Goal: Task Accomplishment & Management: Use online tool/utility

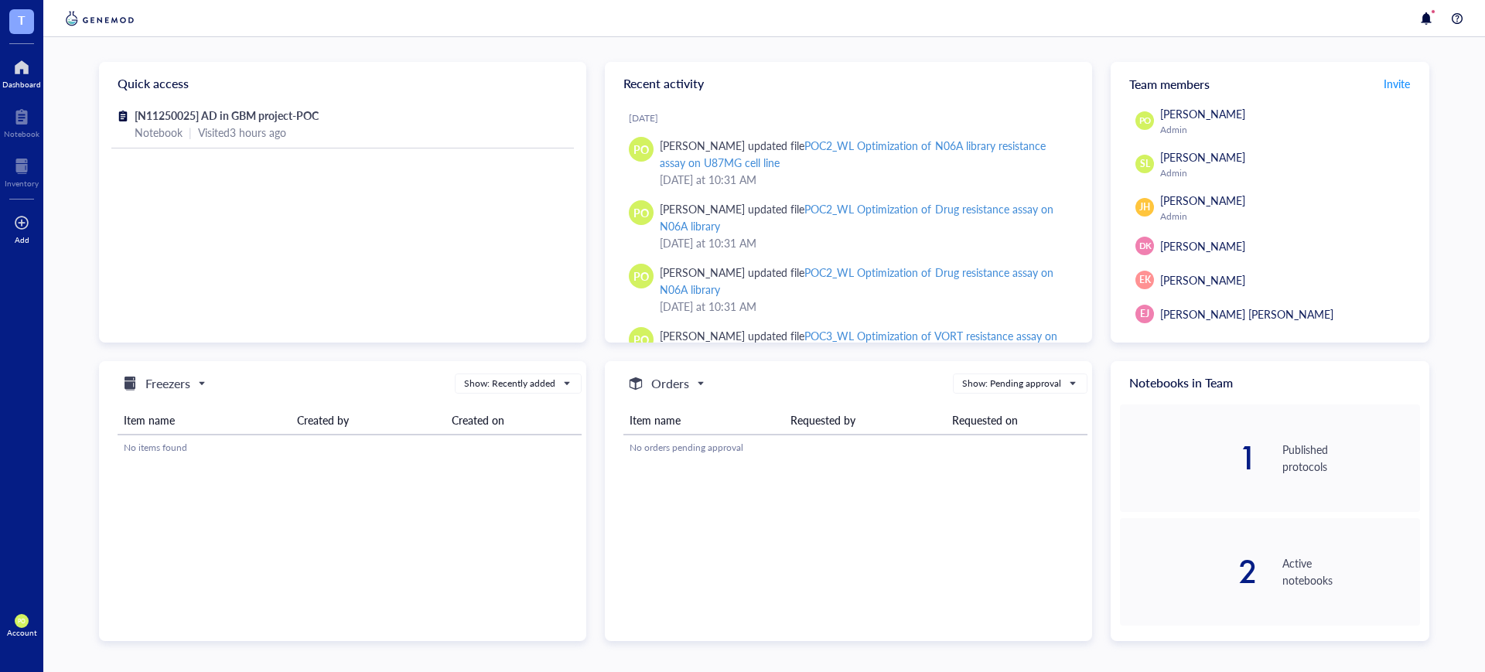
click at [13, 226] on div "Add" at bounding box center [21, 227] width 43 height 43
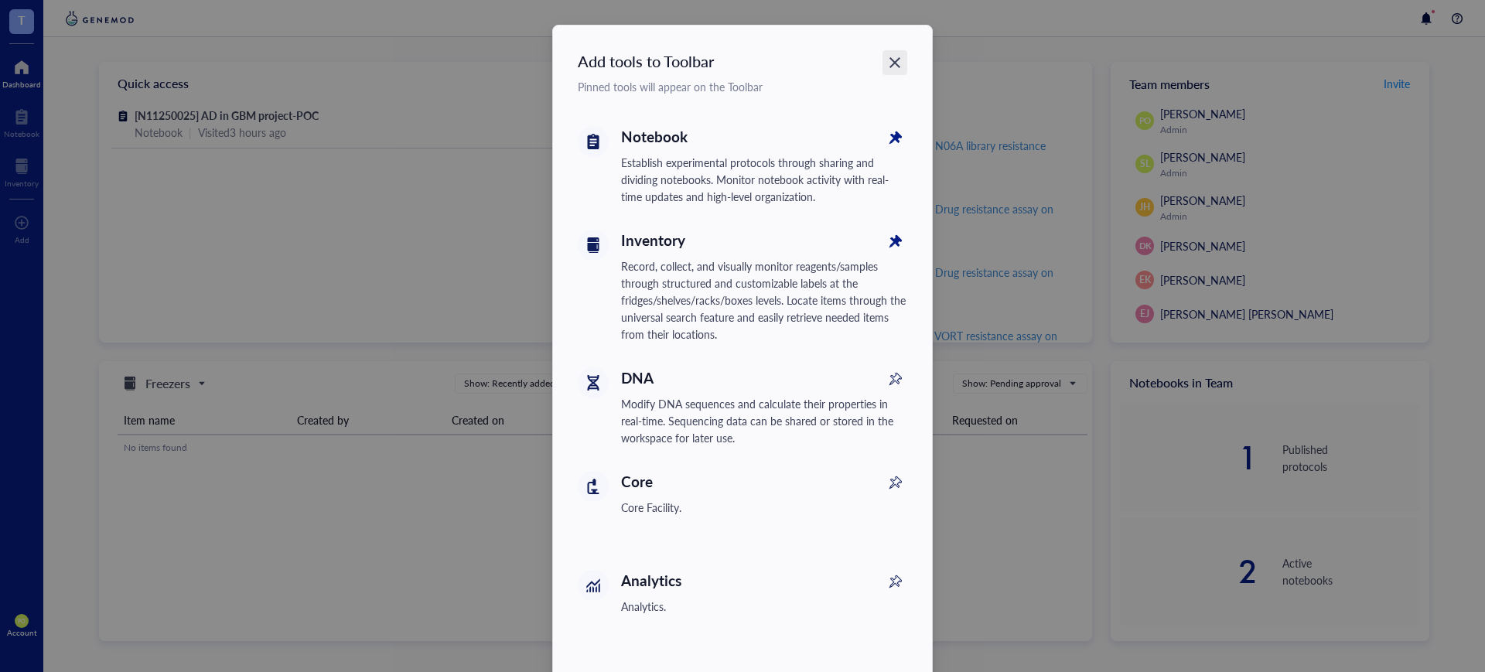
click at [888, 67] on icon "Close" at bounding box center [895, 63] width 15 height 15
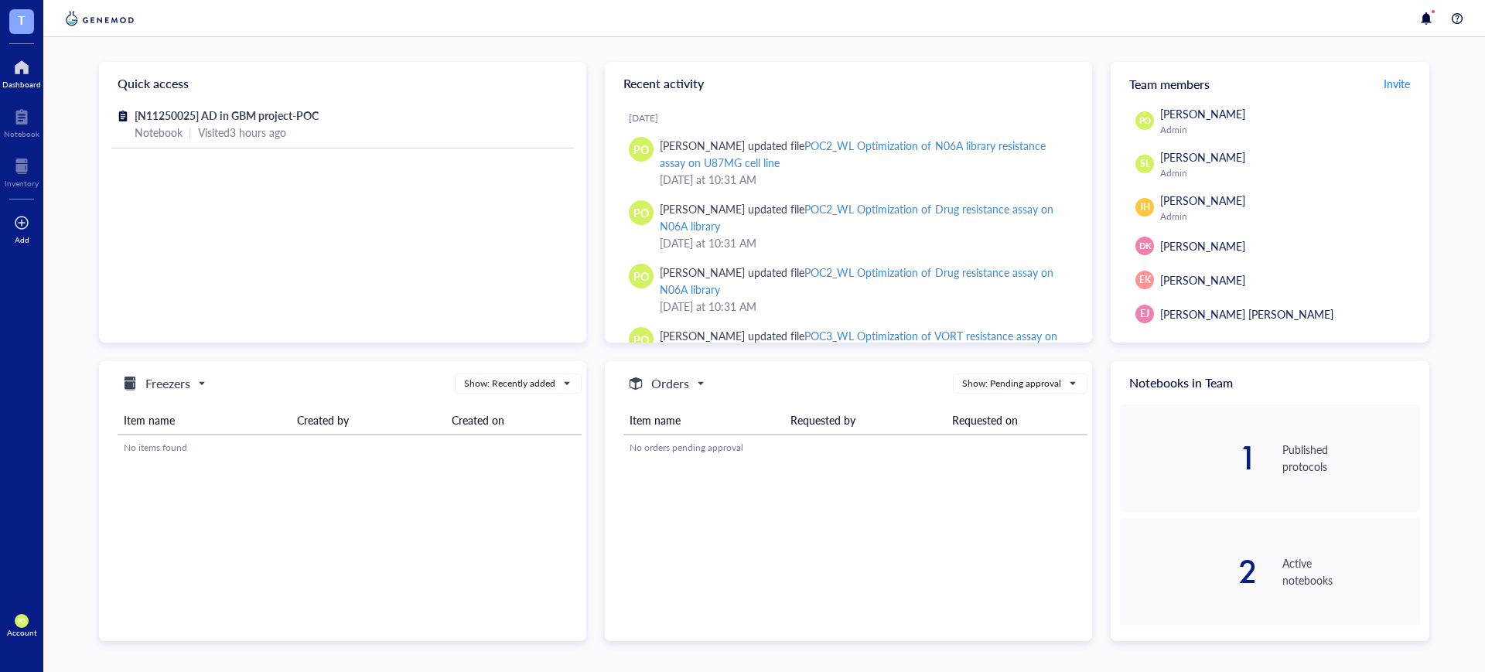
click at [20, 233] on div at bounding box center [21, 222] width 15 height 25
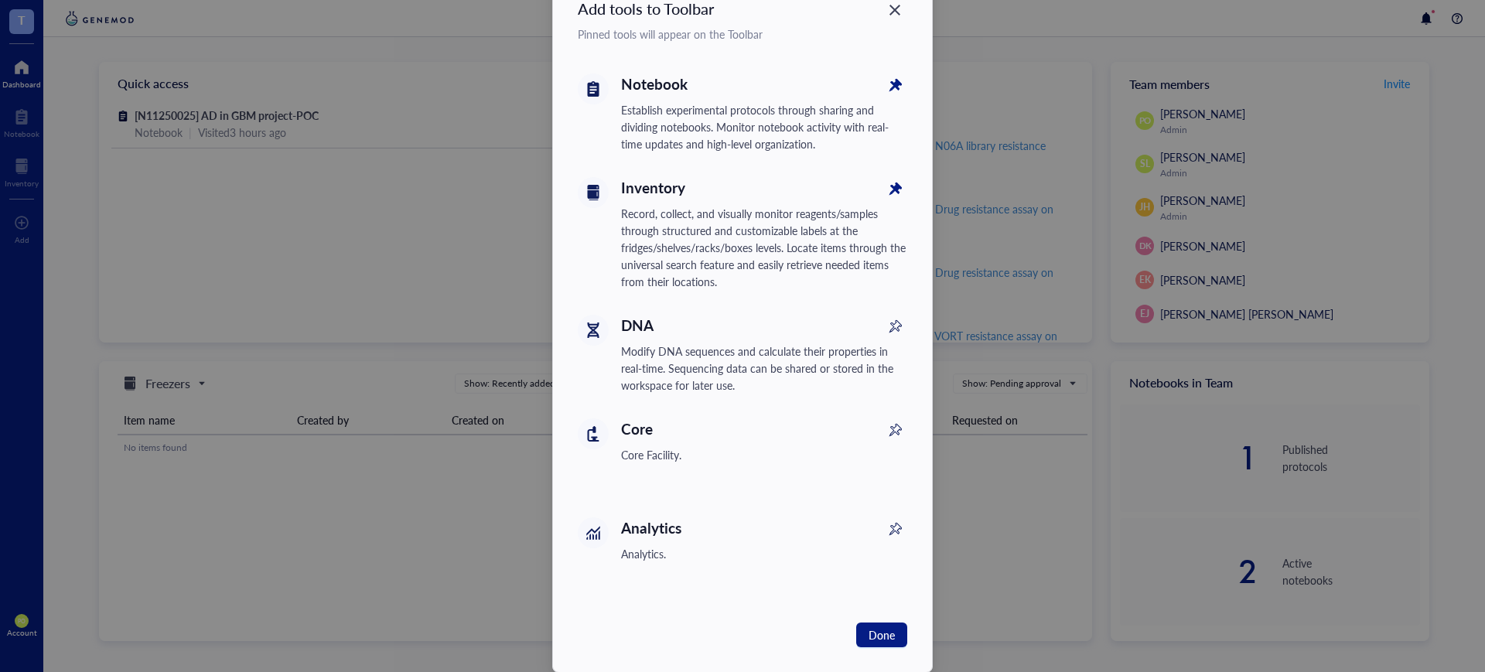
scroll to position [78, 0]
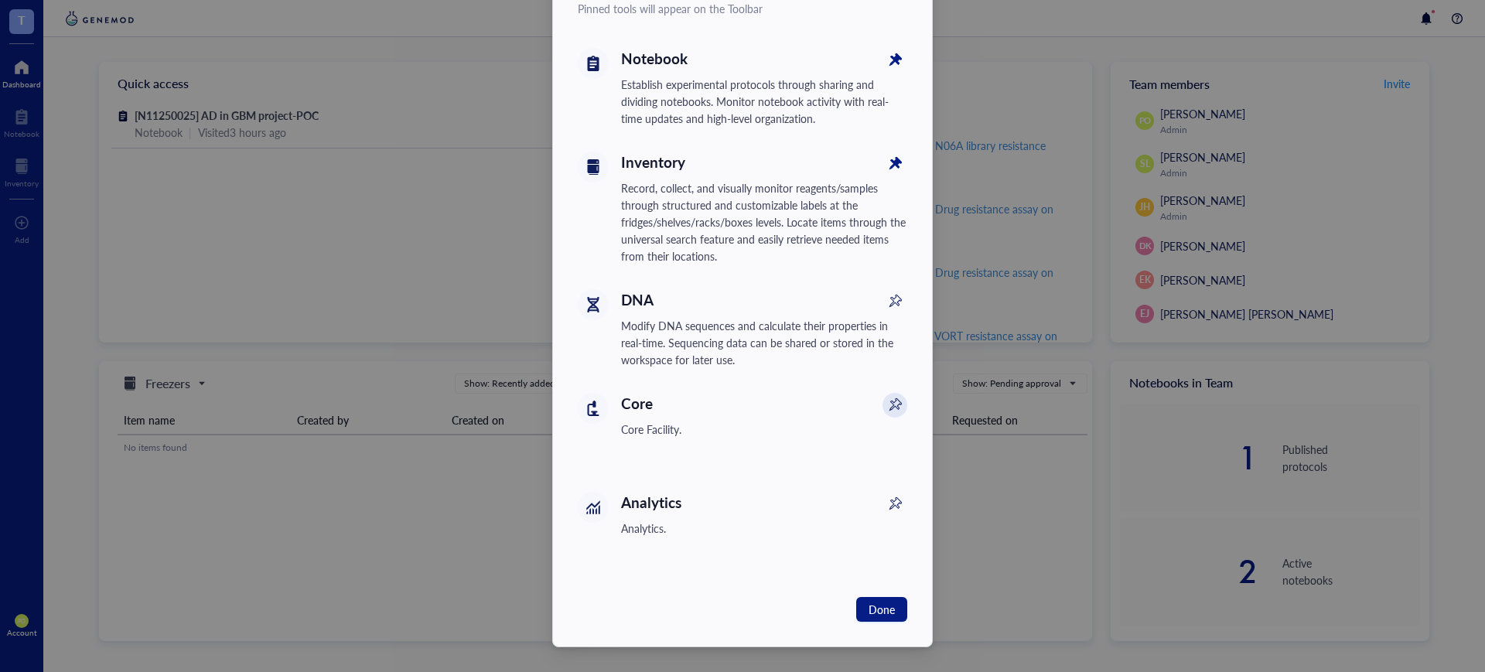
click at [890, 408] on icon at bounding box center [895, 406] width 17 height 17
click at [282, 272] on div "Add tools to Toolbar Pinned tools will appear on the Toolbar Notebook Establish…" at bounding box center [742, 336] width 1485 height 672
click at [9, 306] on div "Add tools to Toolbar Pinned tools will appear on the Toolbar Notebook Establish…" at bounding box center [742, 336] width 1485 height 672
click at [883, 601] on span "Done" at bounding box center [882, 609] width 26 height 17
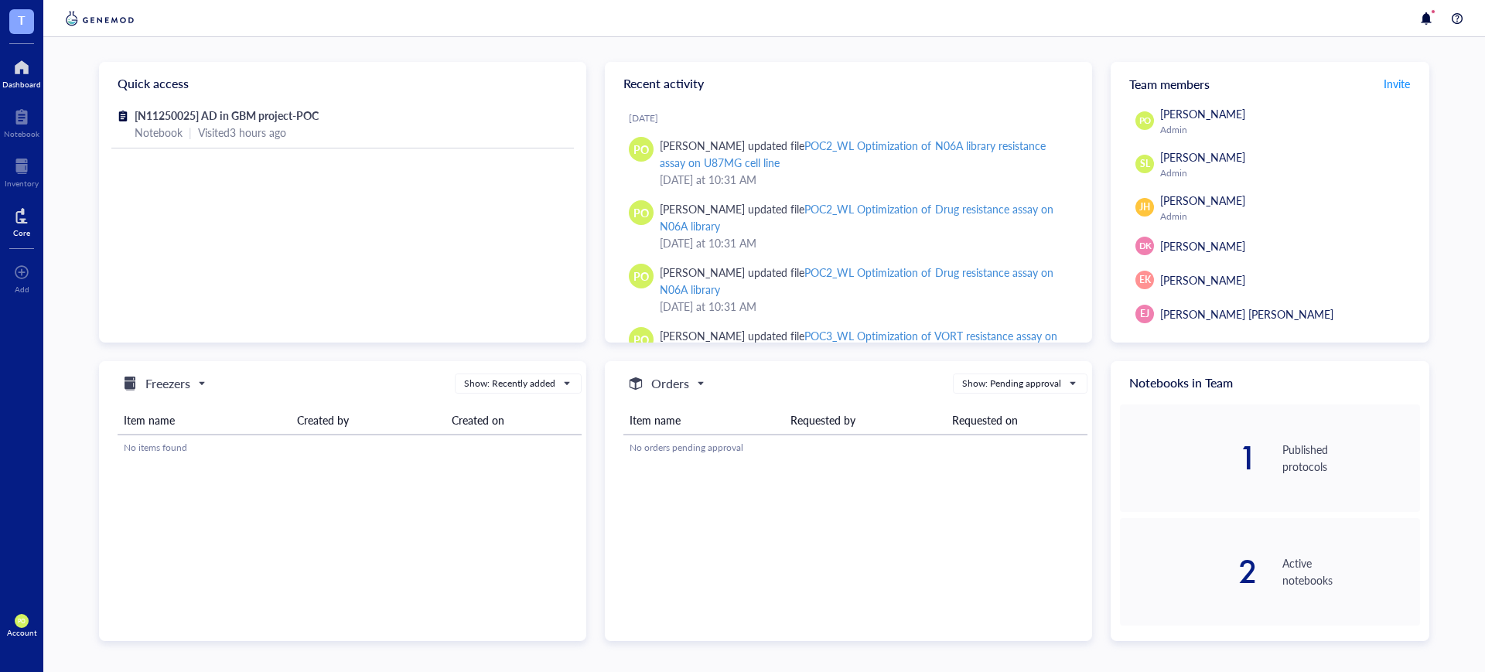
click at [23, 224] on div at bounding box center [21, 215] width 17 height 25
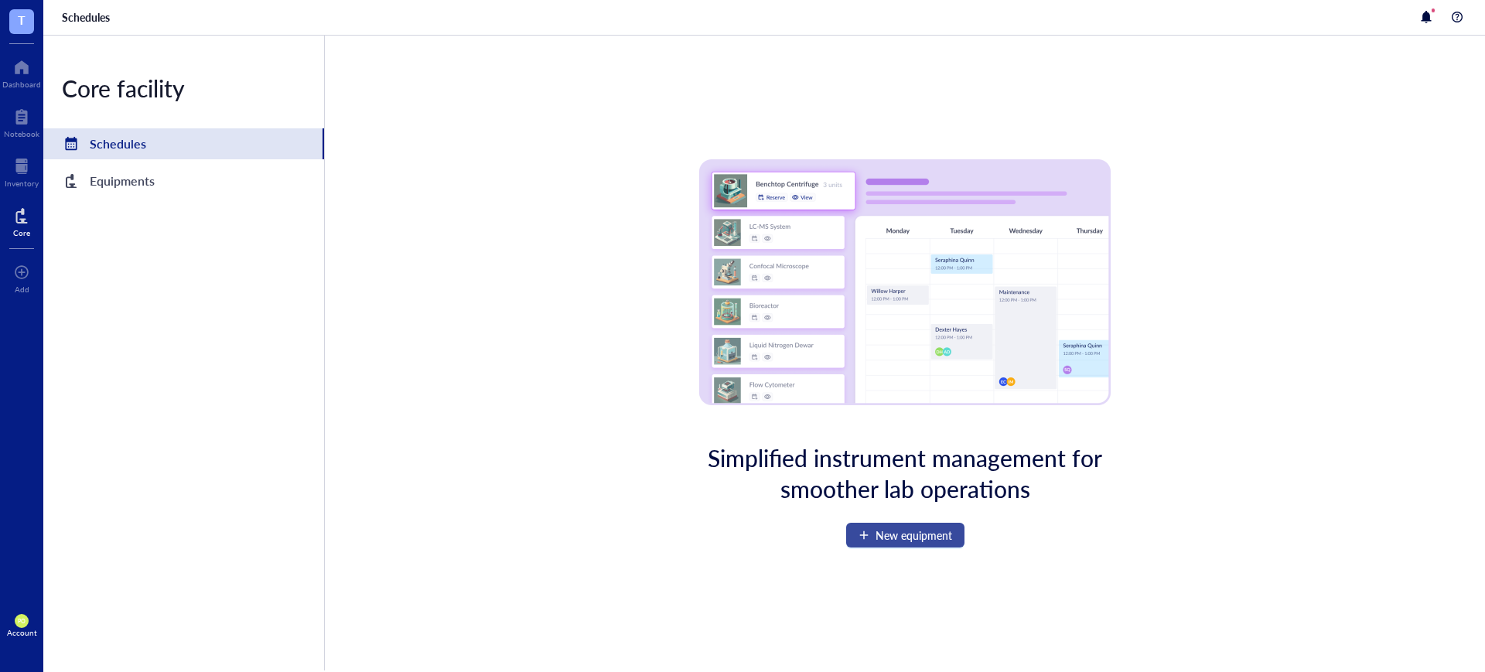
click at [917, 538] on span "New equipment" at bounding box center [914, 535] width 77 height 12
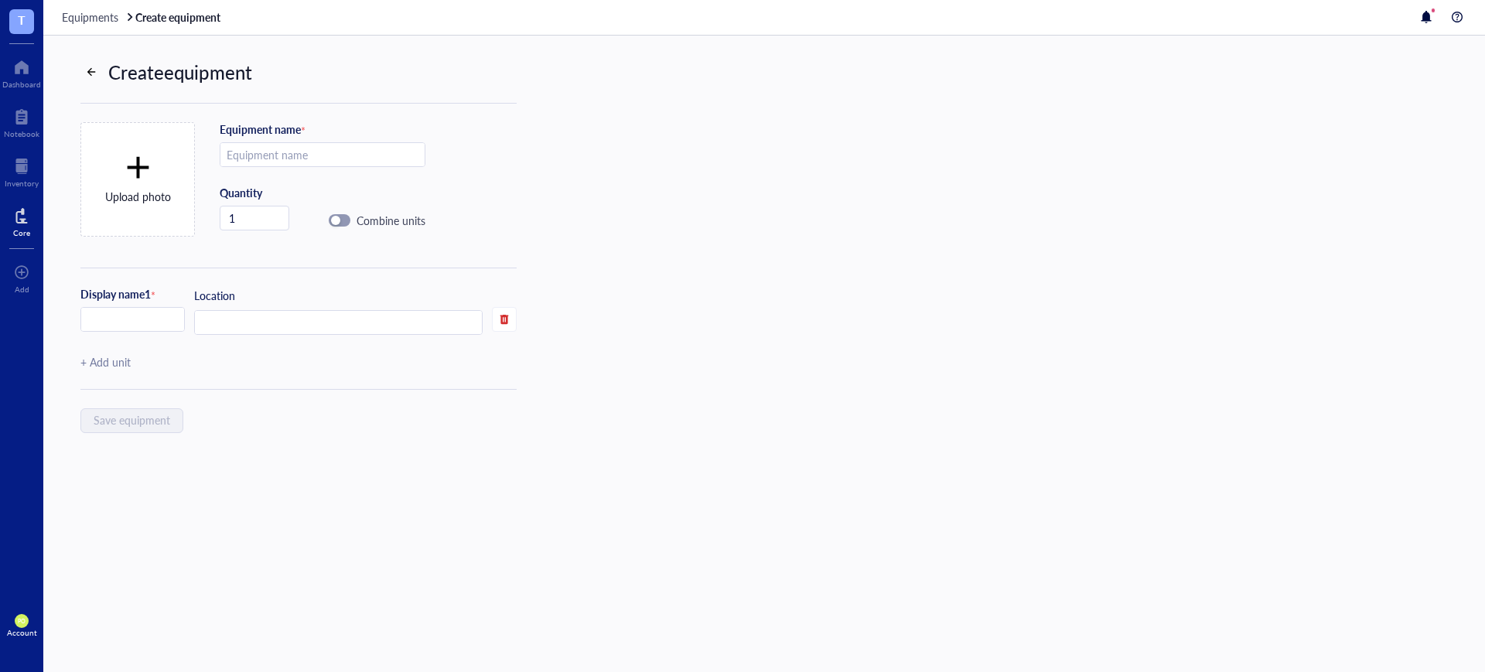
drag, startPoint x: 261, startPoint y: 157, endPoint x: 271, endPoint y: 192, distance: 36.0
click at [261, 158] on input "text" at bounding box center [322, 155] width 204 height 25
drag, startPoint x: 304, startPoint y: 464, endPoint x: 285, endPoint y: 225, distance: 239.8
click at [304, 464] on div "Create equipment Upload photo Equipment name * Quantity 1 Combine units Display…" at bounding box center [279, 284] width 473 height 497
drag, startPoint x: 294, startPoint y: 145, endPoint x: 294, endPoint y: 161, distance: 15.5
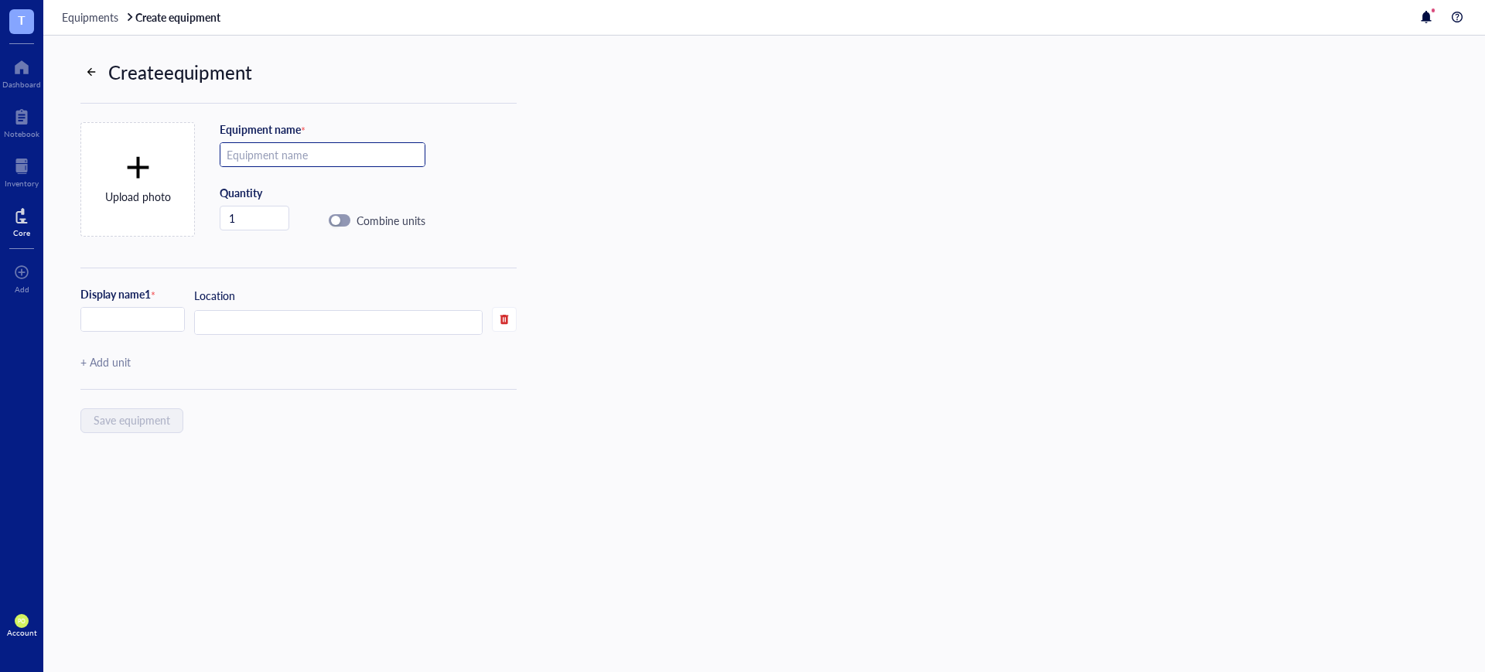
click at [294, 161] on input "text" at bounding box center [322, 155] width 204 height 25
type input "Biological safety cabinet"
click at [284, 412] on div "Create equipment Upload photo Equipment name * Biological safety cabinet Quanti…" at bounding box center [279, 284] width 473 height 497
click at [256, 214] on input "1" at bounding box center [254, 218] width 68 height 23
type input "2"
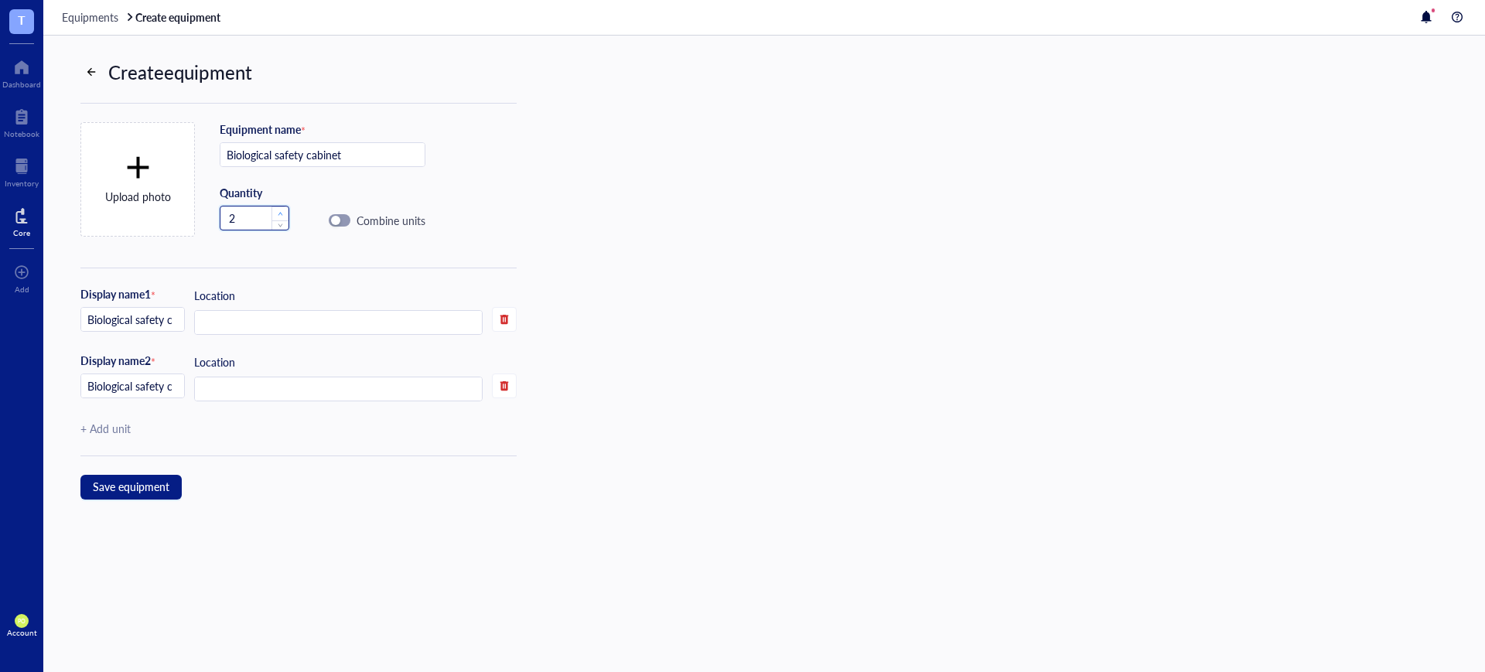
click at [280, 213] on span "up" at bounding box center [280, 213] width 5 height 5
click at [167, 317] on input "Biological safety cabinet 1" at bounding box center [132, 320] width 103 height 25
click at [162, 317] on input "Biological safety cabinet 1" at bounding box center [132, 320] width 103 height 25
click at [137, 303] on div "Display name 1 * Biological safety cabinet 1" at bounding box center [132, 309] width 104 height 45
click at [147, 313] on input "Biological safety cabinet 1" at bounding box center [132, 320] width 103 height 25
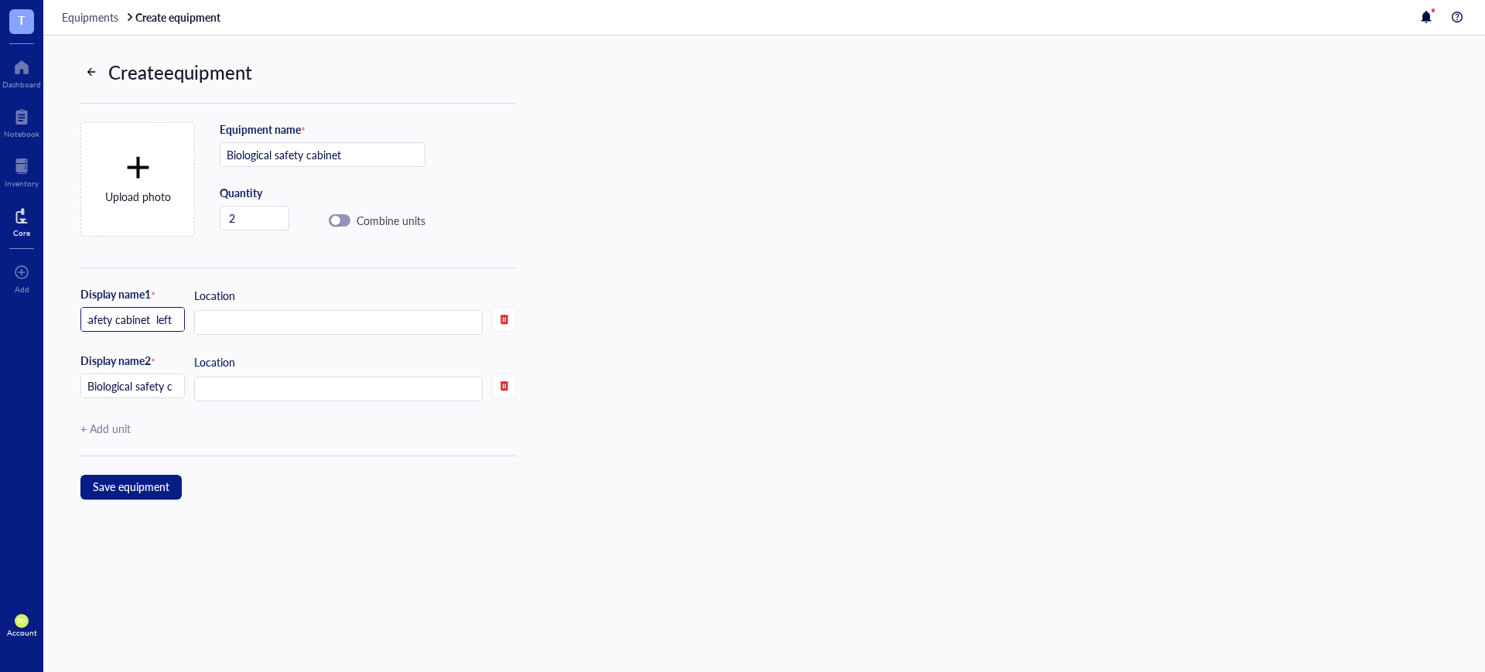
scroll to position [0, 60]
type input "Biological safety cabinet left"
click at [163, 381] on input "Biological safety cabinet 2" at bounding box center [132, 386] width 103 height 25
click at [161, 384] on input "Biological safety cabinet 2" at bounding box center [132, 386] width 103 height 25
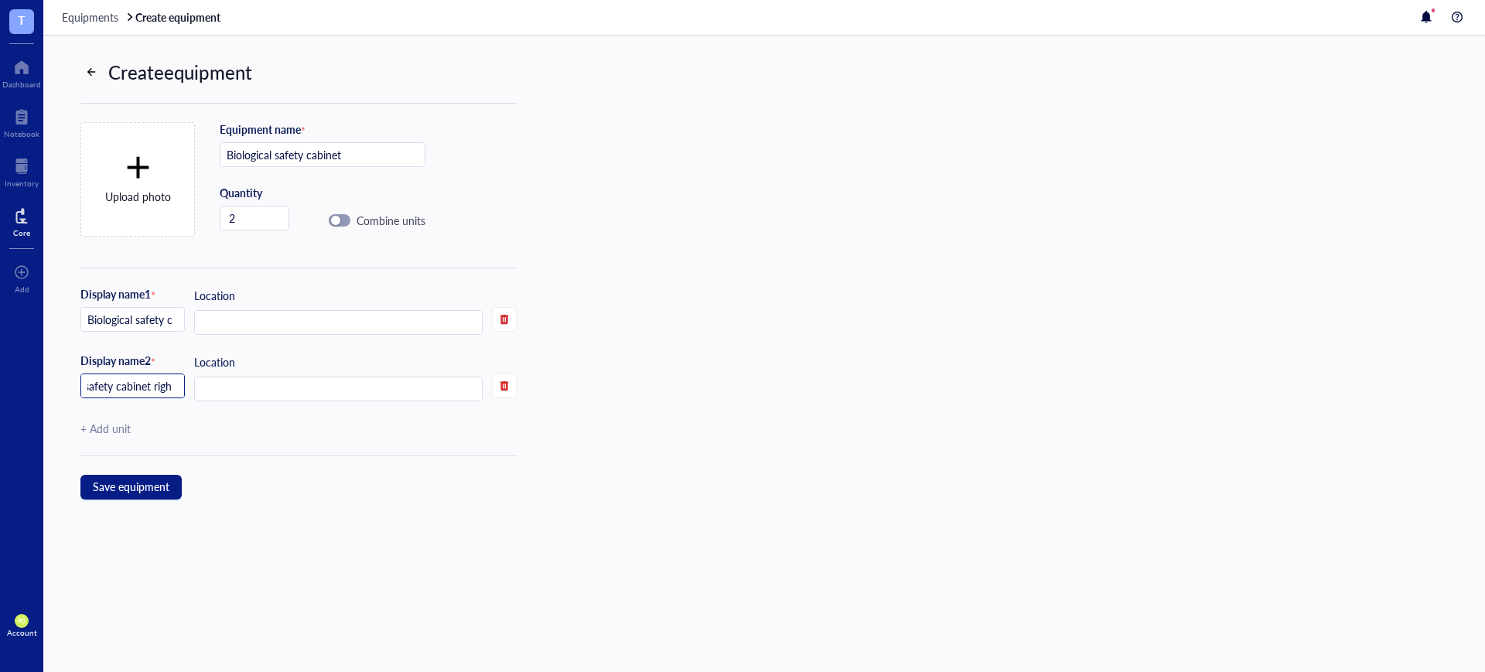
scroll to position [0, 63]
type input "Biological safety cabinet right"
click at [18, 275] on div at bounding box center [21, 272] width 15 height 25
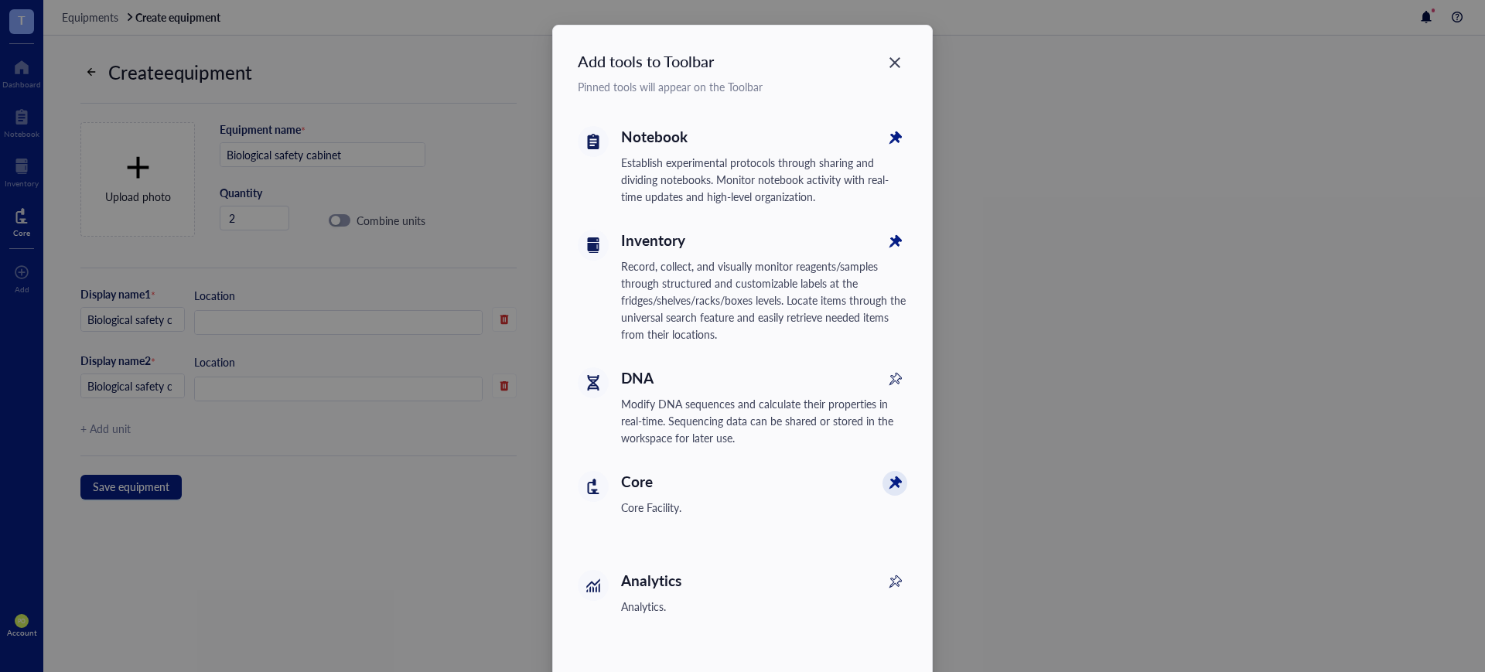
click at [894, 475] on icon at bounding box center [895, 483] width 25 height 25
click at [888, 63] on icon "Close" at bounding box center [895, 63] width 15 height 15
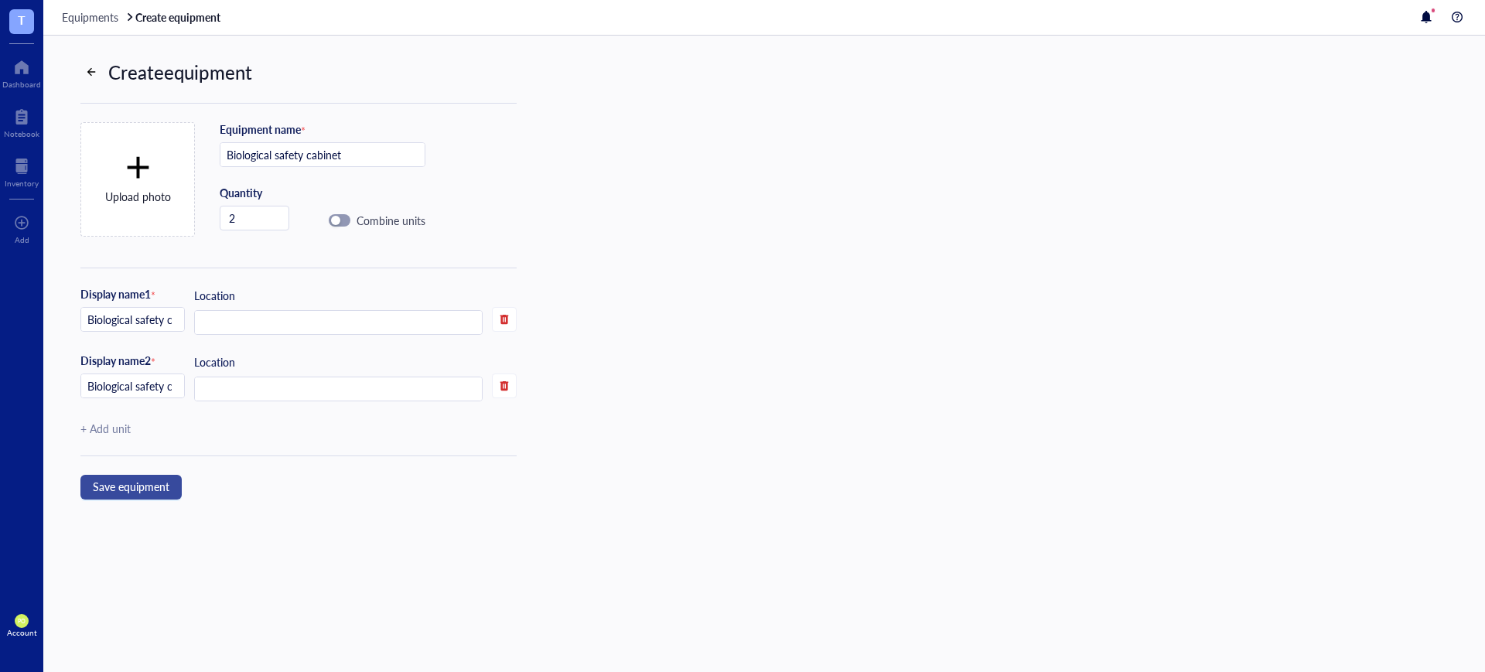
click at [158, 480] on span "Save equipment" at bounding box center [131, 486] width 77 height 12
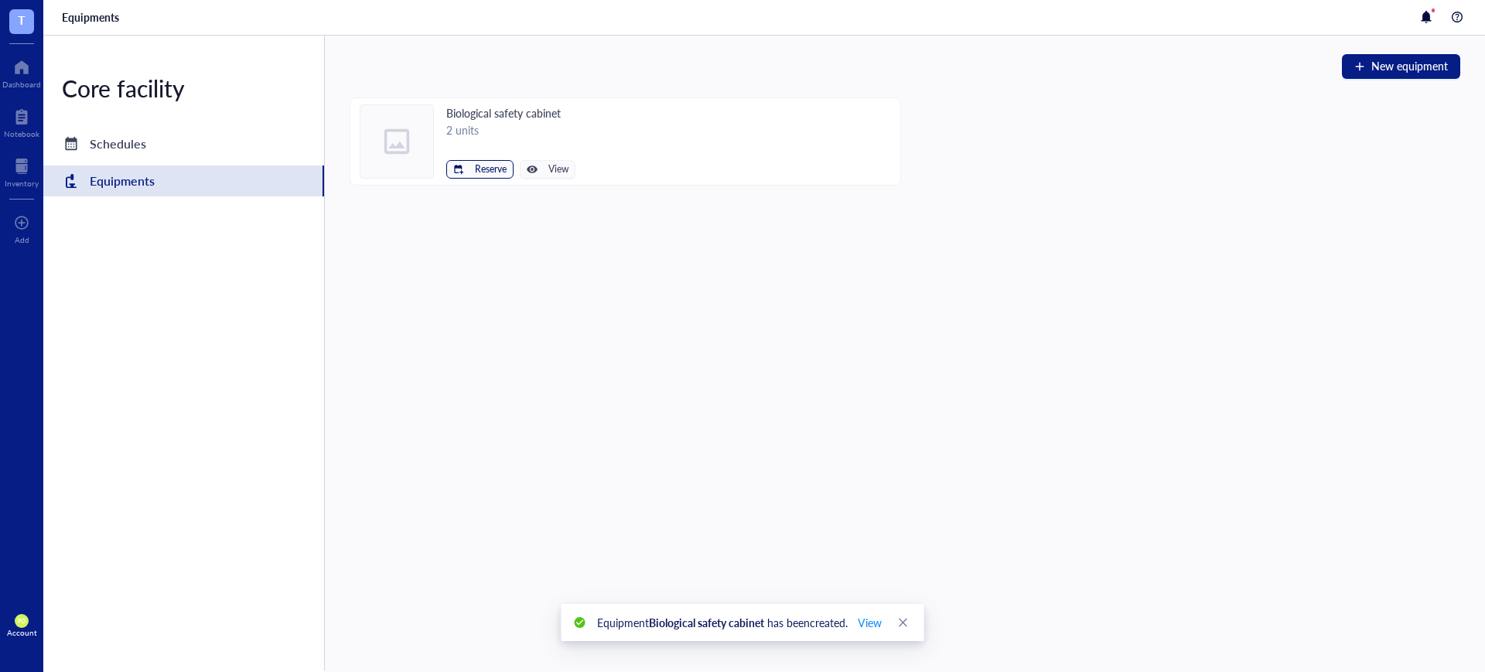
click at [468, 166] on button "Reserve" at bounding box center [479, 169] width 67 height 19
click at [480, 196] on span "Biological safety cabinet left" at bounding box center [433, 195] width 139 height 17
type input "[DATE]"
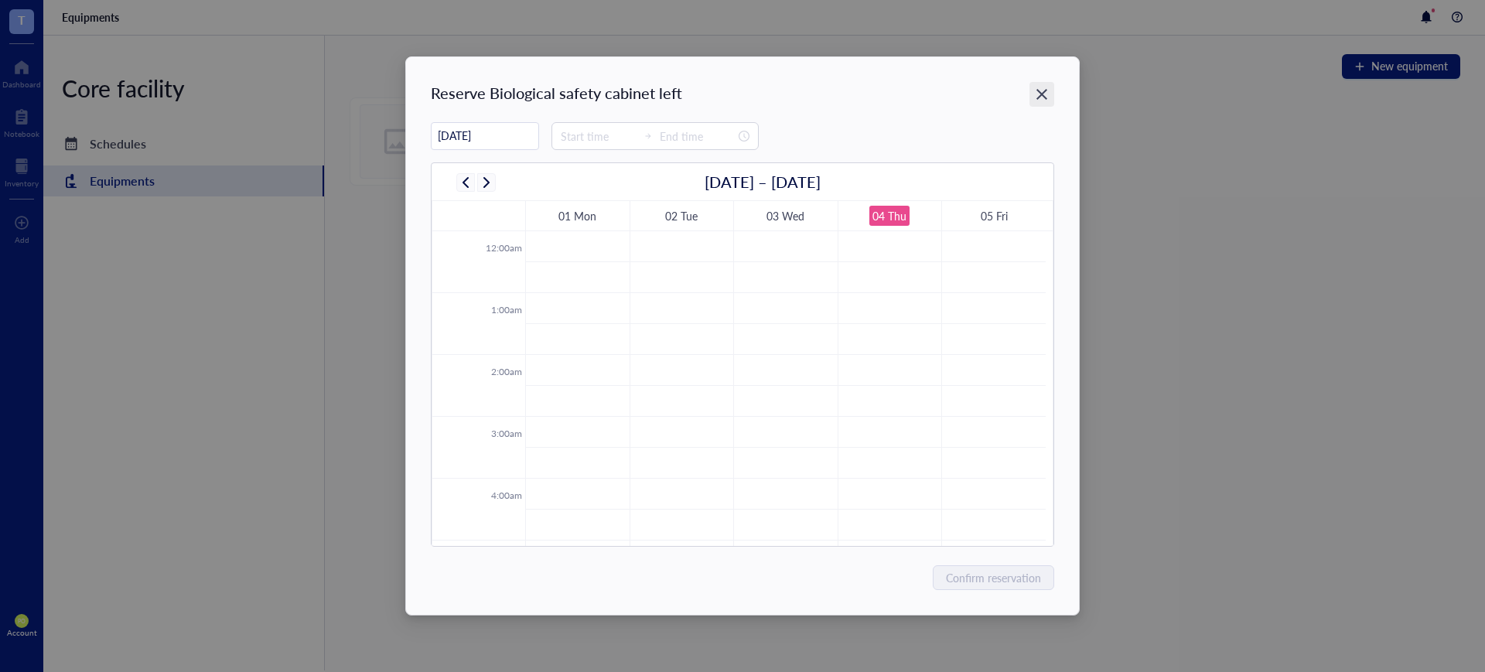
click at [1049, 84] on div "Close" at bounding box center [1042, 94] width 25 height 25
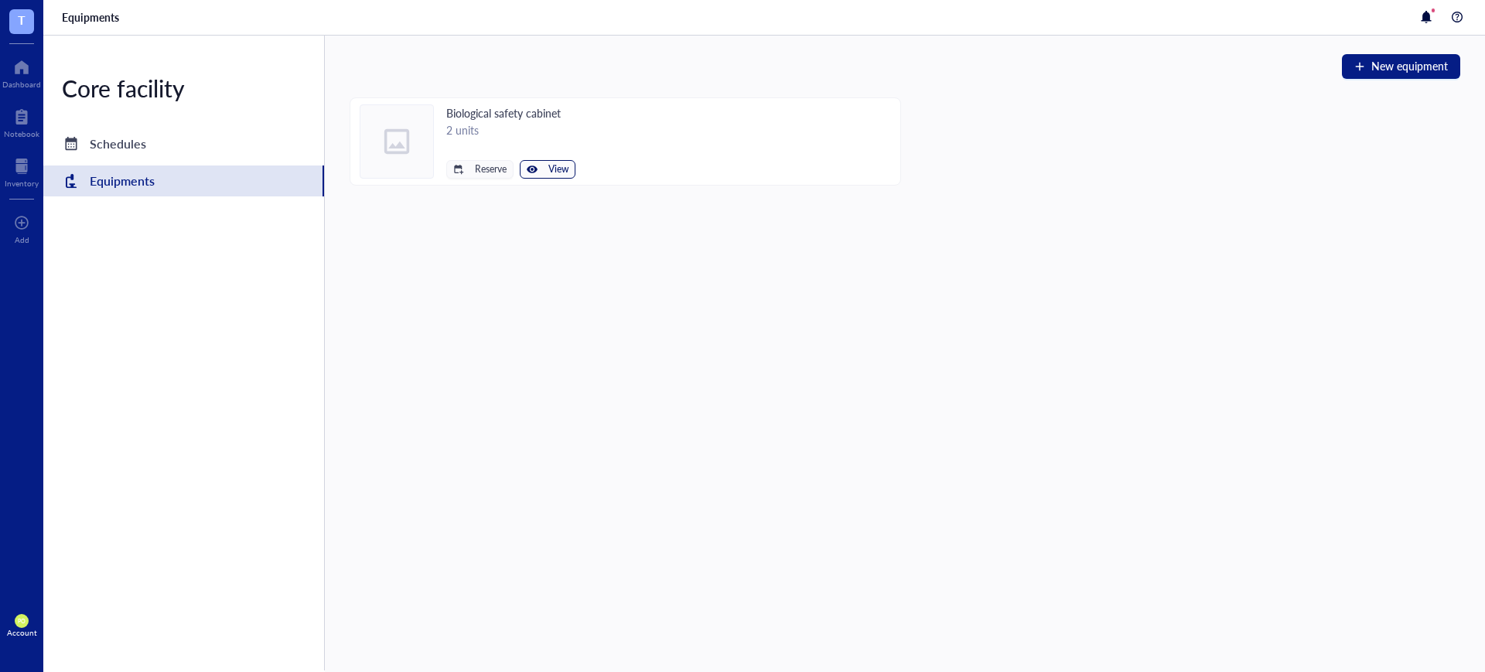
click at [537, 171] on div "button" at bounding box center [532, 169] width 11 height 11
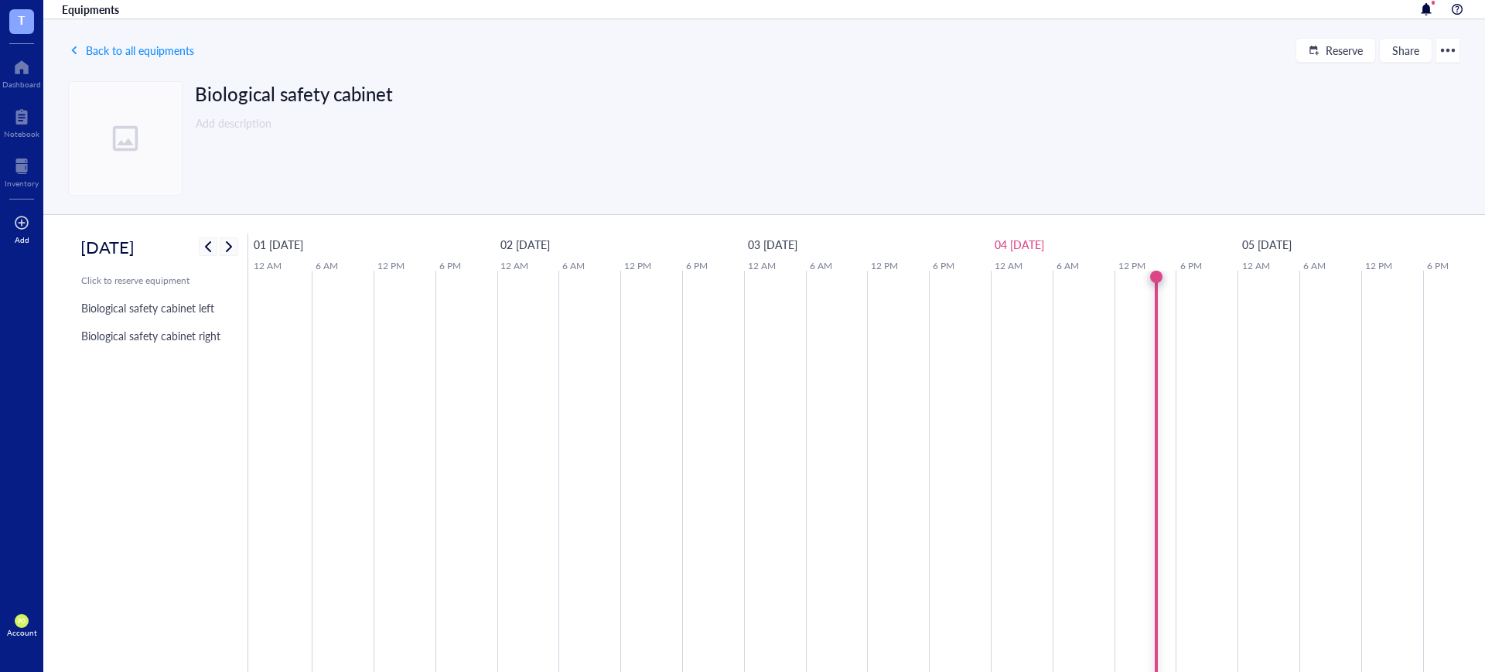
click at [23, 210] on div at bounding box center [21, 222] width 15 height 25
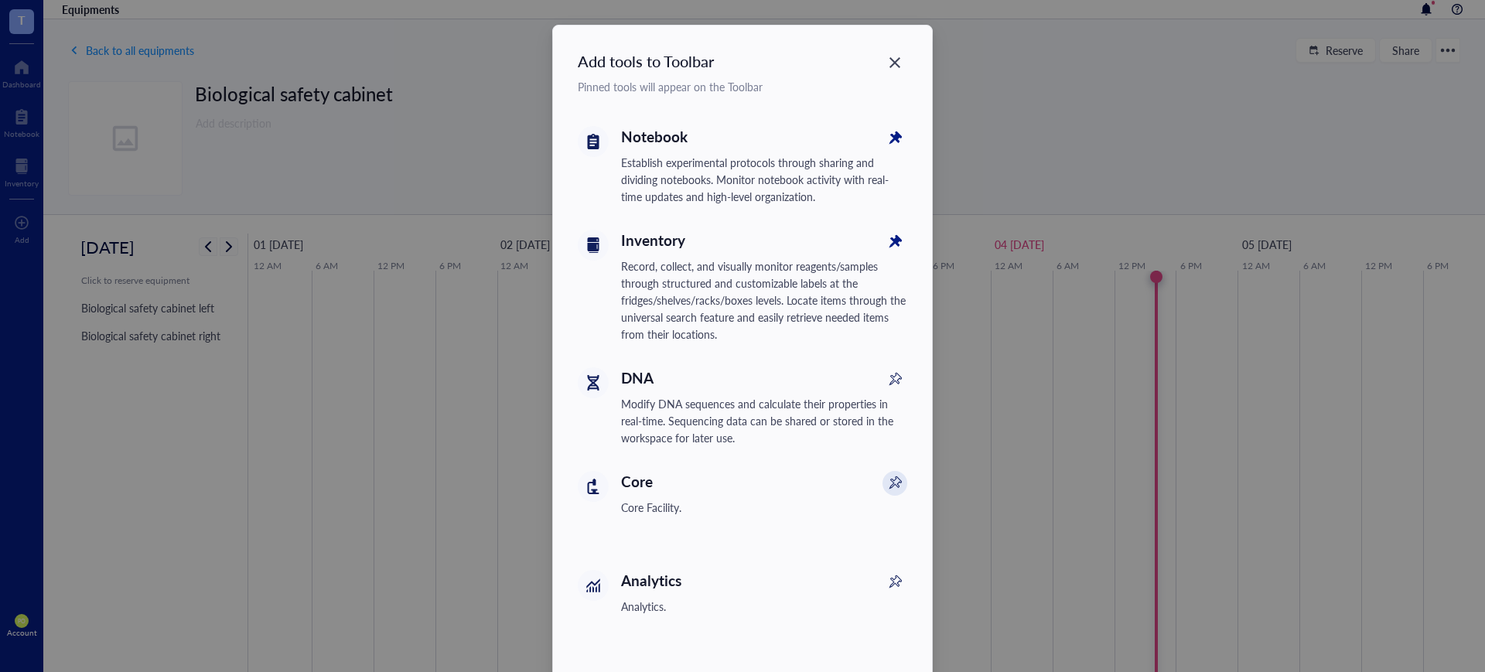
click at [890, 481] on icon at bounding box center [895, 483] width 25 height 25
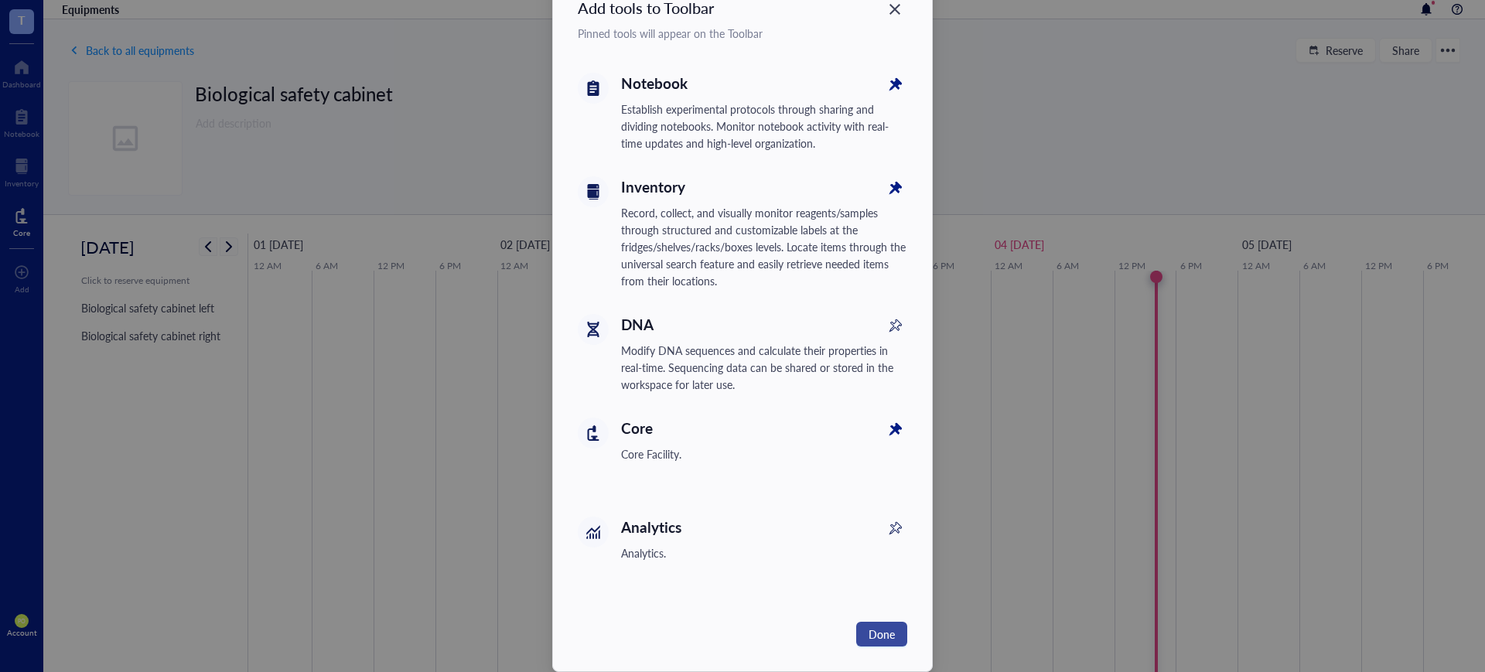
scroll to position [78, 0]
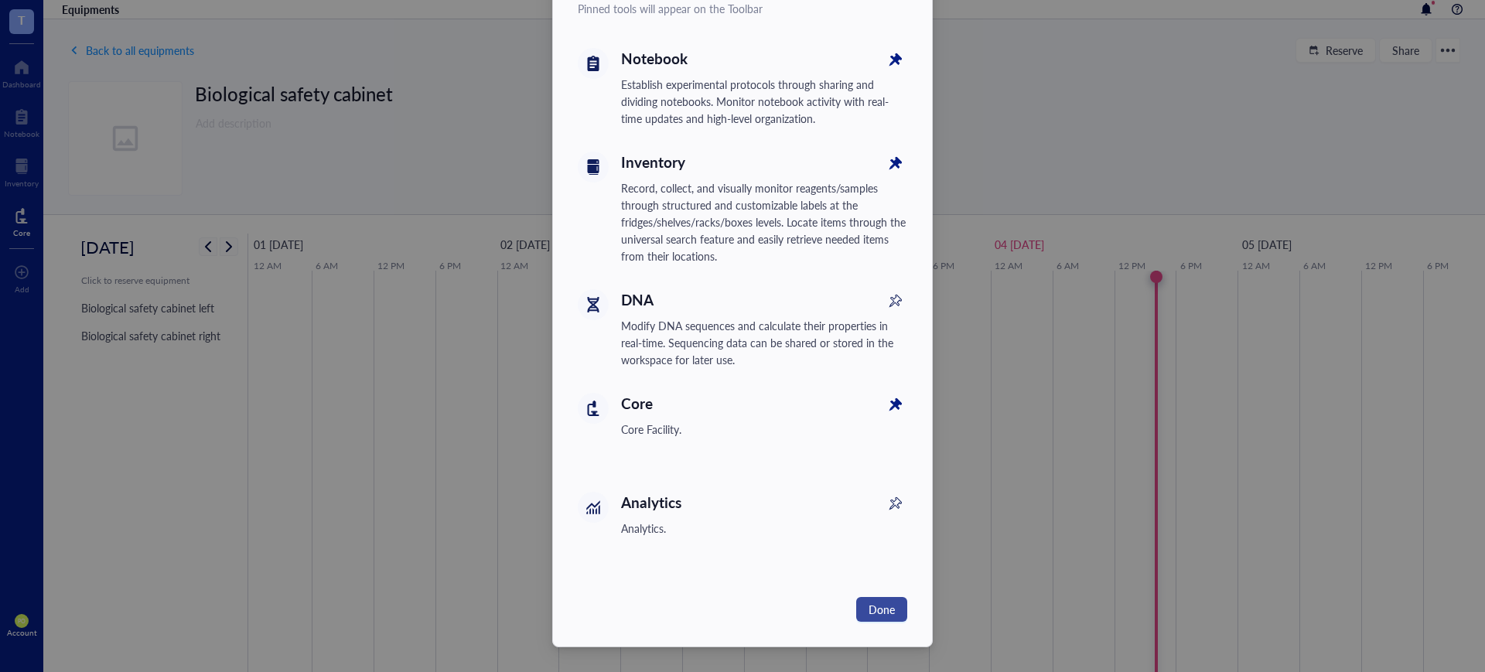
click at [888, 621] on button "Done" at bounding box center [881, 609] width 51 height 25
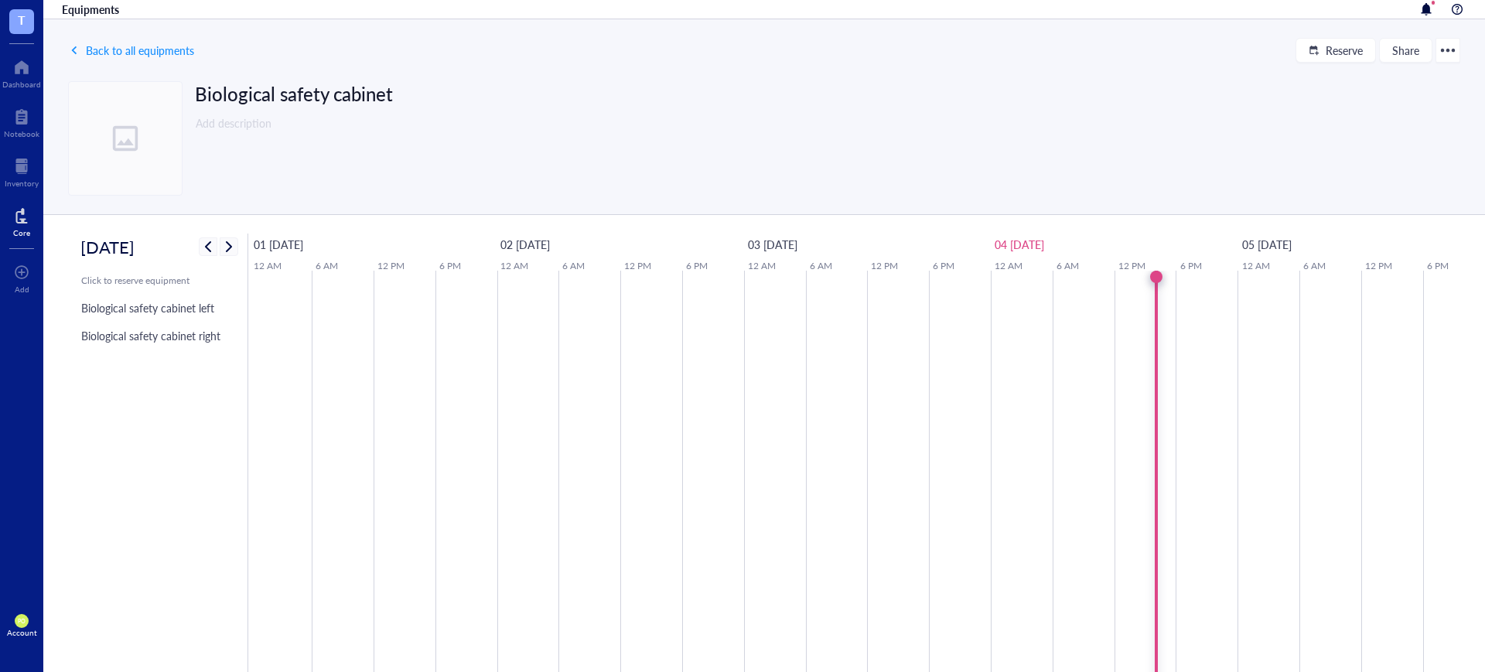
click at [20, 220] on div at bounding box center [21, 215] width 17 height 25
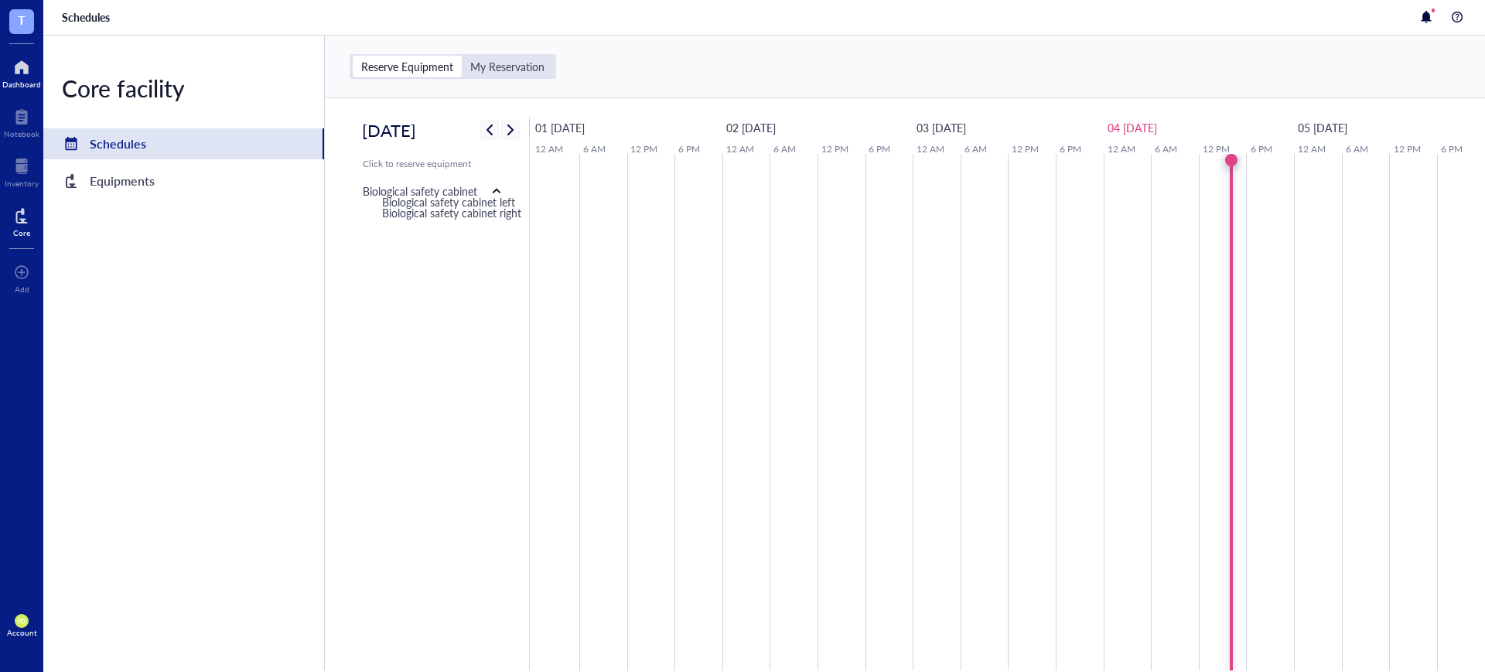
click at [12, 77] on div at bounding box center [21, 67] width 39 height 25
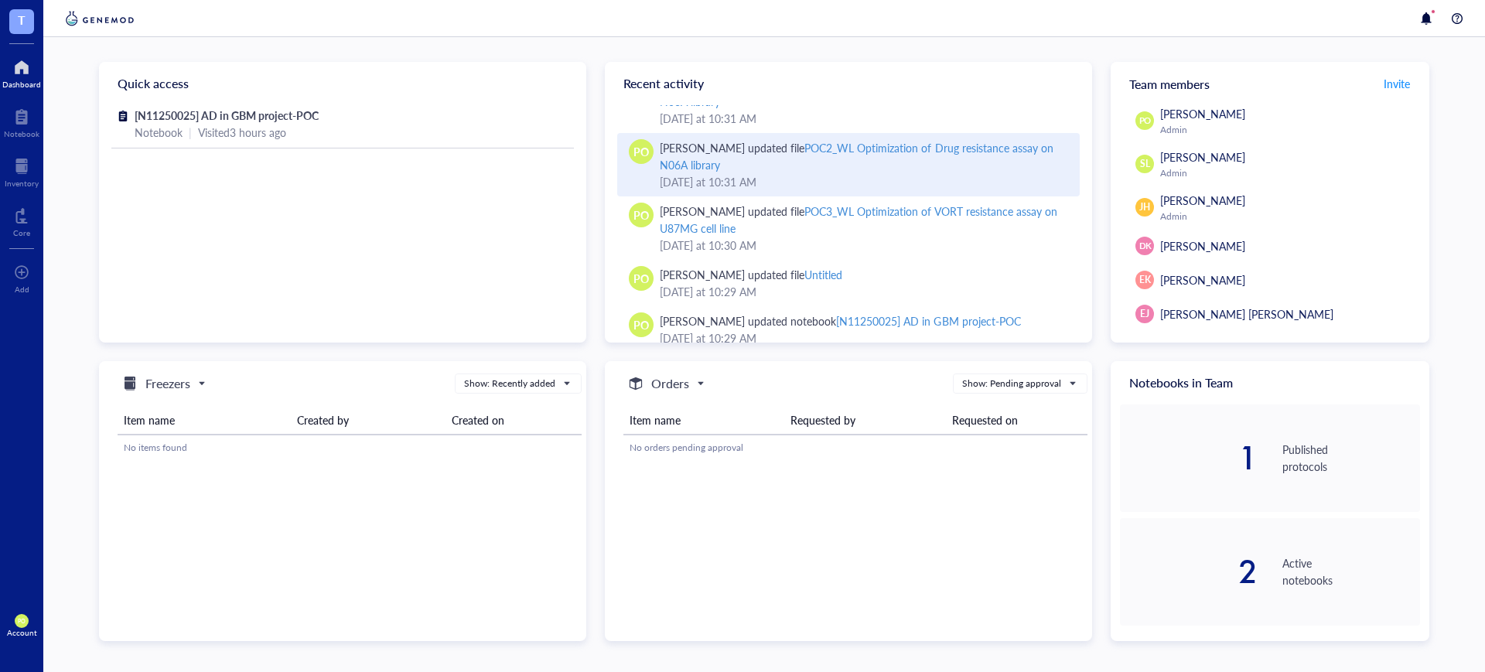
scroll to position [215, 0]
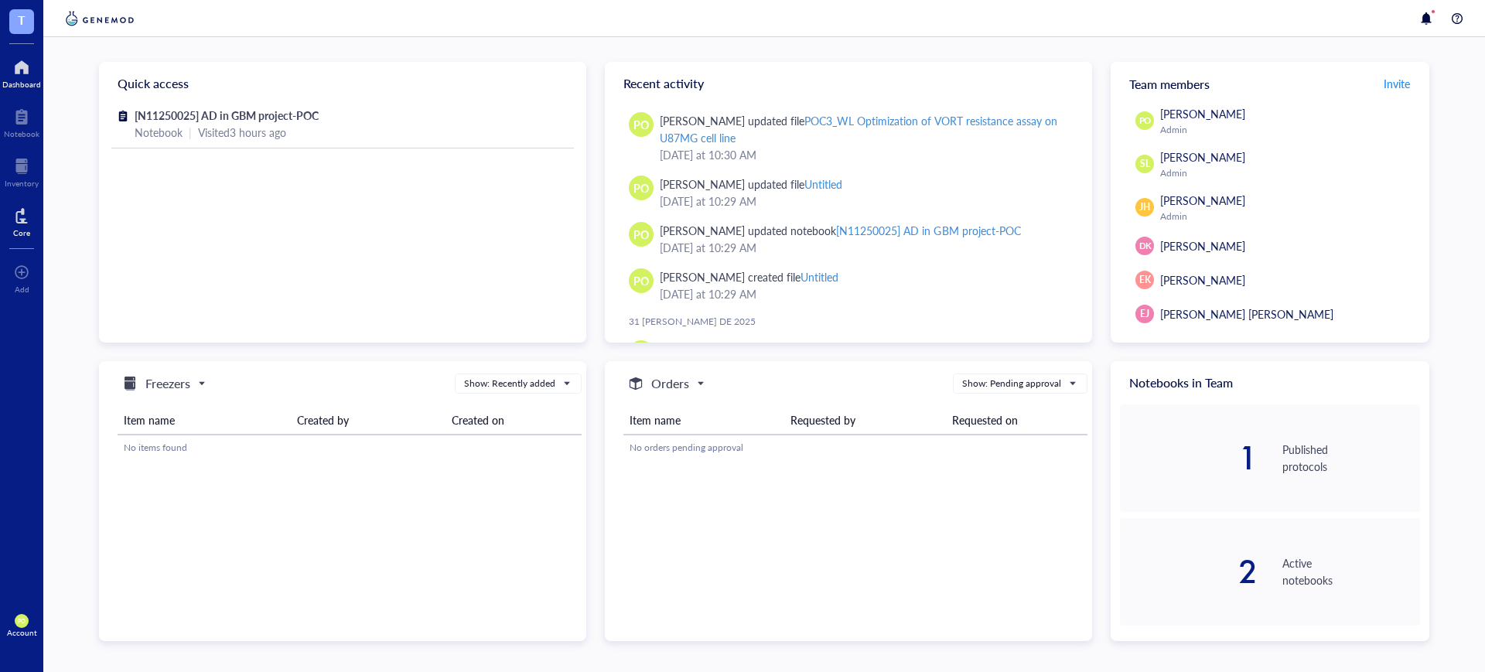
click at [17, 226] on div at bounding box center [21, 215] width 17 height 25
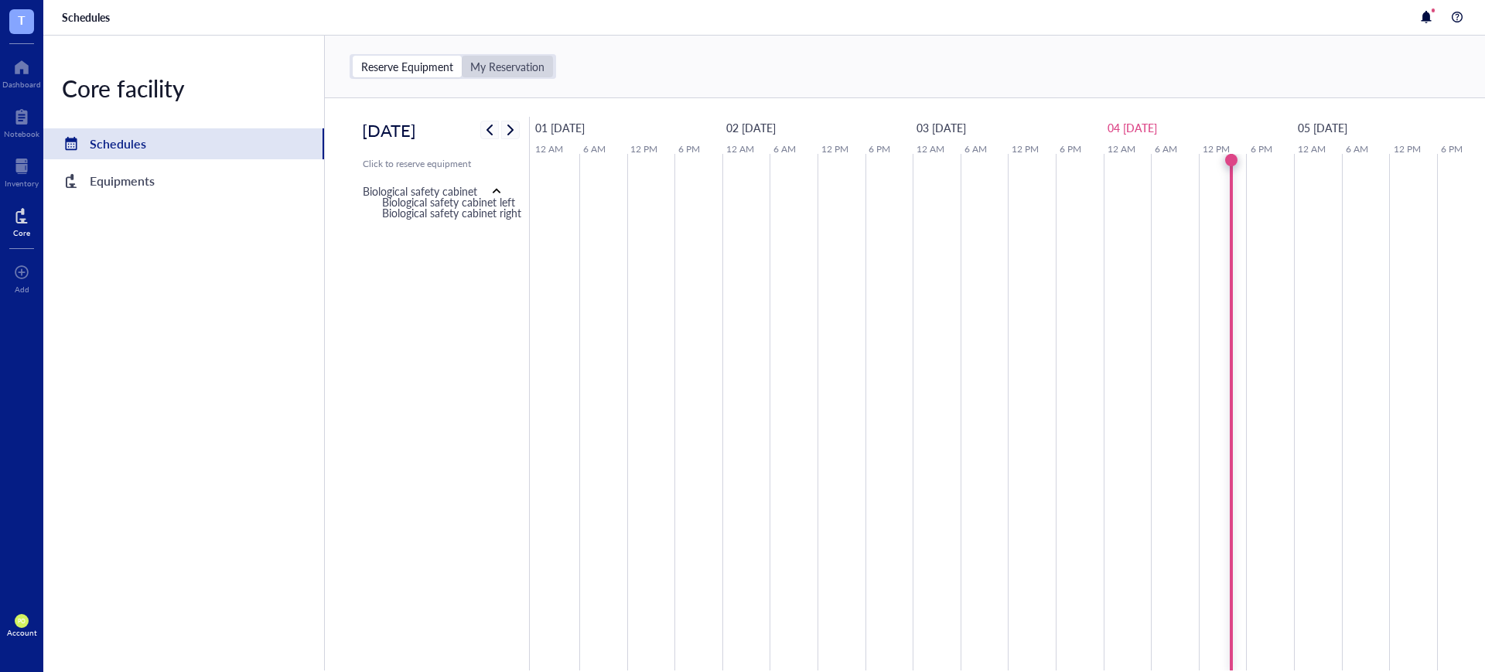
click at [491, 66] on div "My Reservation" at bounding box center [507, 67] width 74 height 14
click at [462, 56] on input "My Reservation" at bounding box center [462, 56] width 0 height 0
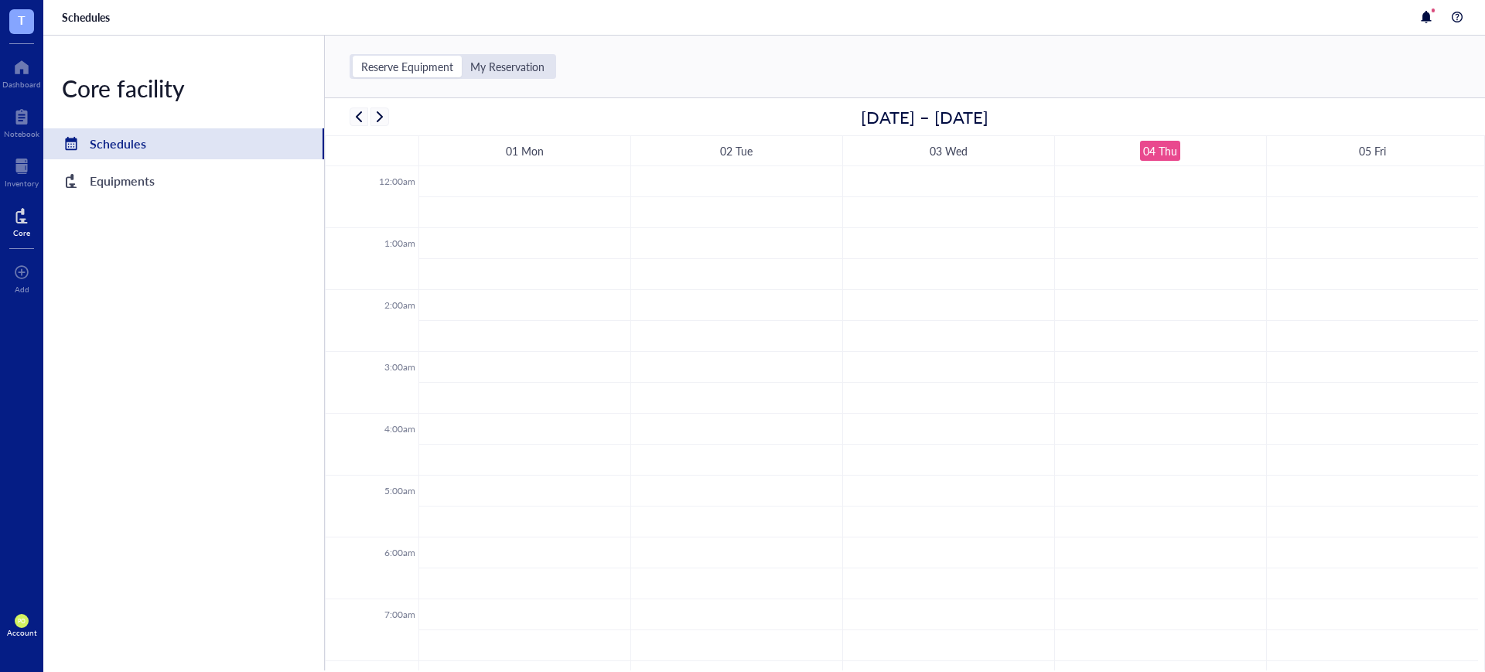
scroll to position [372, 0]
click at [425, 60] on div "Reserve Equipment" at bounding box center [407, 67] width 92 height 14
click at [353, 56] on input "Reserve Equipment" at bounding box center [353, 56] width 0 height 0
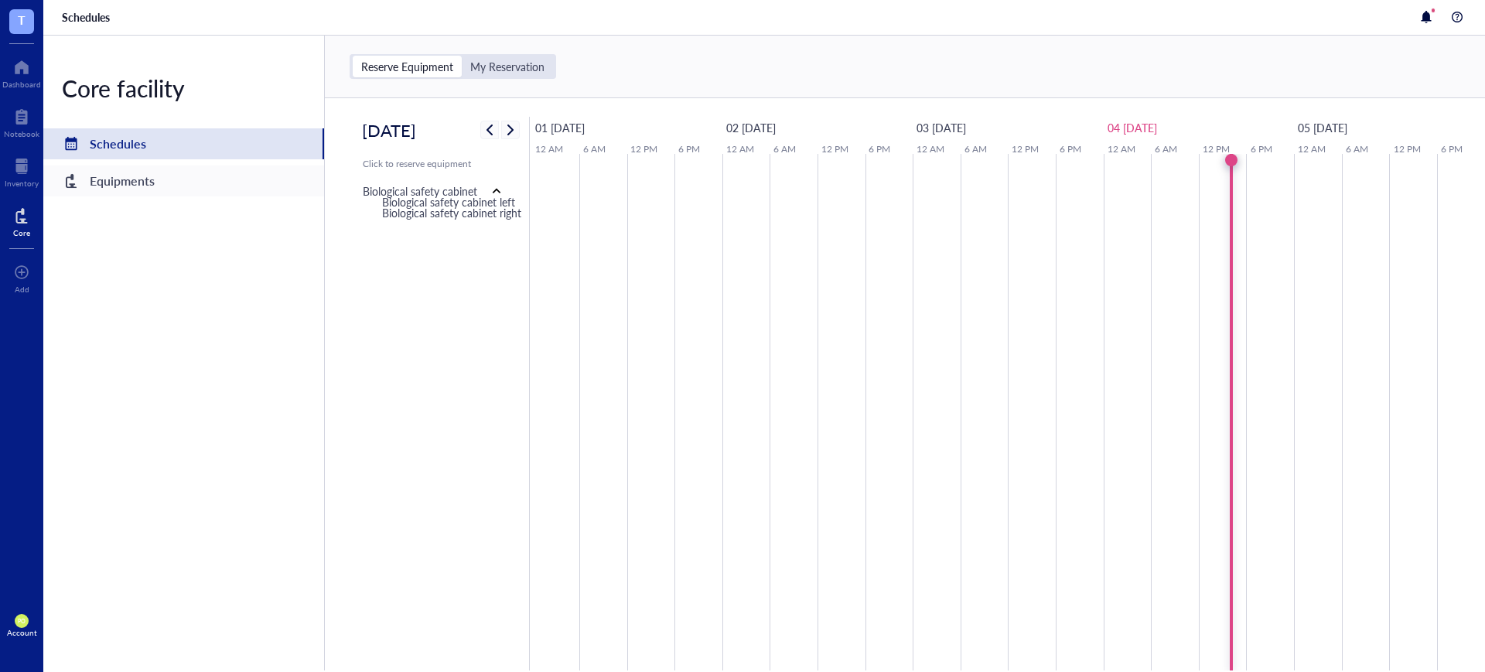
click at [159, 180] on div "Equipments" at bounding box center [183, 181] width 281 height 31
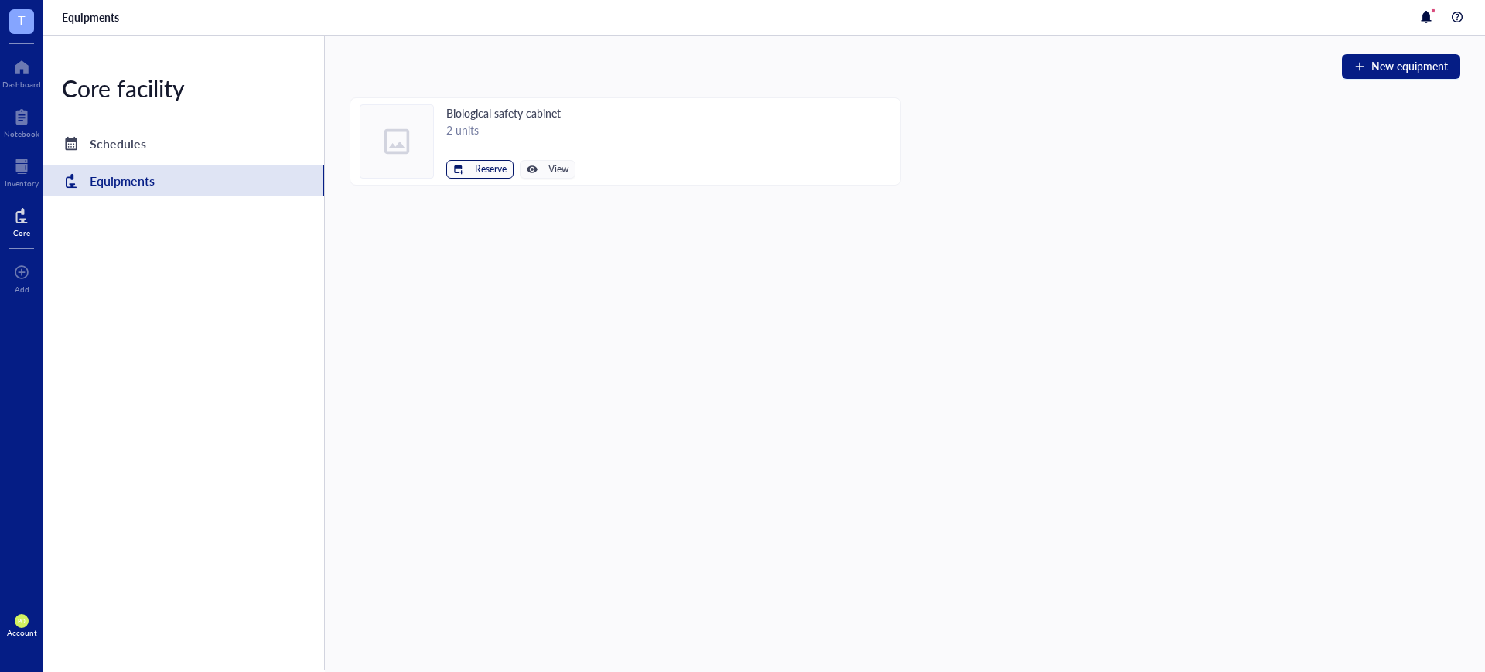
click at [487, 169] on span "Reserve" at bounding box center [491, 169] width 32 height 11
click at [494, 187] on span "Biological safety cabinet left" at bounding box center [433, 195] width 139 height 17
type input "[DATE]"
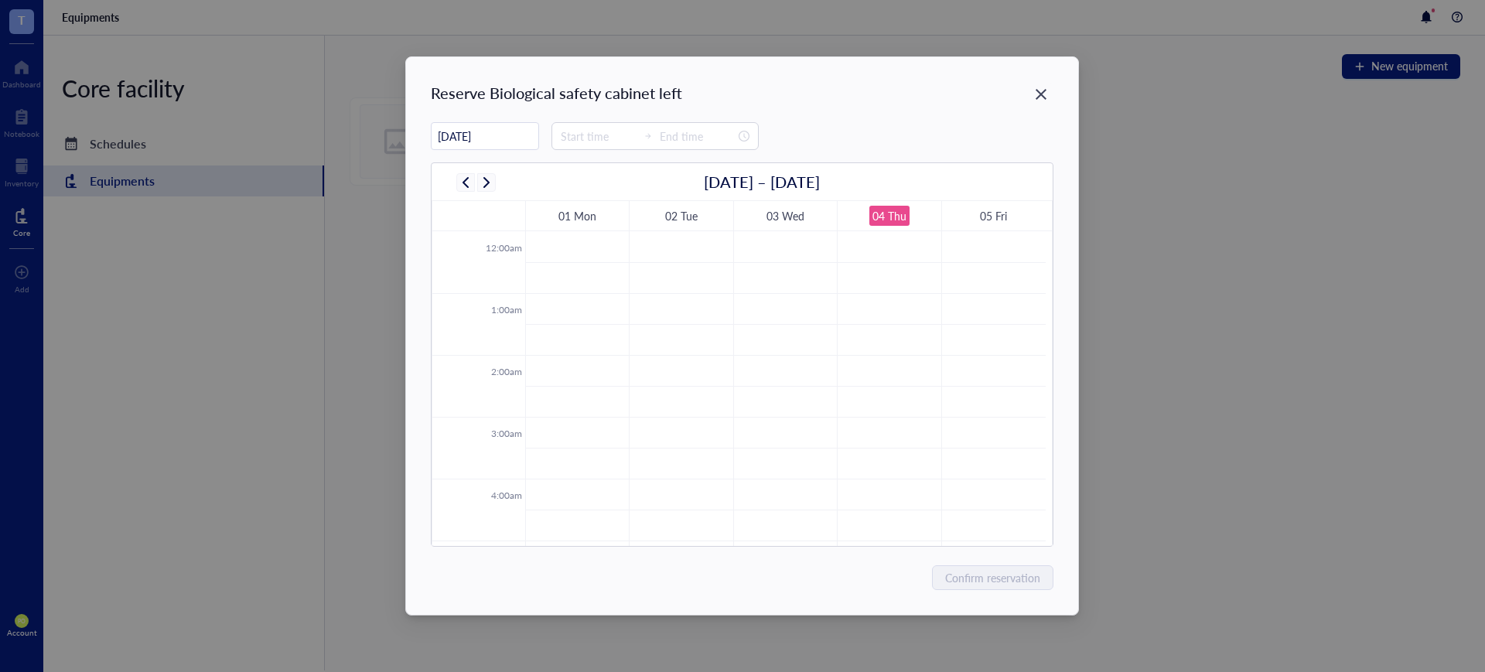
scroll to position [372, 0]
drag, startPoint x: 712, startPoint y: 319, endPoint x: 727, endPoint y: 407, distance: 88.6
click at [727, 407] on tbody "12:00am 1:00am 2:00am 3:00am 4:00am 5:00am 6:00am 7:00am 8:00am 9:00am 10:00am …" at bounding box center [738, 601] width 613 height 1485
drag, startPoint x: 757, startPoint y: 332, endPoint x: 766, endPoint y: 473, distance: 141.1
click at [766, 473] on tbody "12:00am 1:00am 2:00am 3:00am 4:00am 5:00am 6:00am 7:00am 8:00am 9:00am 10:00am …" at bounding box center [738, 601] width 613 height 1485
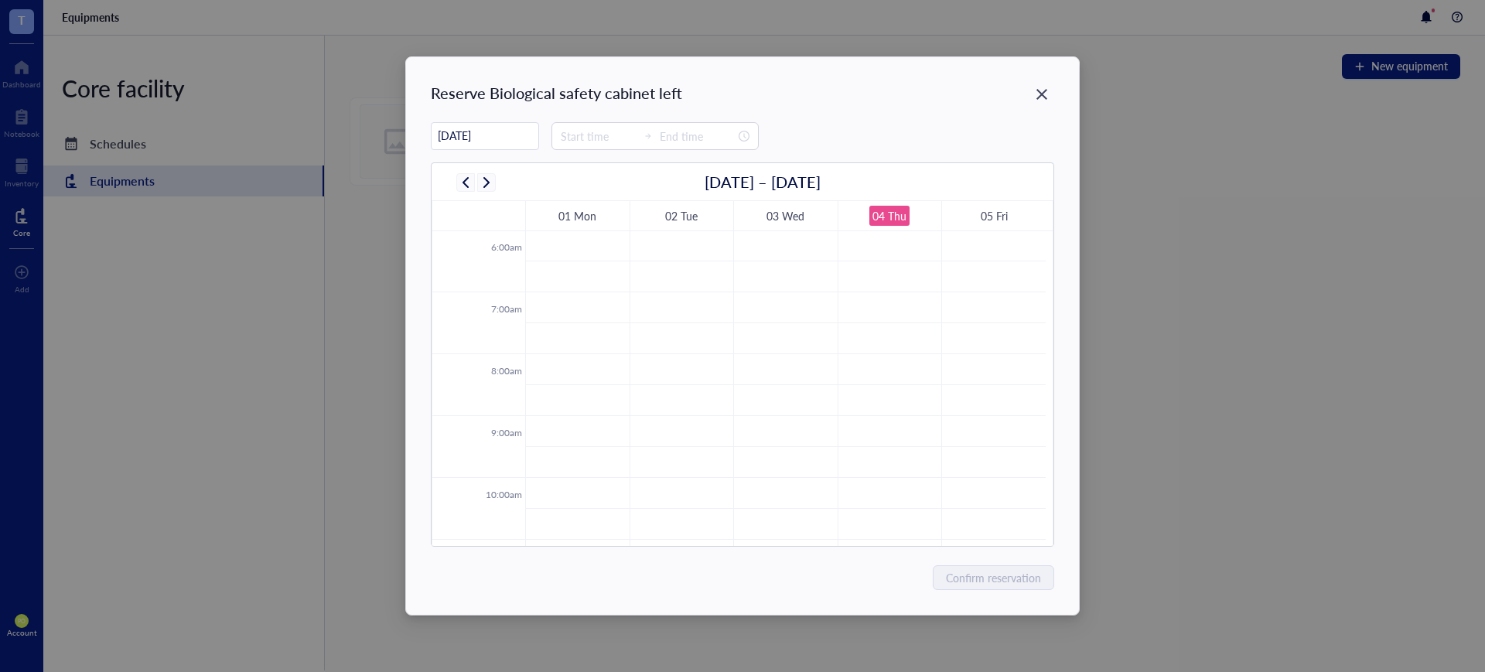
click at [903, 214] on div "04 Thu" at bounding box center [890, 216] width 34 height 18
drag, startPoint x: 891, startPoint y: 299, endPoint x: 907, endPoint y: 476, distance: 177.1
click at [907, 476] on tbody "12:00am 1:00am 2:00am 3:00am 4:00am 5:00am 6:00am 7:00am 8:00am 9:00am 10:00am …" at bounding box center [738, 601] width 613 height 1485
click at [874, 347] on td at bounding box center [785, 338] width 521 height 31
type input "07:45"
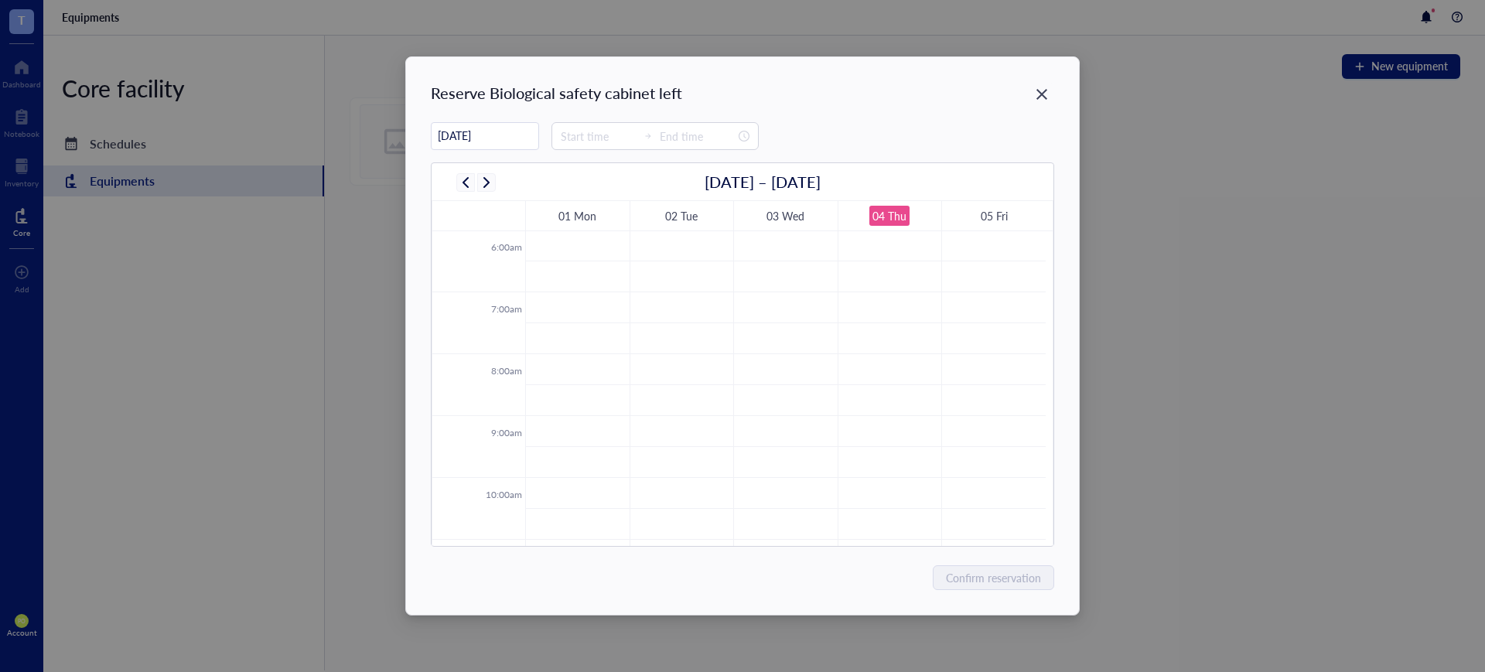
type input "08:15"
click at [867, 337] on div "12:00am 1:00am 2:00am 3:00am 4:00am 5:00am 6:00am 7:00am 8:00am 9:00am 10:00am …" at bounding box center [738, 601] width 613 height 1485
click at [924, 381] on td at bounding box center [785, 369] width 521 height 31
type input "08:15"
type input "08:45"
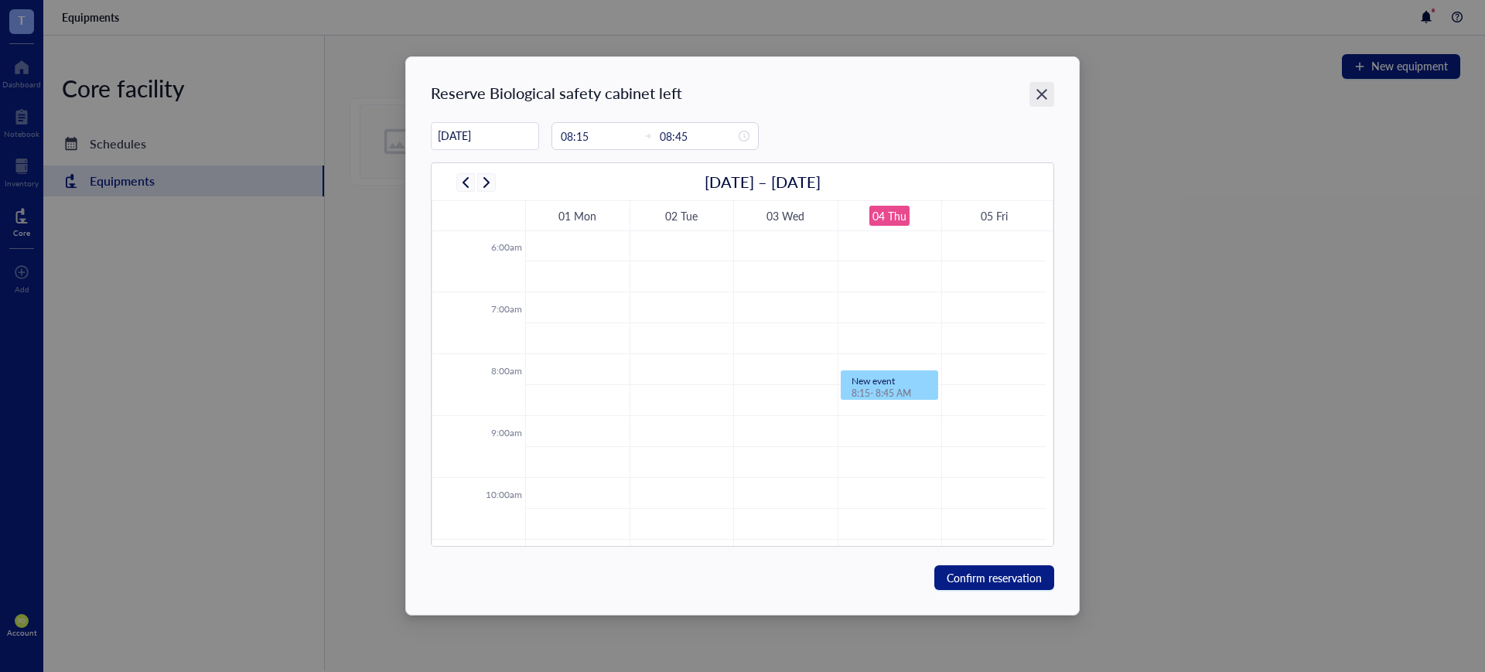
click at [1044, 89] on icon "Close" at bounding box center [1041, 94] width 15 height 15
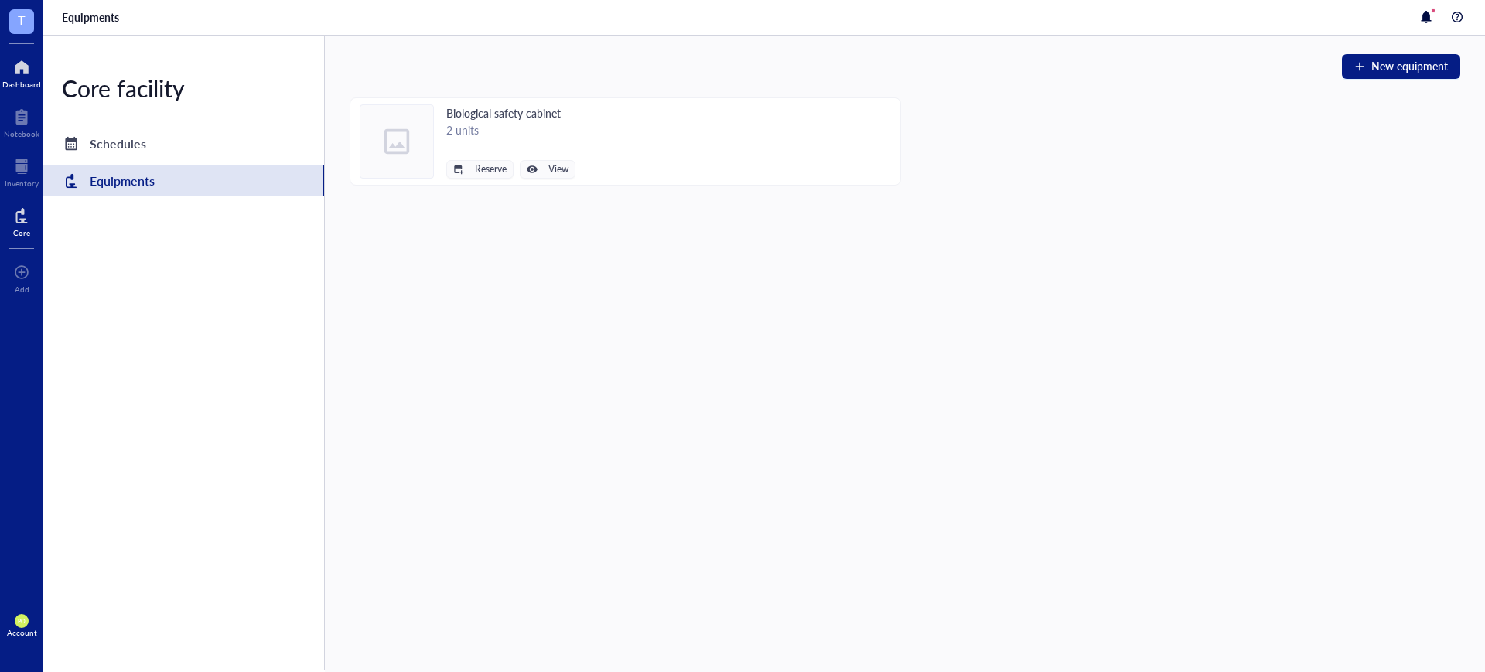
click at [8, 74] on div at bounding box center [21, 67] width 39 height 25
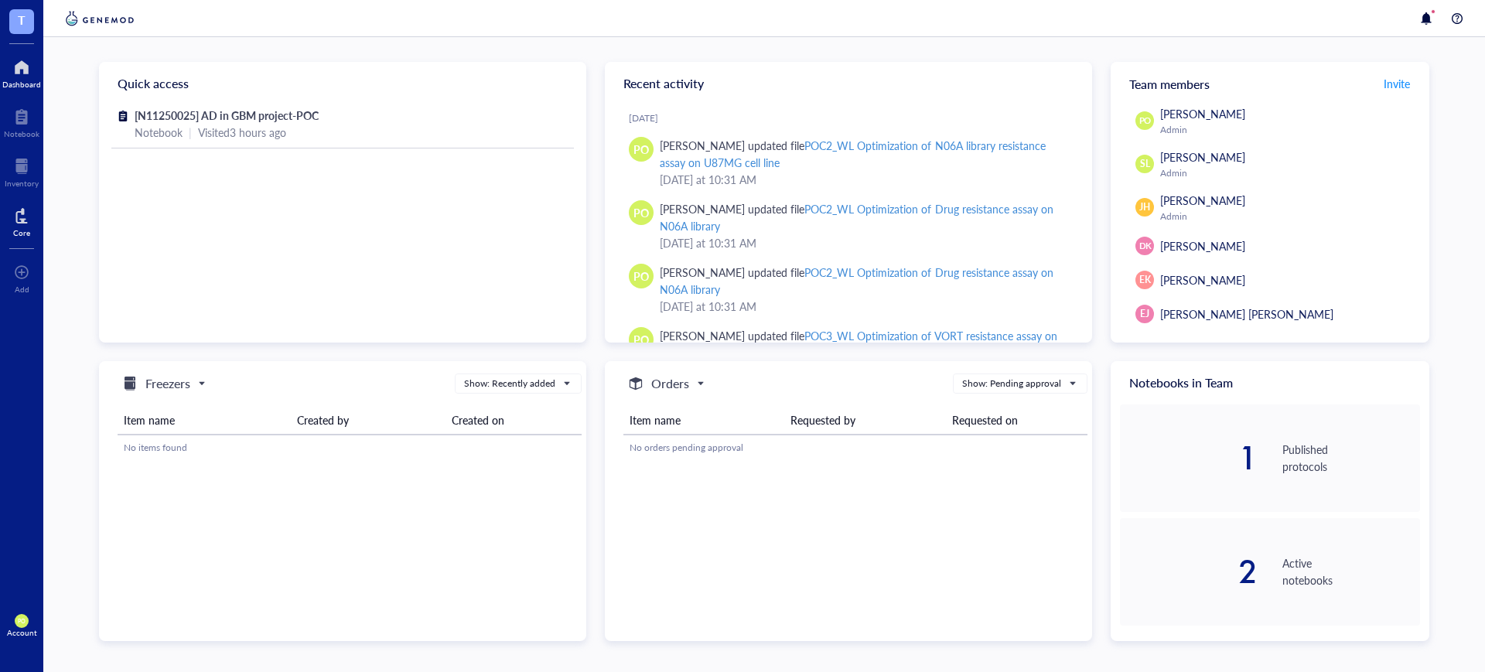
click at [7, 214] on div "Core" at bounding box center [21, 220] width 43 height 43
click at [19, 214] on div at bounding box center [21, 215] width 17 height 25
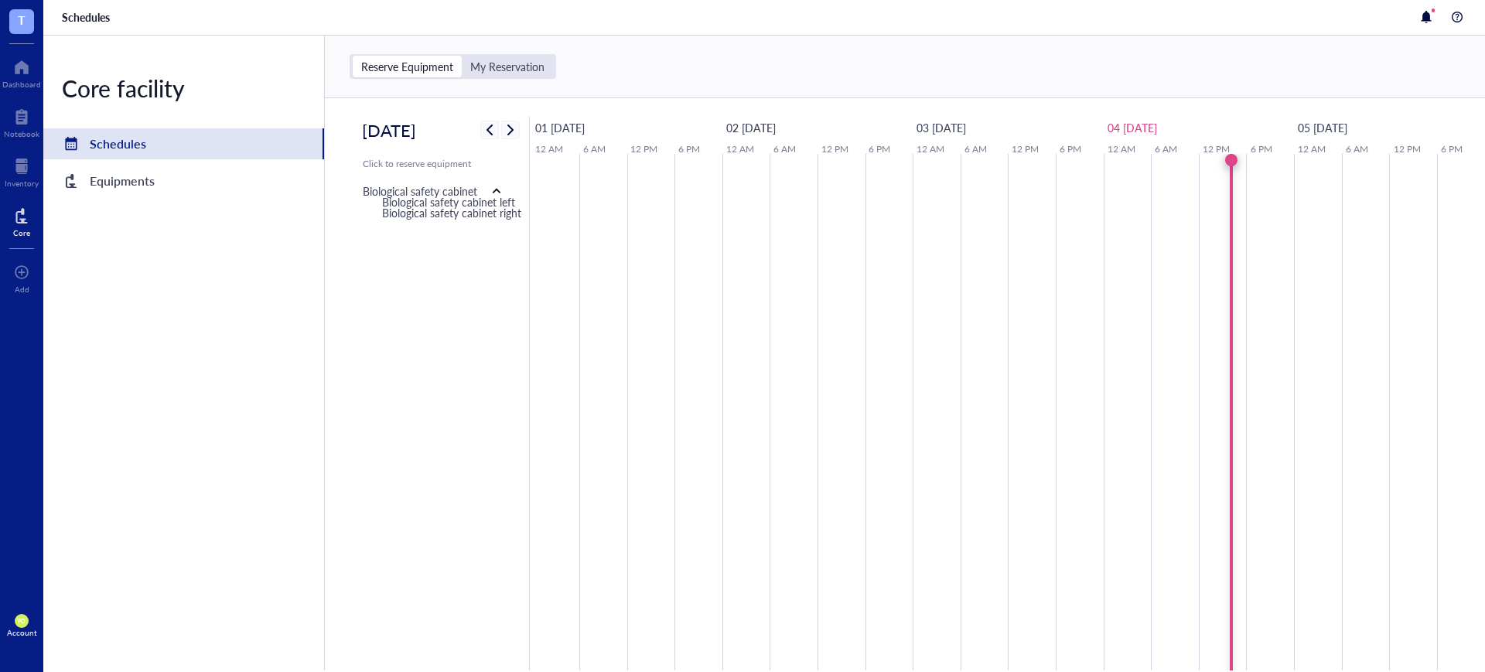
click at [116, 156] on div "Schedules" at bounding box center [183, 143] width 281 height 31
click at [22, 228] on div "Core" at bounding box center [21, 232] width 17 height 9
click at [532, 70] on div "My Reservation" at bounding box center [507, 67] width 74 height 14
click at [462, 56] on input "My Reservation" at bounding box center [462, 56] width 0 height 0
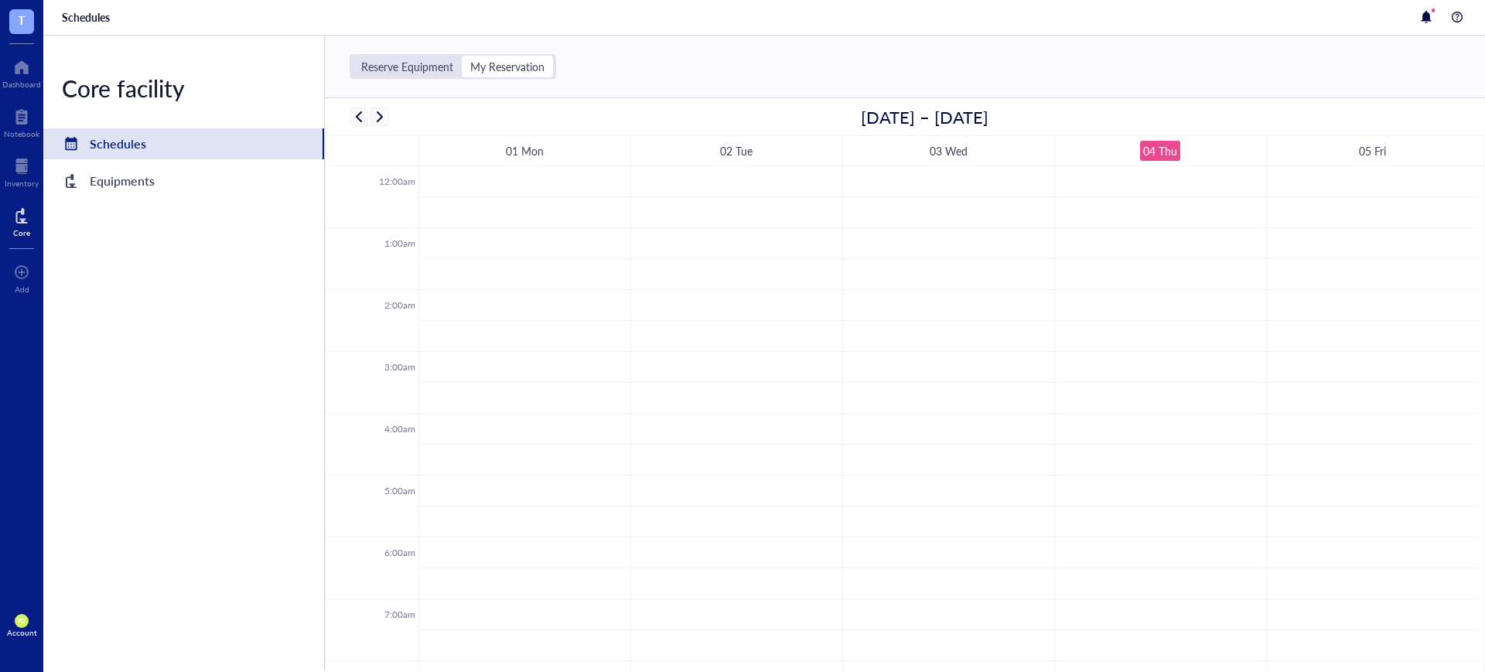
scroll to position [372, 0]
click at [102, 166] on div "Equipments" at bounding box center [183, 181] width 281 height 31
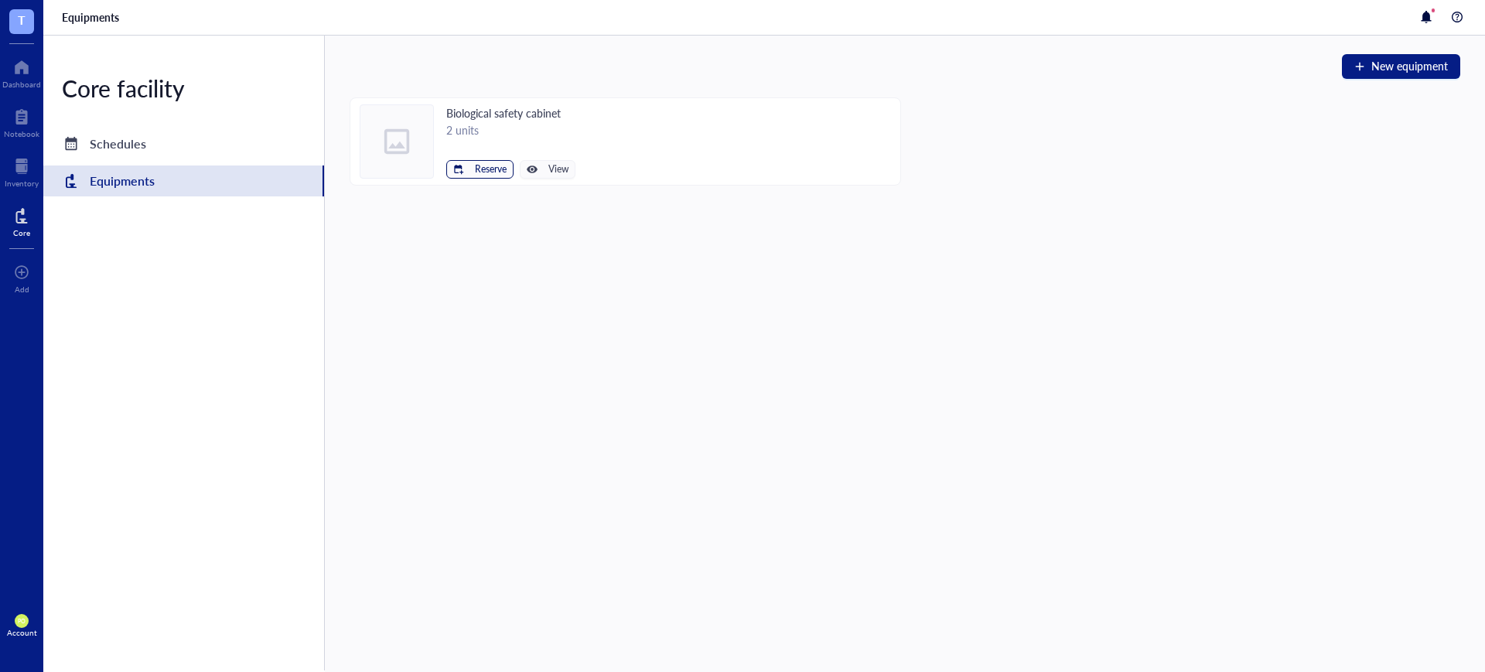
click at [481, 166] on span "Reserve" at bounding box center [491, 169] width 32 height 11
click at [449, 197] on span "Biological safety cabinet left" at bounding box center [433, 195] width 139 height 17
type input "[DATE]"
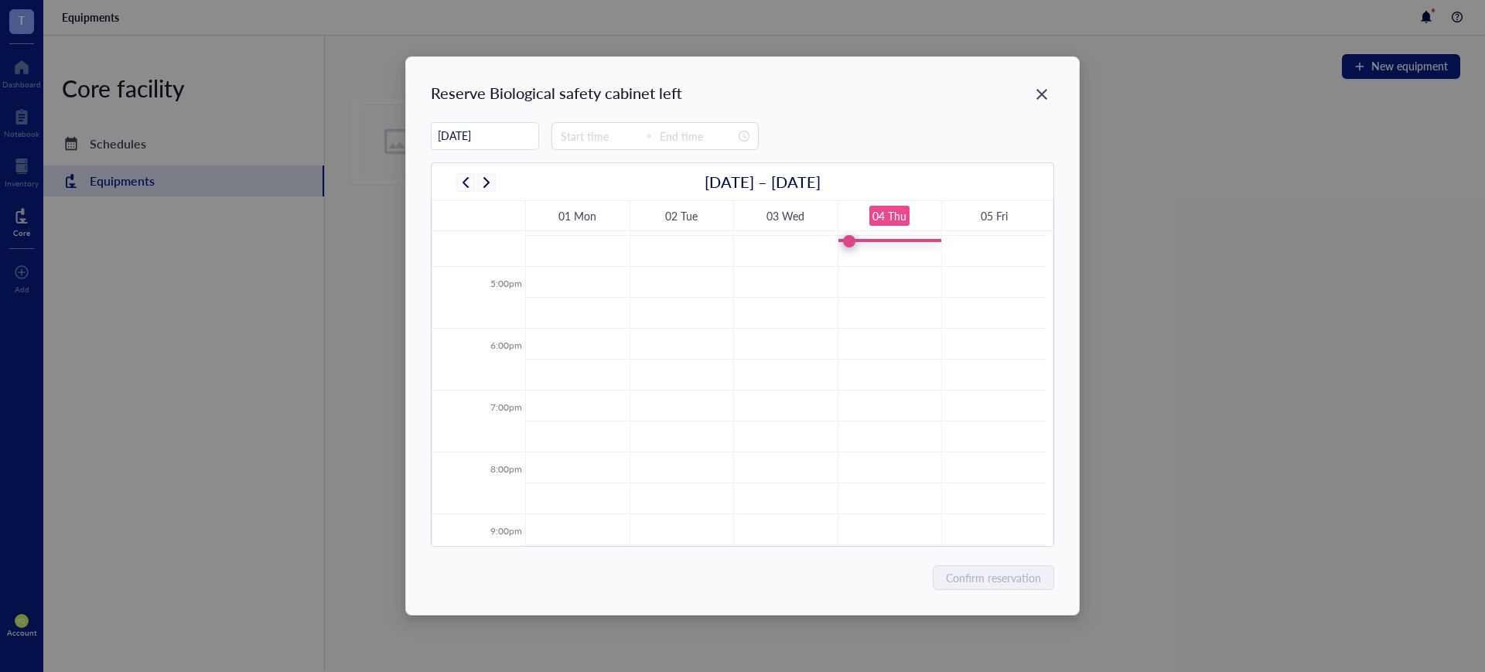
scroll to position [856, 0]
drag, startPoint x: 863, startPoint y: 279, endPoint x: 867, endPoint y: 339, distance: 59.7
click at [868, 339] on tbody "12:00am 1:00am 2:00am 3:00am 4:00am 5:00am 6:00am 7:00am 8:00am 9:00am 10:00am …" at bounding box center [738, 118] width 613 height 1485
click at [865, 290] on td at bounding box center [785, 288] width 521 height 31
type input "14:45"
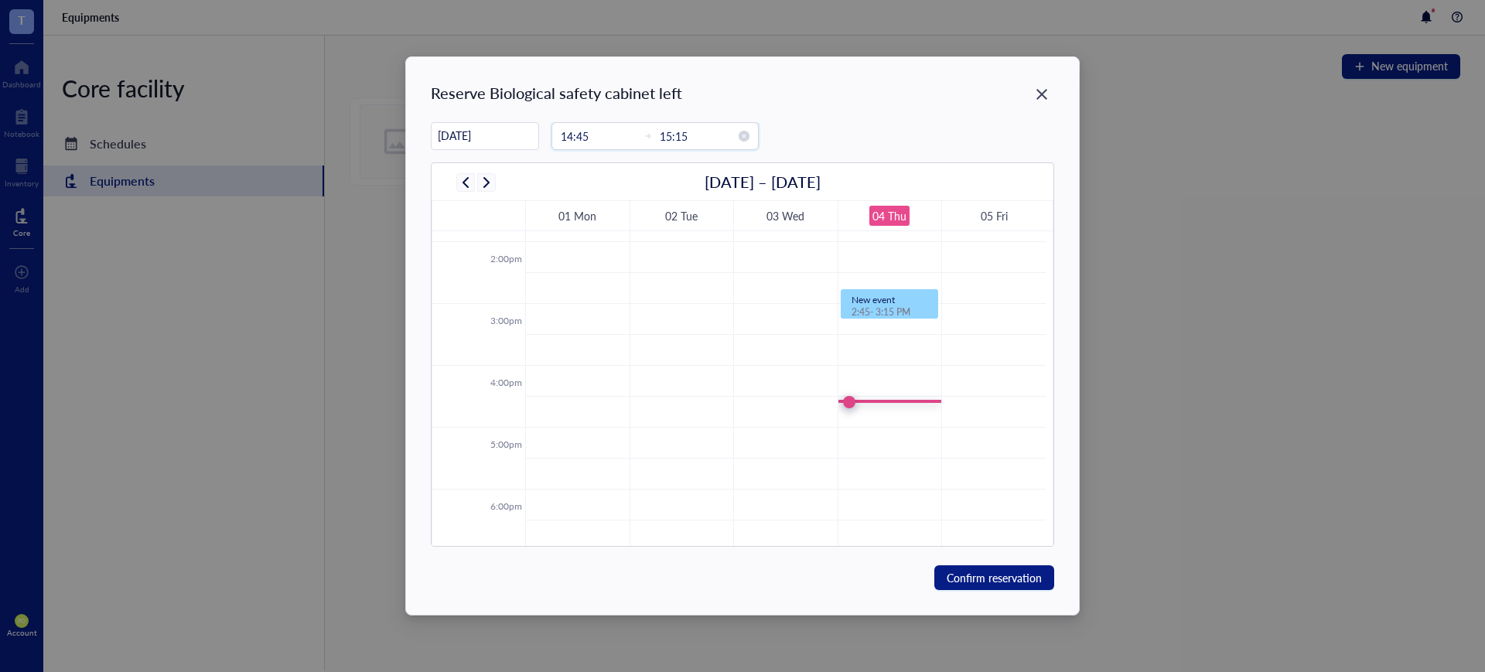
click at [584, 136] on input "14:45" at bounding box center [599, 136] width 76 height 17
type input "00:00"
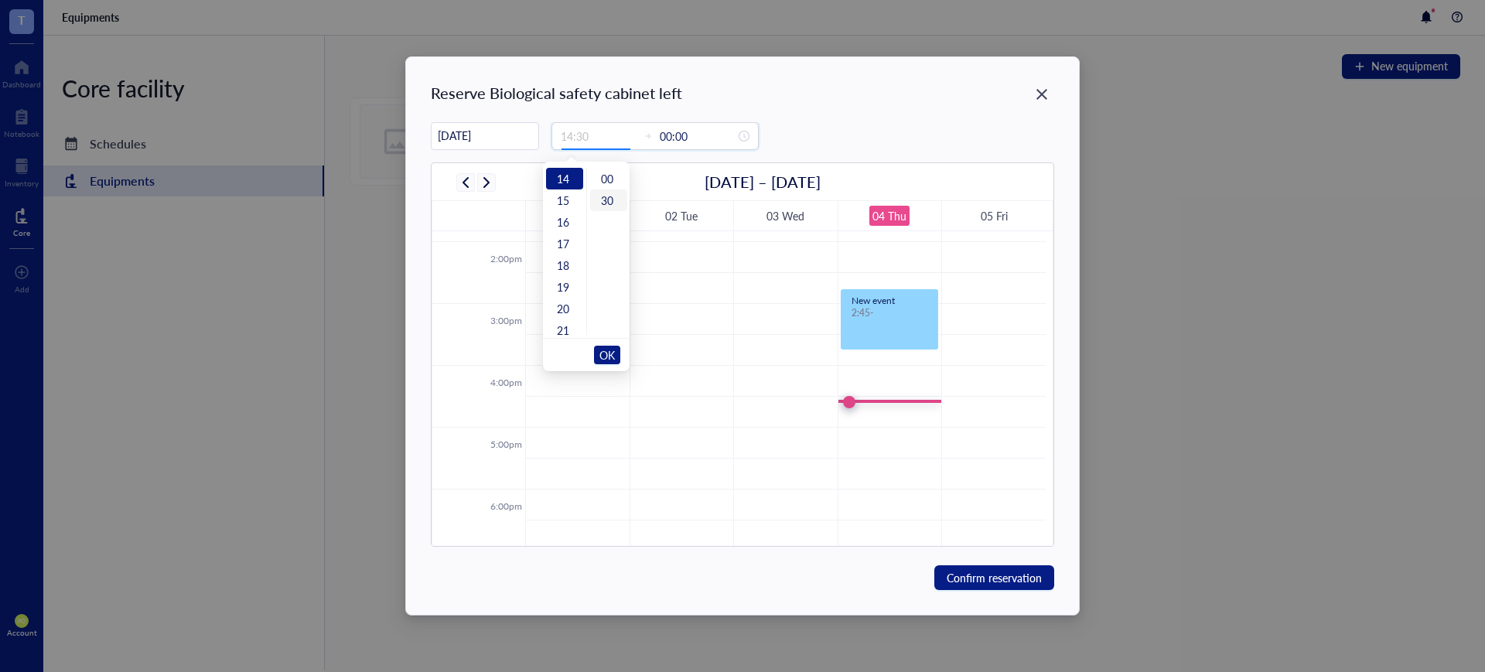
type input "14:30"
click at [596, 193] on div "30" at bounding box center [608, 201] width 37 height 22
click at [679, 149] on div "14:30 00:00" at bounding box center [655, 136] width 207 height 28
click at [695, 135] on input "00:00" at bounding box center [698, 136] width 76 height 17
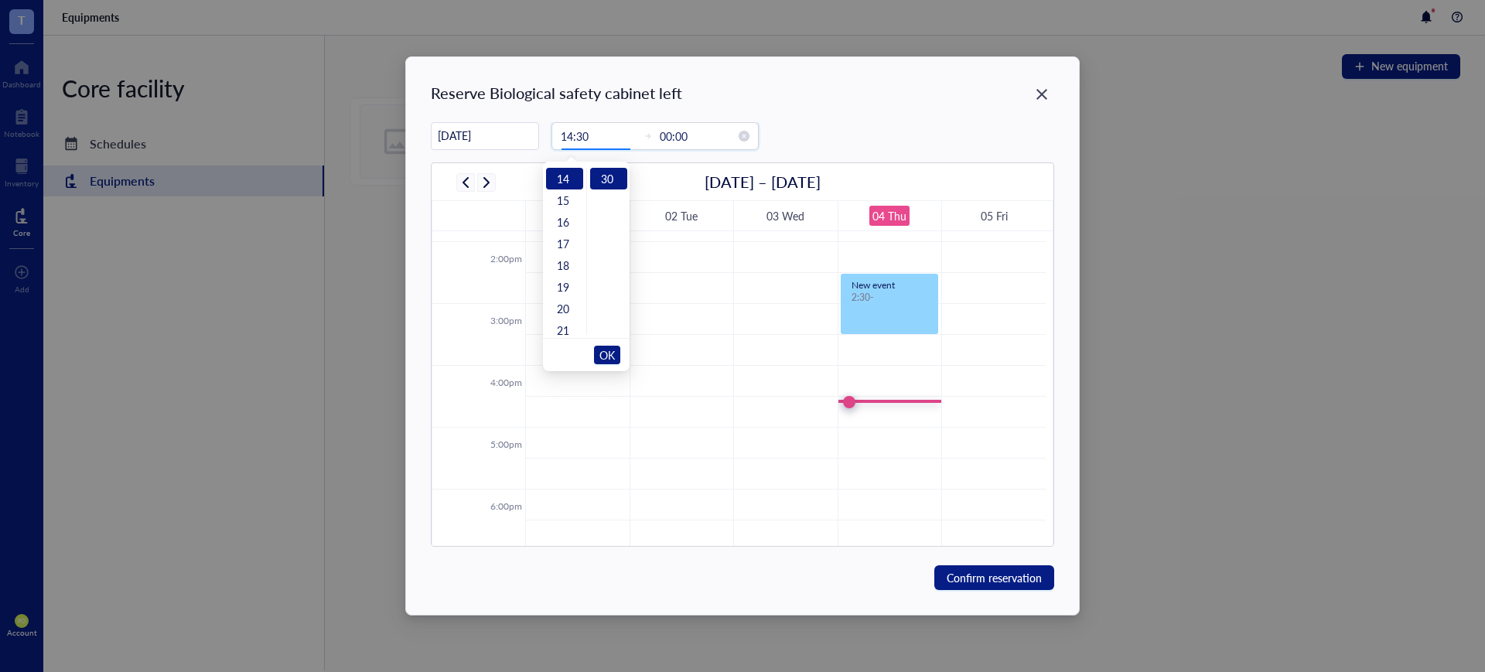
click at [679, 130] on input "00:00" at bounding box center [698, 136] width 76 height 17
click at [610, 352] on span "OK" at bounding box center [607, 354] width 15 height 29
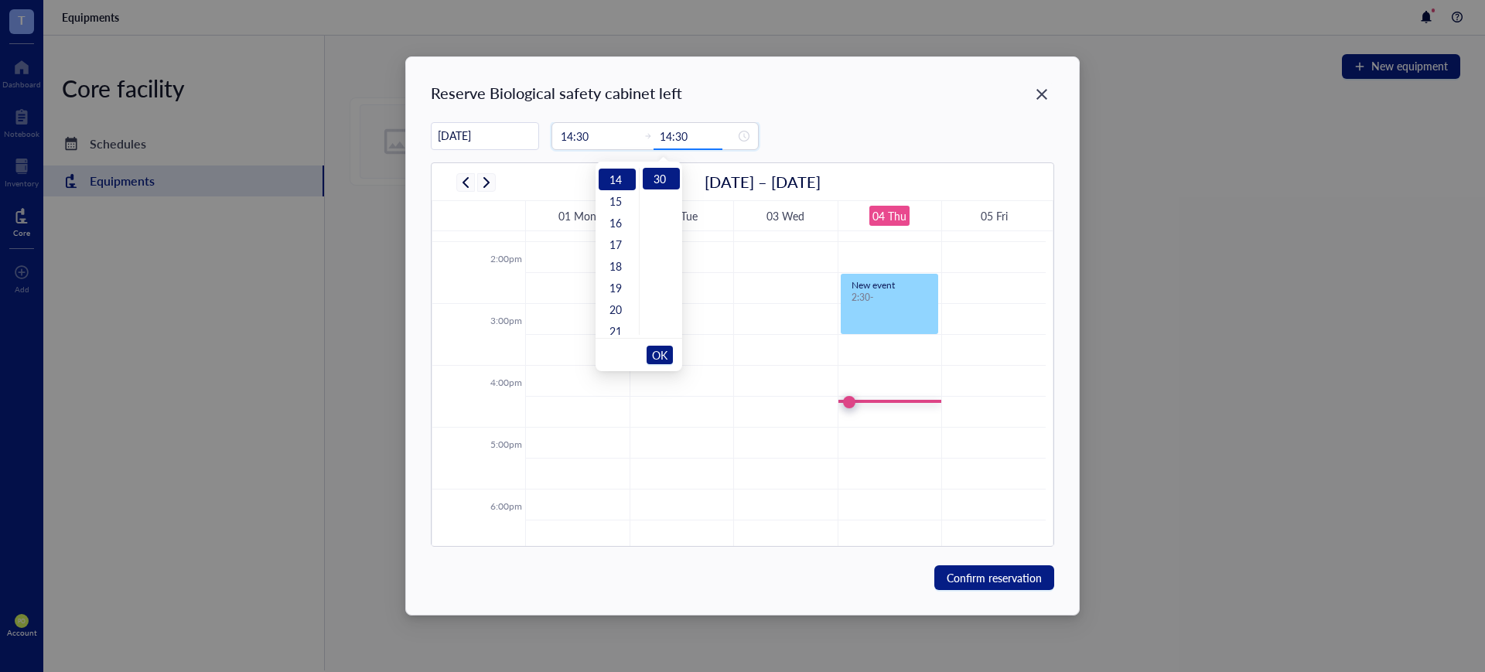
scroll to position [303, 0]
click at [622, 225] on div "16" at bounding box center [617, 222] width 37 height 22
type input "16:30"
click at [661, 348] on span "OK" at bounding box center [659, 354] width 15 height 29
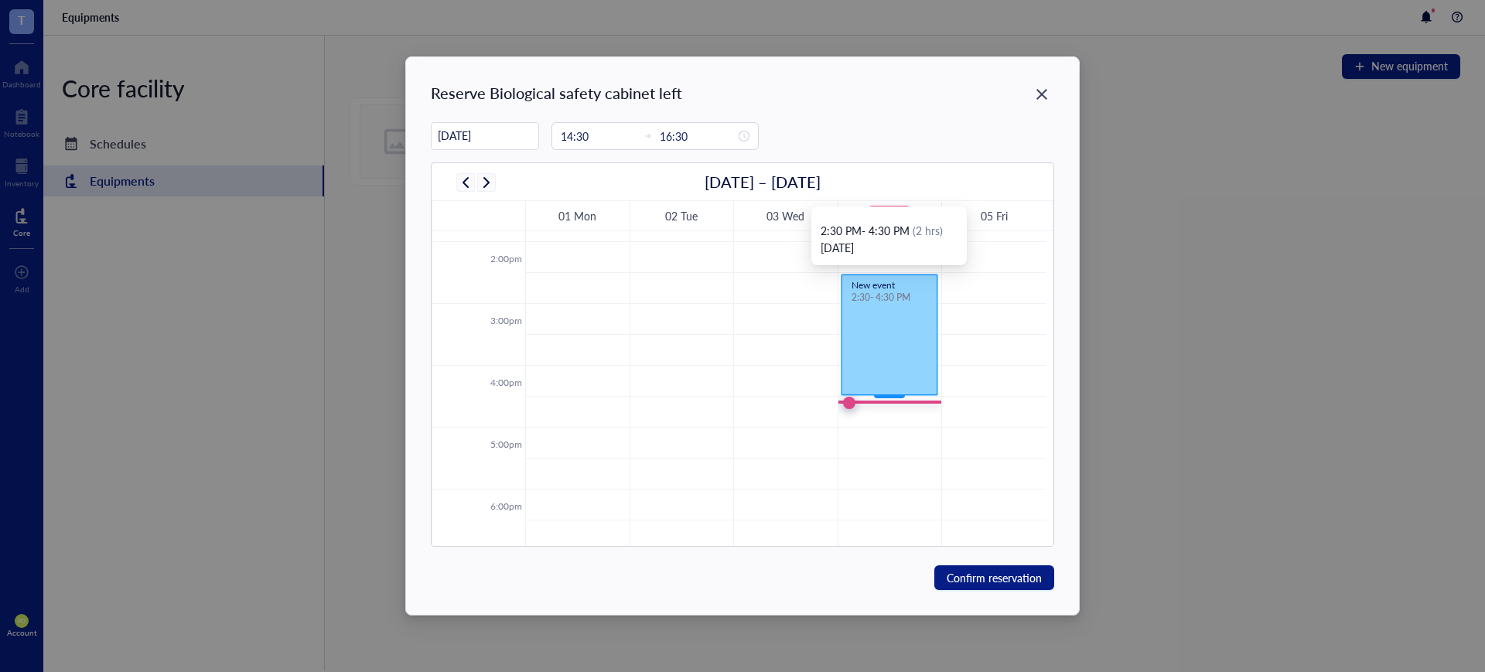
click at [876, 289] on div "New event" at bounding box center [890, 285] width 76 height 9
click at [876, 279] on div "New event 2:30 - 4:30 PM" at bounding box center [890, 335] width 96 height 121
drag, startPoint x: 876, startPoint y: 279, endPoint x: 863, endPoint y: 293, distance: 19.2
click at [865, 293] on div "2:30 - 4:30 PM" at bounding box center [890, 298] width 76 height 12
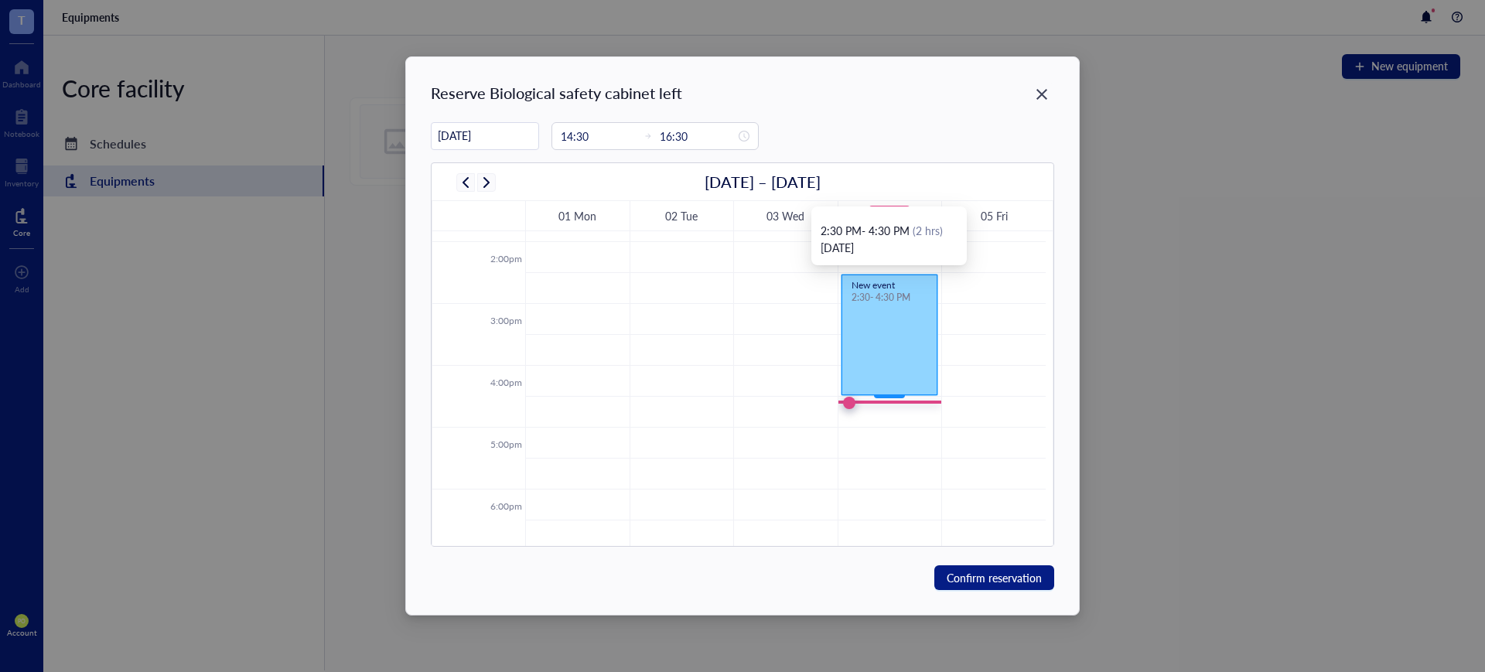
click at [890, 313] on div "New event 2:30 - 4:30 PM" at bounding box center [890, 335] width 96 height 121
click at [901, 347] on div "New event 2:30 - 4:30 PM" at bounding box center [890, 335] width 96 height 121
click at [895, 355] on div "New event 2:30 - 4:30 PM" at bounding box center [890, 335] width 96 height 121
click at [896, 354] on div "New event 2:30 - 4:30 PM" at bounding box center [890, 335] width 96 height 121
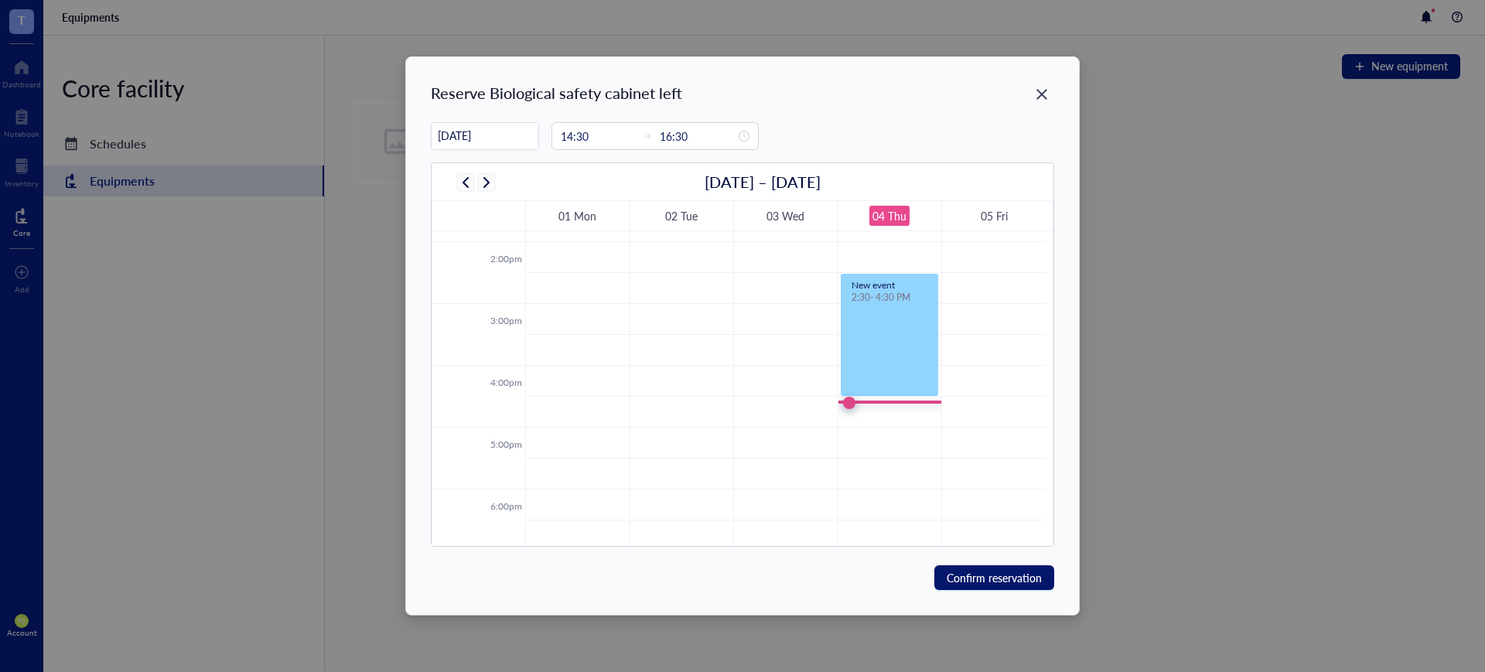
drag, startPoint x: 989, startPoint y: 576, endPoint x: 970, endPoint y: 538, distance: 43.2
click at [990, 576] on span "Confirm reservation" at bounding box center [994, 577] width 95 height 17
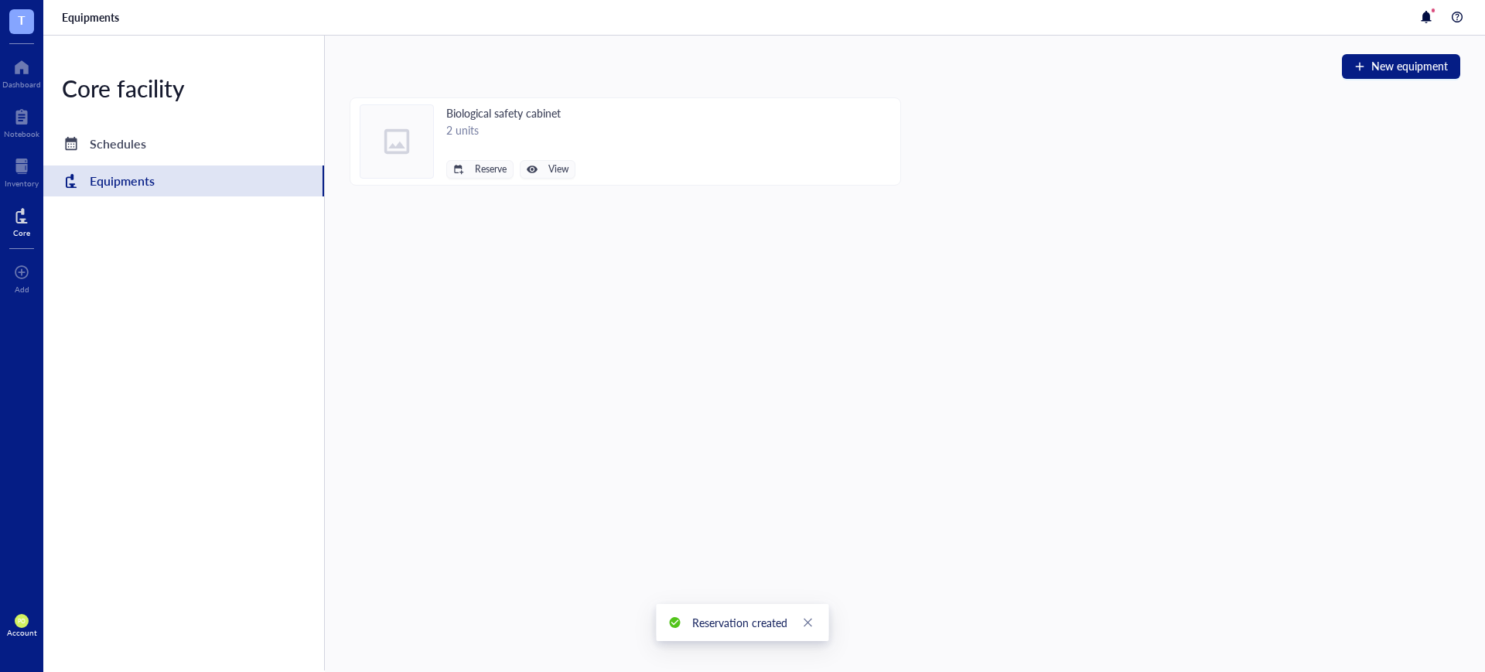
drag, startPoint x: 231, startPoint y: 149, endPoint x: 233, endPoint y: 173, distance: 23.3
click at [229, 149] on div "Schedules" at bounding box center [183, 143] width 281 height 31
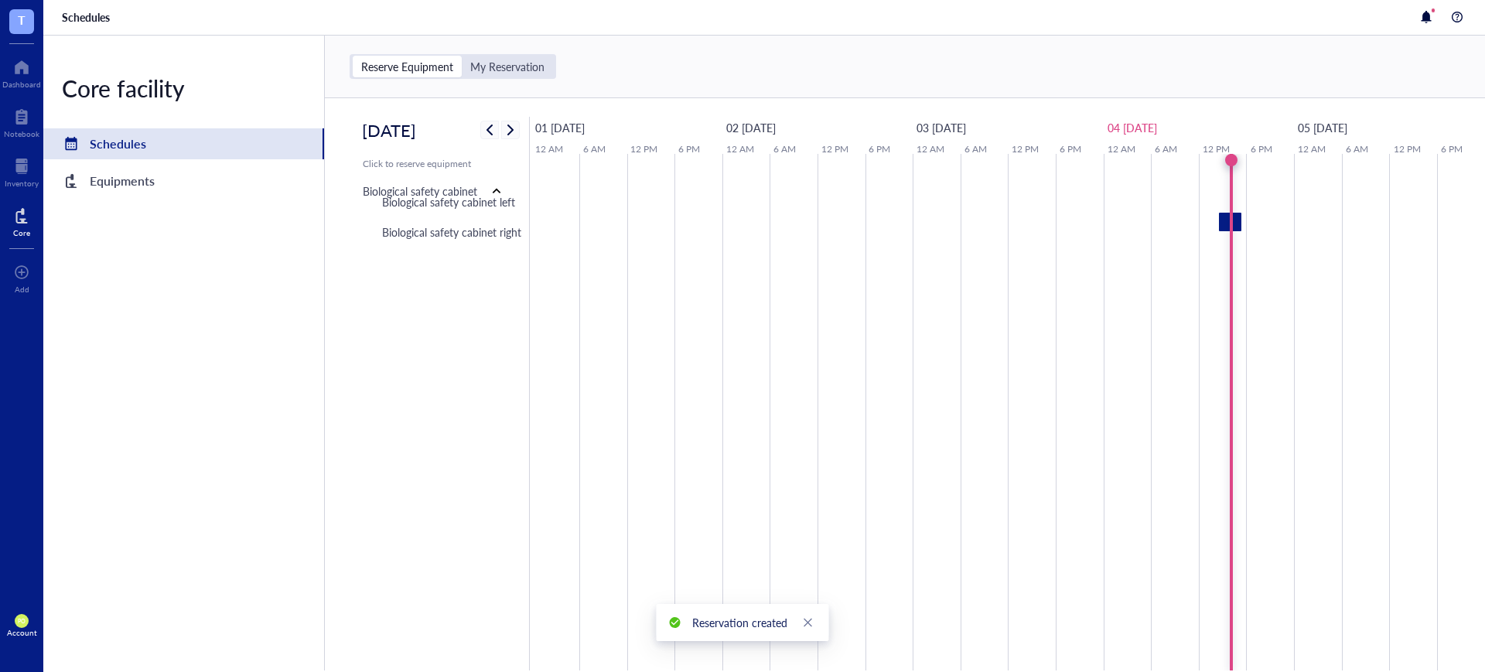
click at [1230, 227] on div at bounding box center [1230, 222] width 22 height 19
click at [1256, 145] on span "Edit event" at bounding box center [1274, 147] width 48 height 17
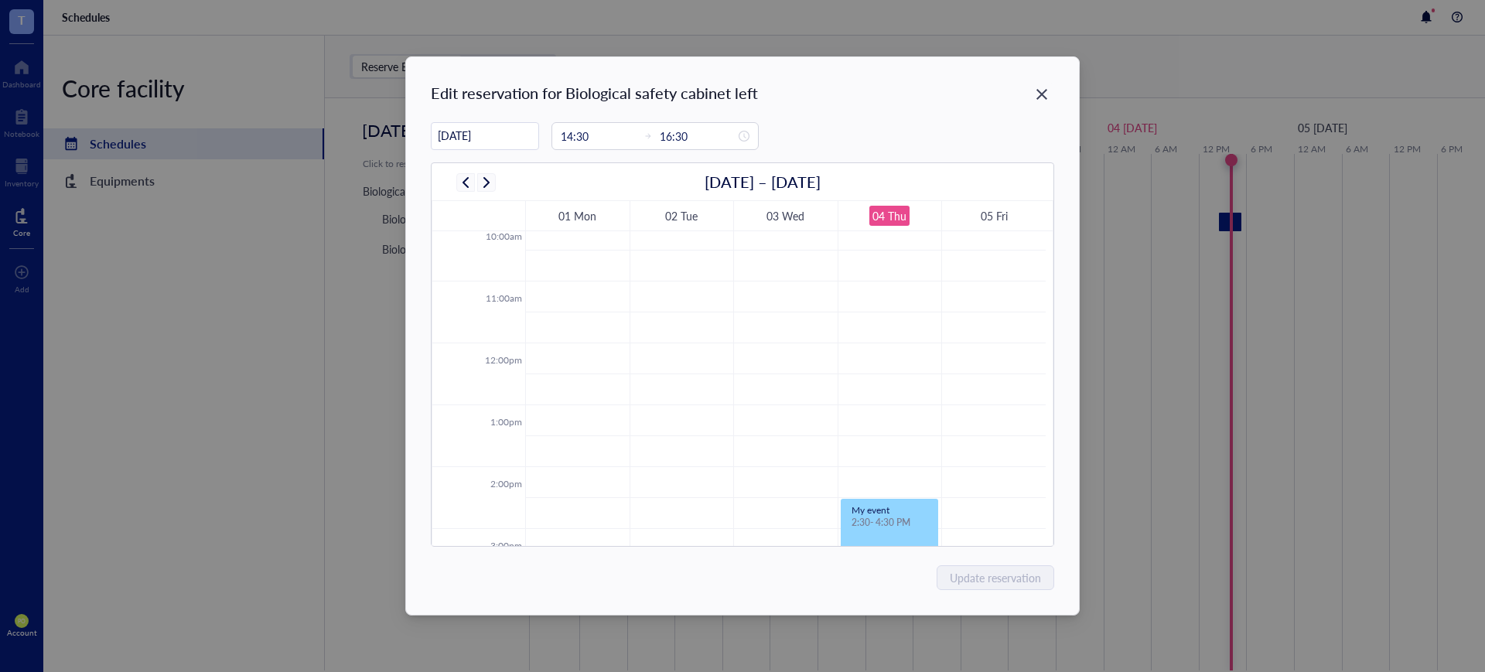
scroll to position [687, 0]
click at [876, 454] on div "My event" at bounding box center [890, 453] width 76 height 9
click at [948, 416] on div "[DATE]" at bounding box center [889, 416] width 137 height 17
click at [933, 411] on div "[DATE]" at bounding box center [889, 416] width 137 height 17
click at [939, 392] on span "(2 hrs)" at bounding box center [926, 398] width 33 height 15
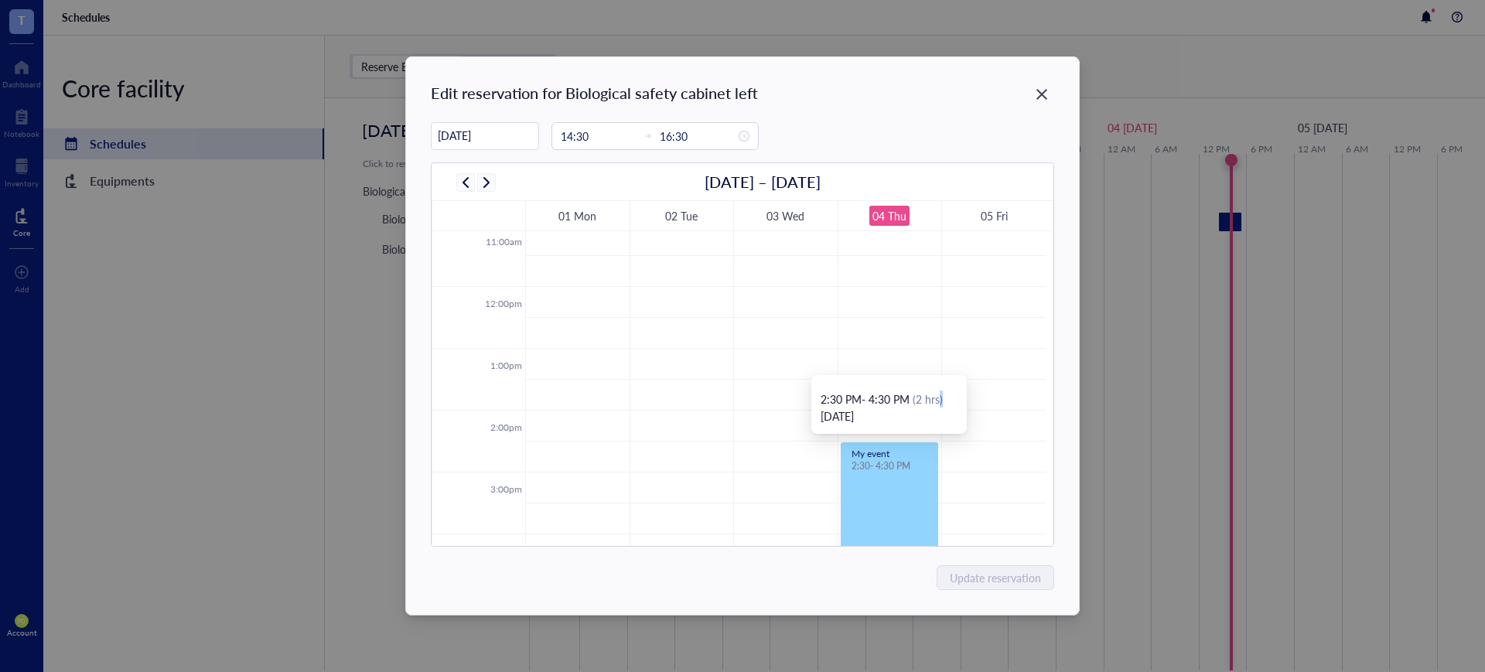
click at [939, 392] on span "(2 hrs)" at bounding box center [926, 398] width 33 height 15
drag, startPoint x: 501, startPoint y: 137, endPoint x: 403, endPoint y: 117, distance: 100.3
click at [403, 117] on div "Edit reservation for Biological safety cabinet left [DATE] 14:30 16:30 [DATE] –…" at bounding box center [742, 336] width 1485 height 672
click at [857, 149] on div "[DATE] 14:30 16:30" at bounding box center [742, 136] width 623 height 28
drag, startPoint x: 1041, startPoint y: 104, endPoint x: 1031, endPoint y: 101, distance: 10.5
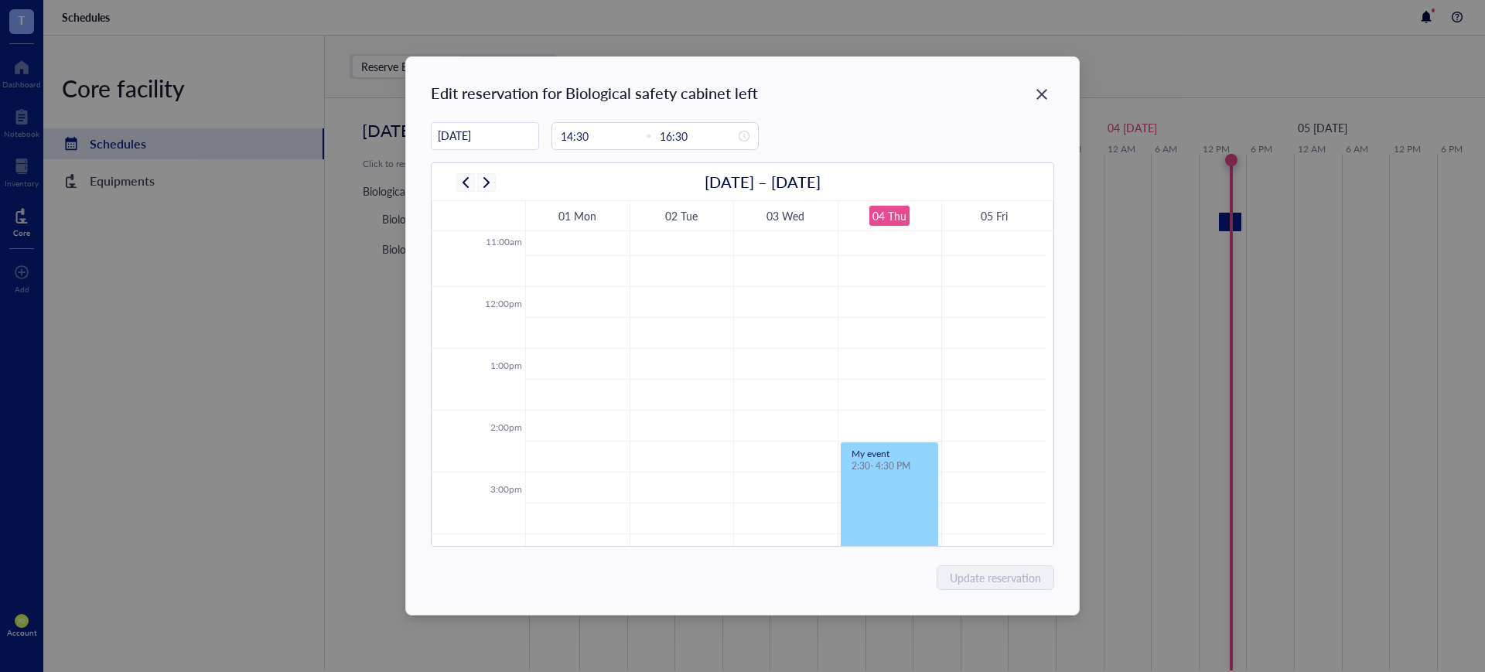
click at [1040, 102] on div "Close" at bounding box center [1042, 94] width 25 height 25
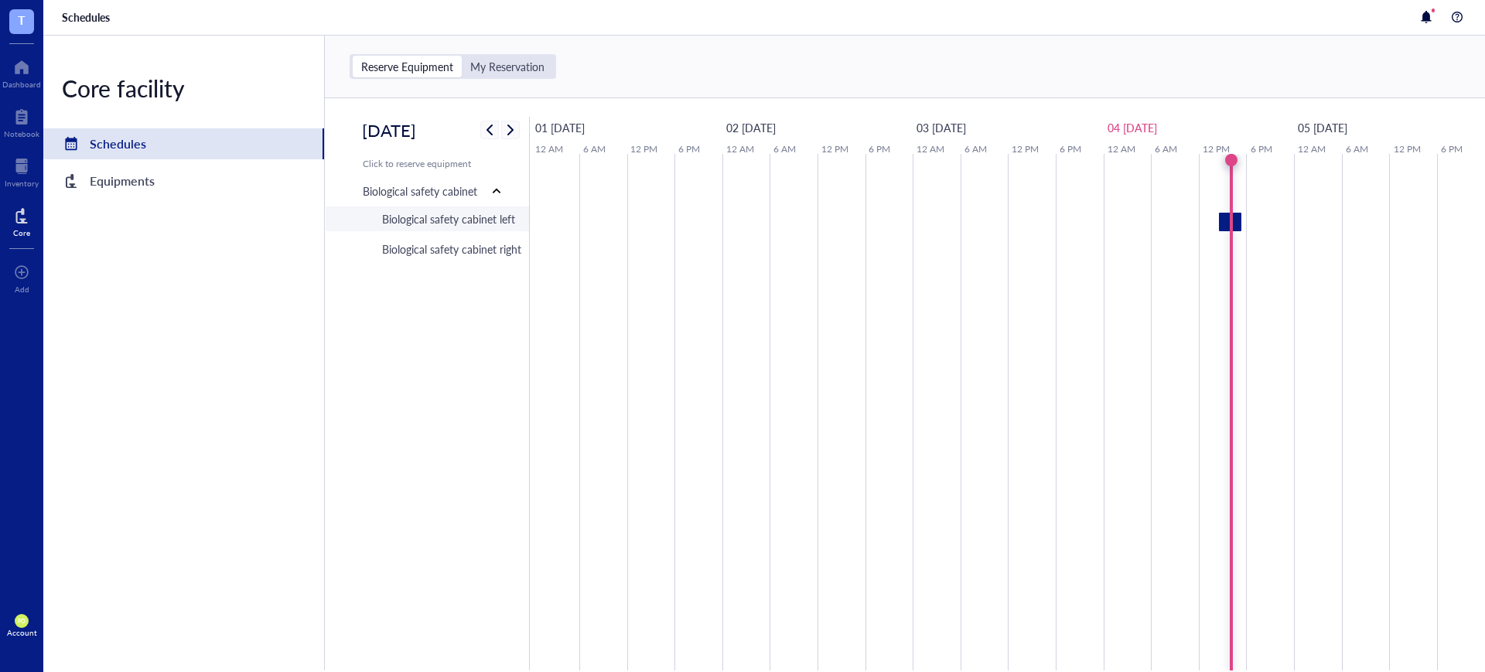
click at [507, 223] on div "Biological safety cabinet left" at bounding box center [448, 218] width 133 height 17
type input "[DATE]"
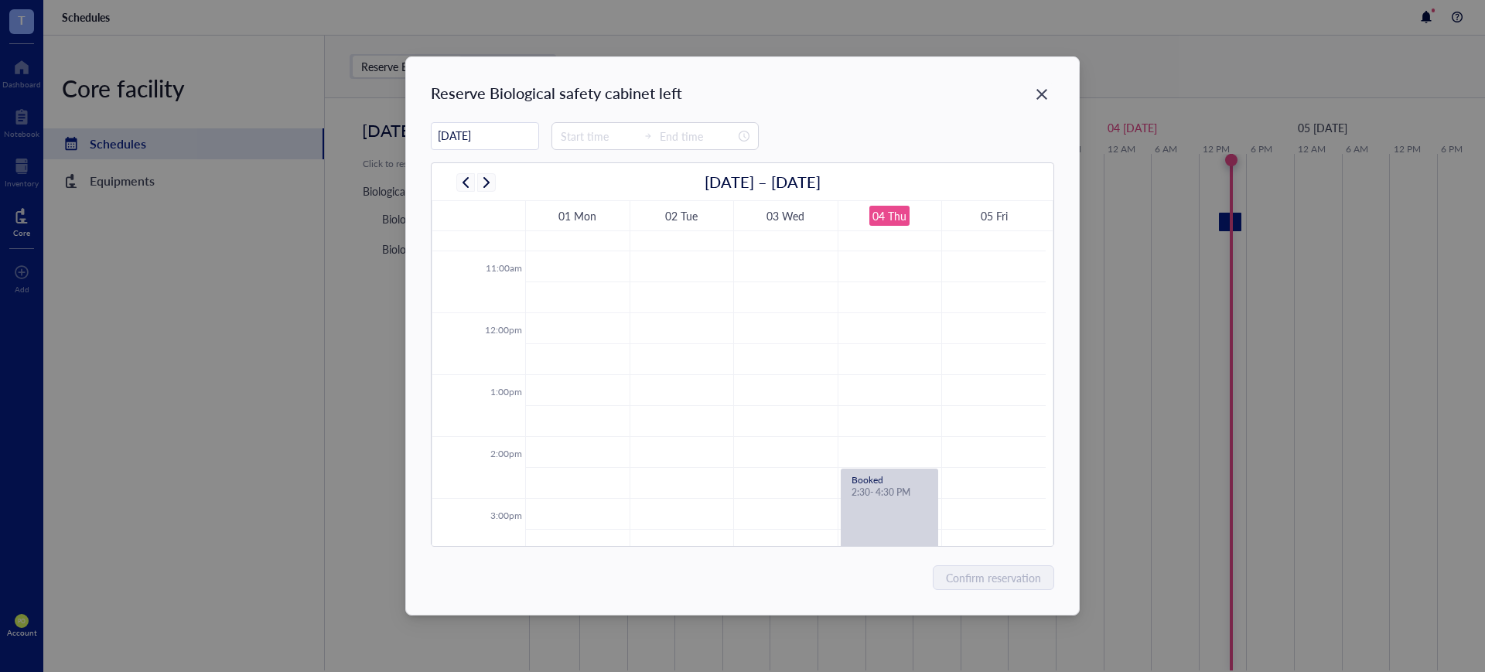
scroll to position [695, 0]
click at [1040, 94] on icon "Close" at bounding box center [1041, 94] width 15 height 15
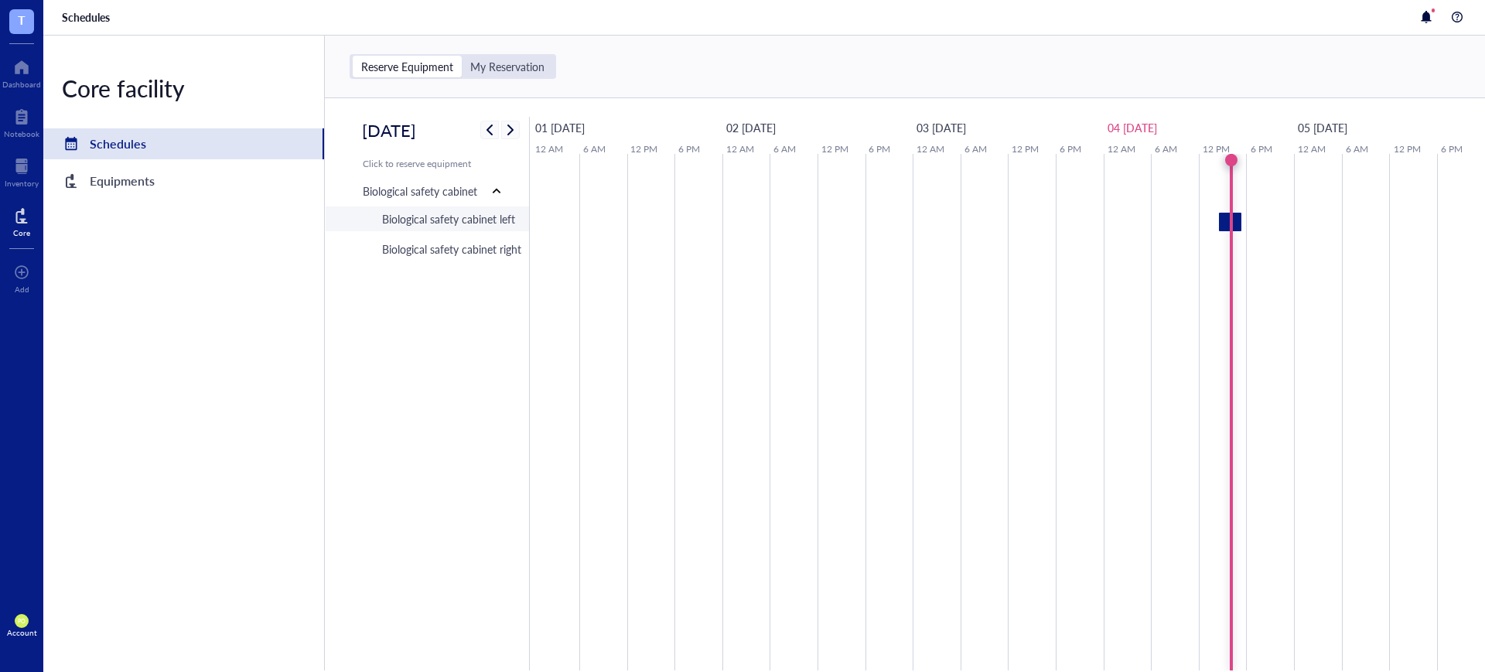
click at [486, 217] on div "Biological safety cabinet left" at bounding box center [448, 218] width 133 height 17
type input "[DATE]"
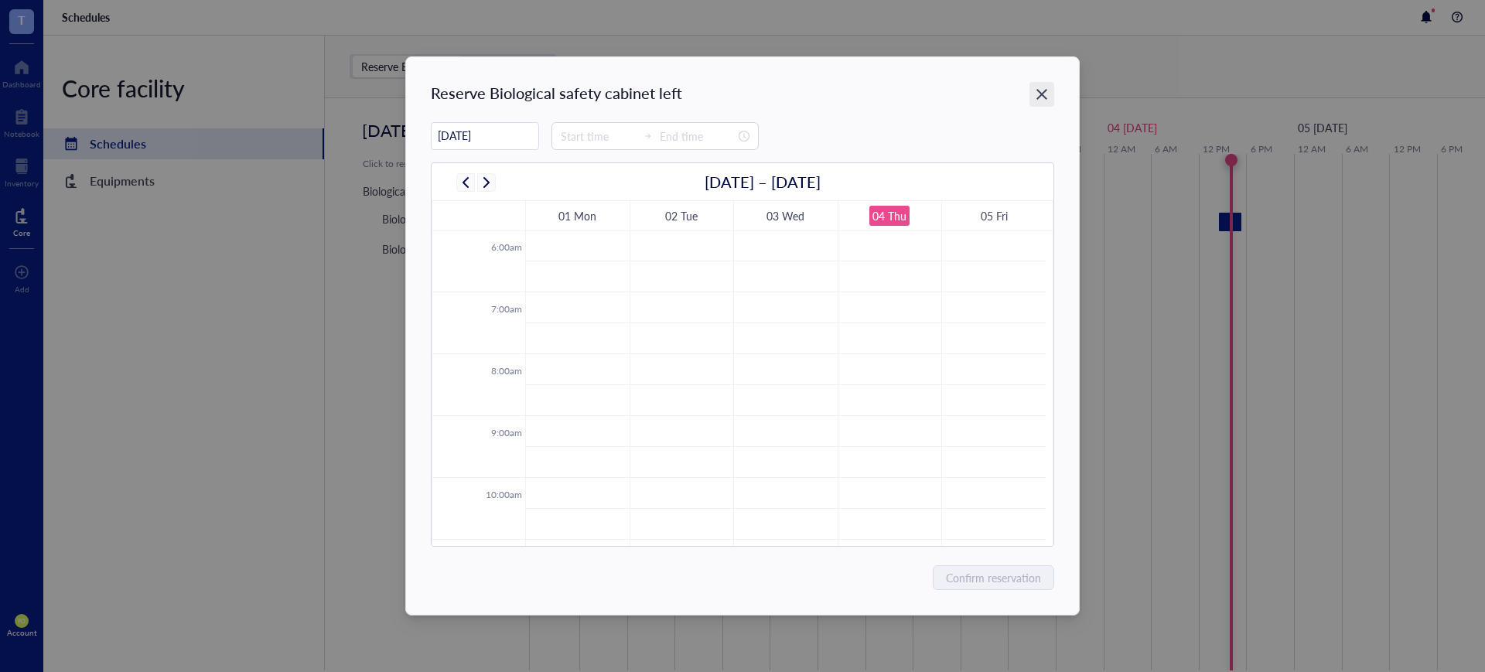
click at [1037, 97] on icon "Close" at bounding box center [1041, 94] width 15 height 15
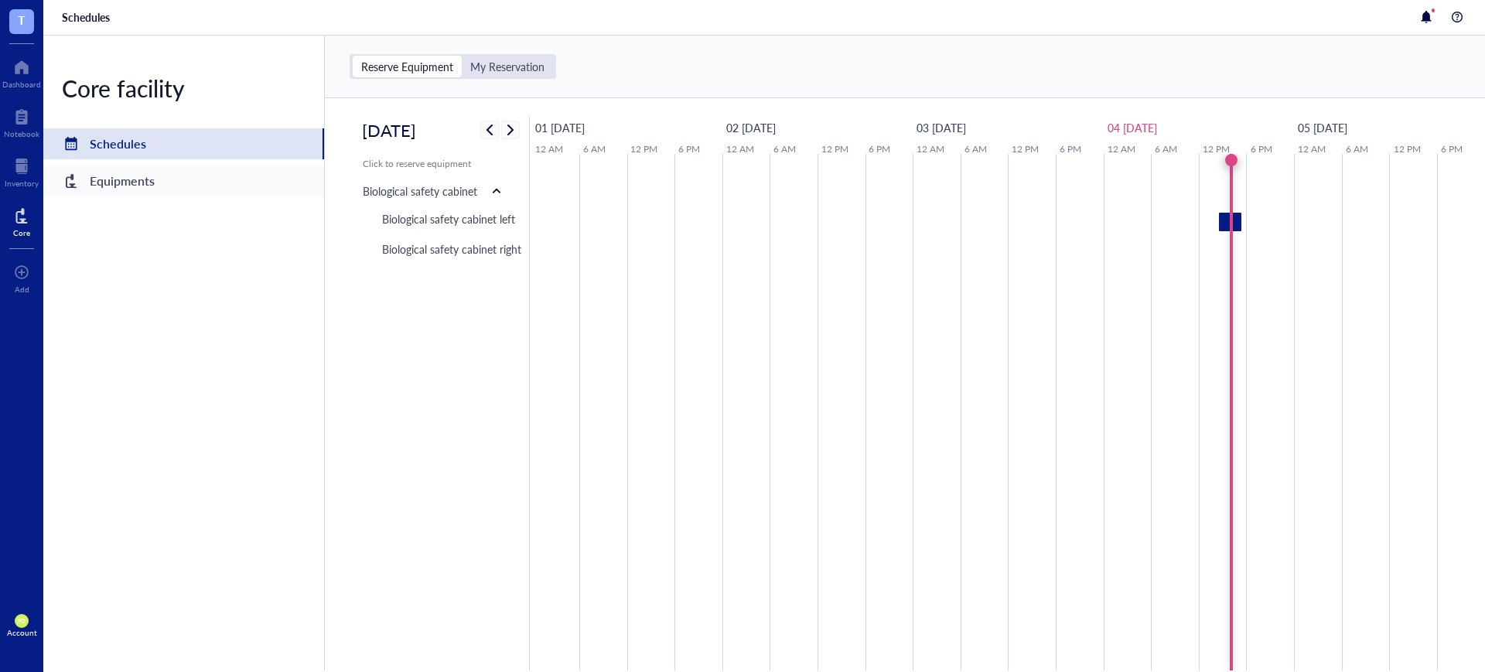
click at [187, 186] on div "Equipments" at bounding box center [183, 181] width 281 height 31
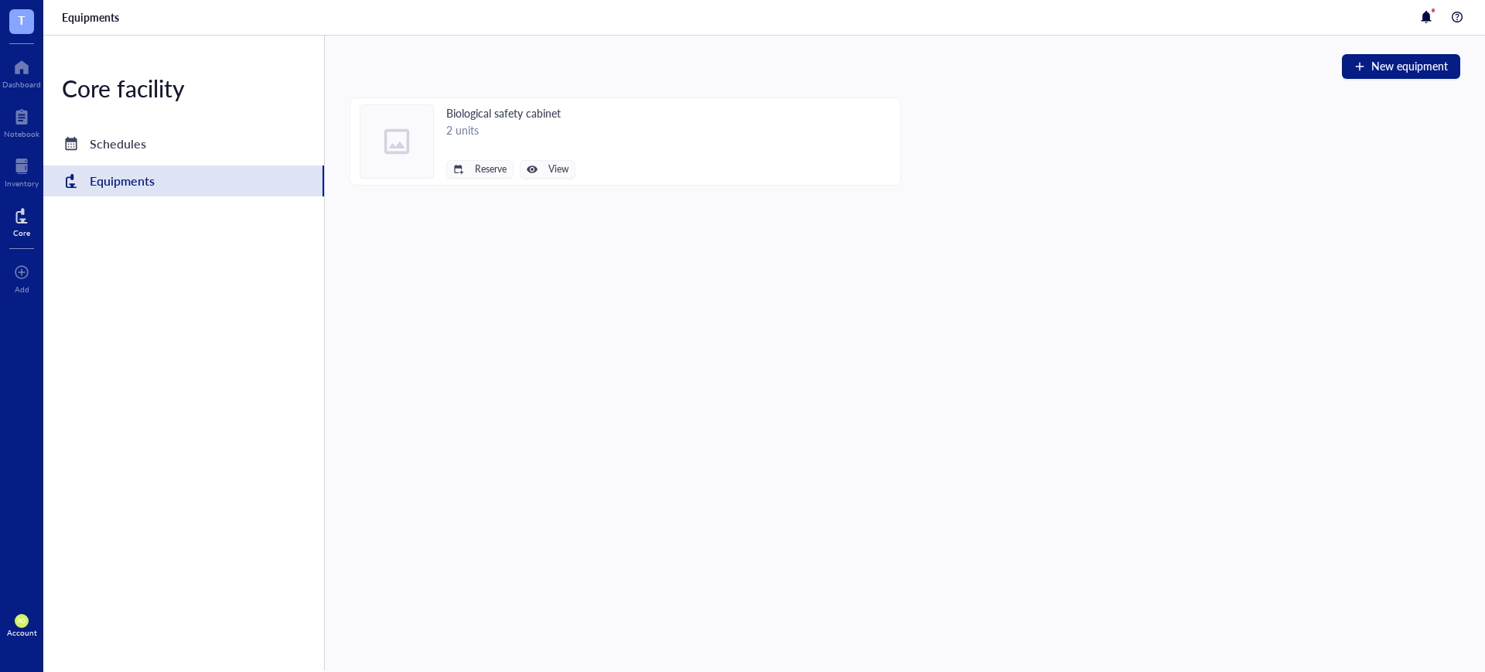
click at [471, 112] on div "Biological safety cabinet" at bounding box center [510, 112] width 129 height 17
click at [406, 131] on div at bounding box center [397, 141] width 74 height 74
click at [523, 130] on div "2 units" at bounding box center [510, 129] width 129 height 17
click at [162, 139] on div "Schedules" at bounding box center [183, 143] width 281 height 31
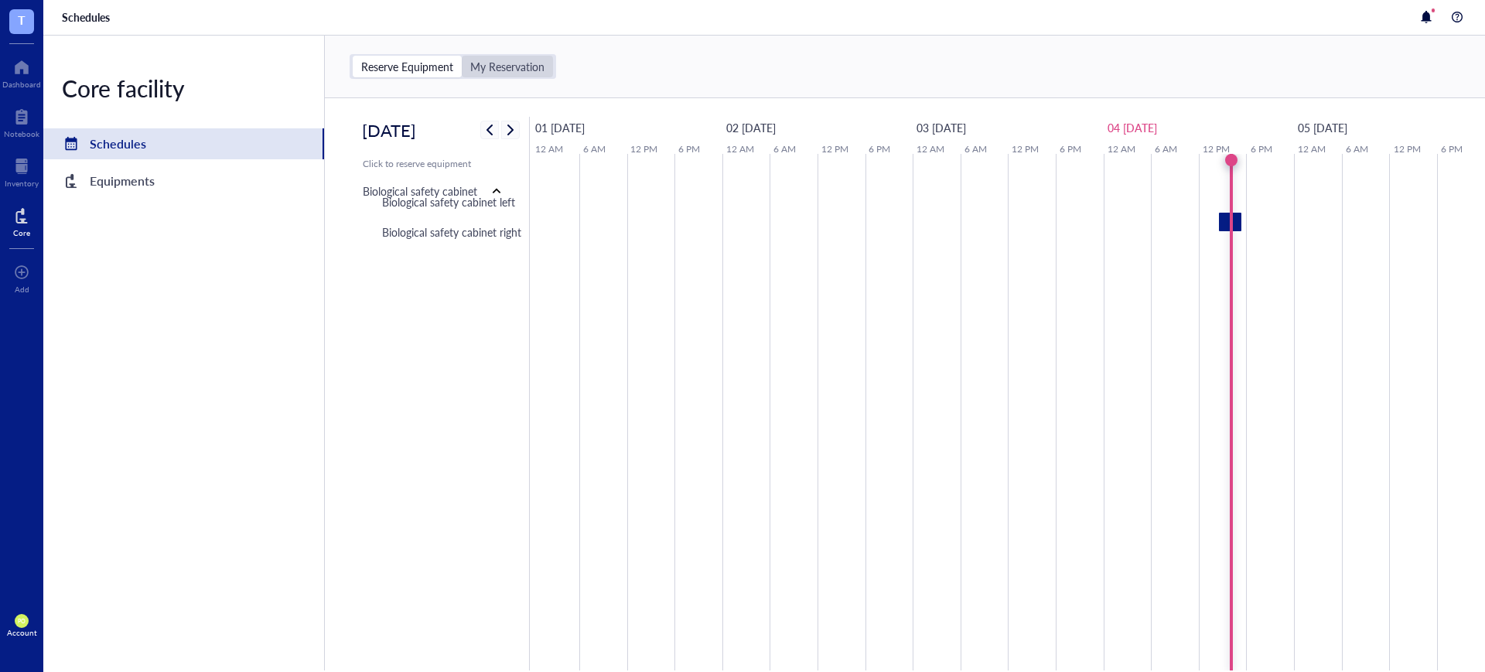
click at [508, 56] on div "My Reservation" at bounding box center [507, 67] width 91 height 22
click at [462, 56] on input "My Reservation" at bounding box center [462, 56] width 0 height 0
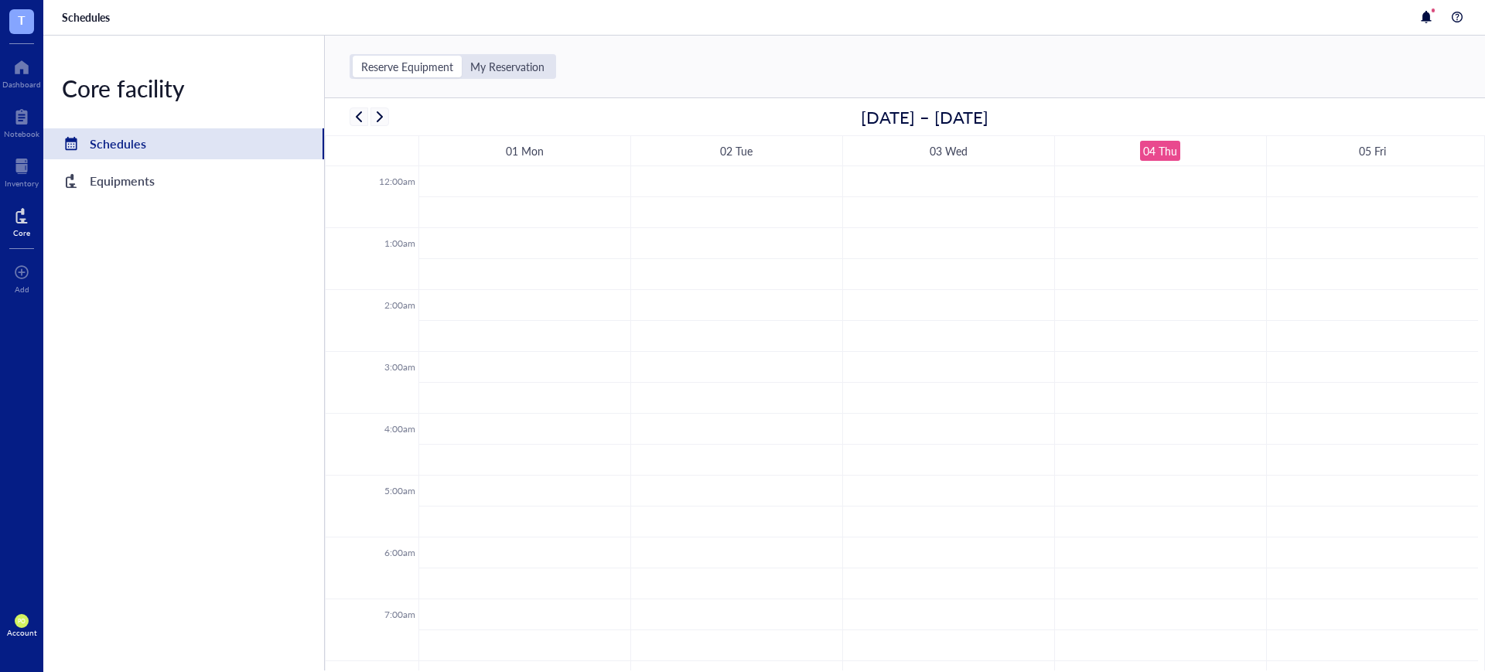
scroll to position [372, 0]
click at [414, 70] on div "Reserve Equipment" at bounding box center [407, 67] width 92 height 14
click at [353, 56] on input "Reserve Equipment" at bounding box center [353, 56] width 0 height 0
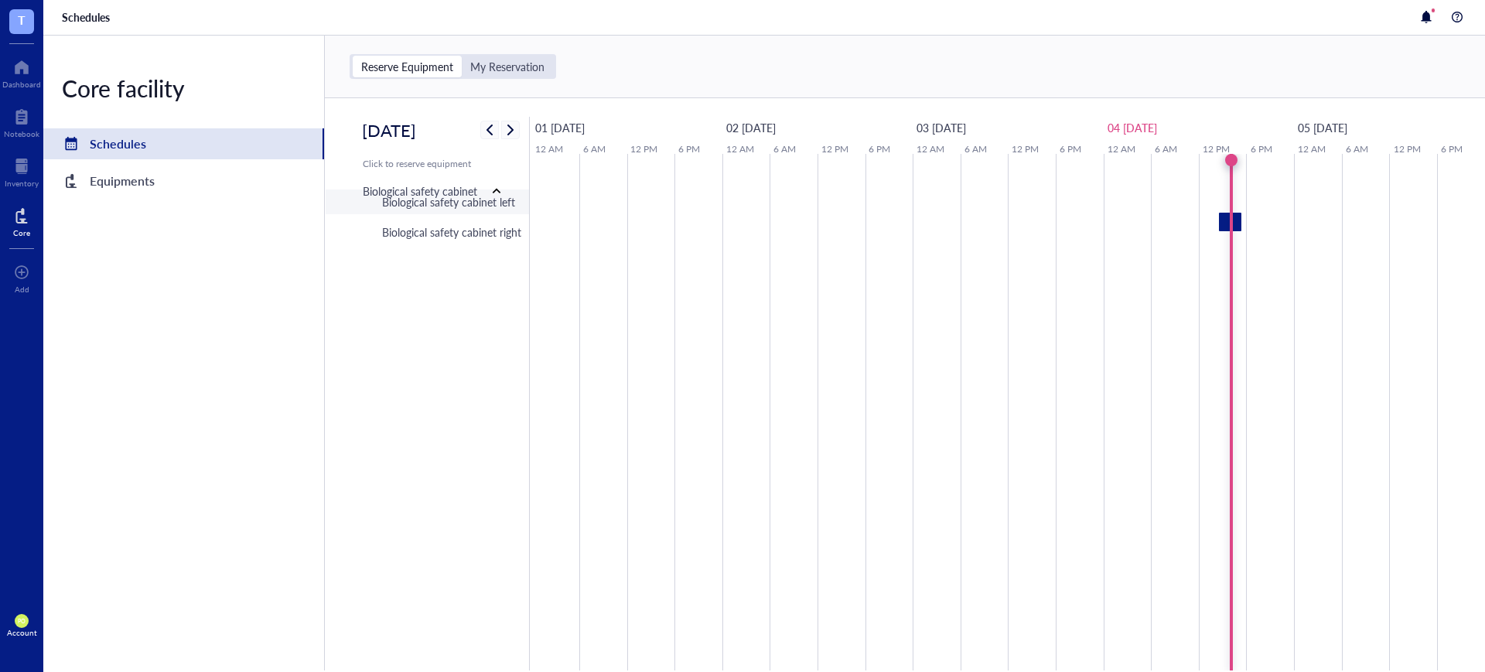
click at [431, 200] on div "Biological safety cabinet left" at bounding box center [448, 201] width 133 height 17
type input "[DATE]"
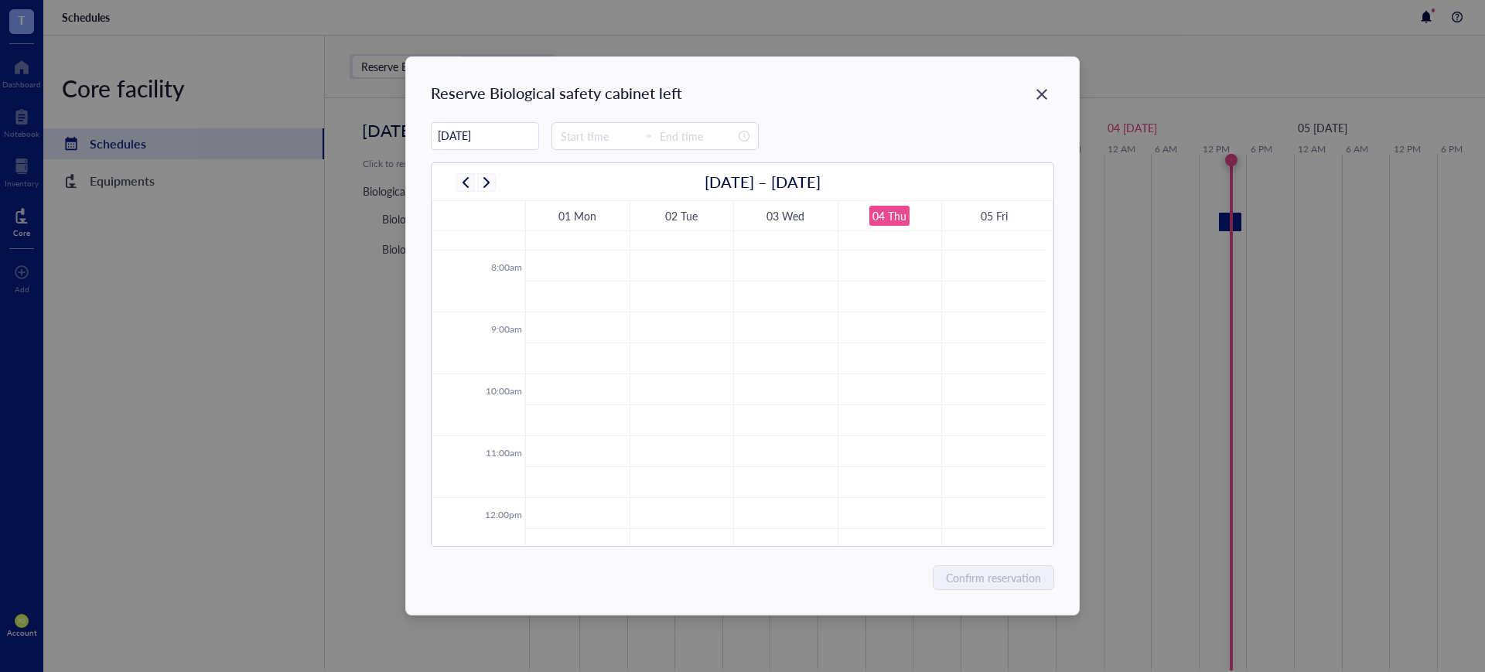
scroll to position [533, 0]
click at [1038, 93] on icon "Close" at bounding box center [1041, 94] width 15 height 15
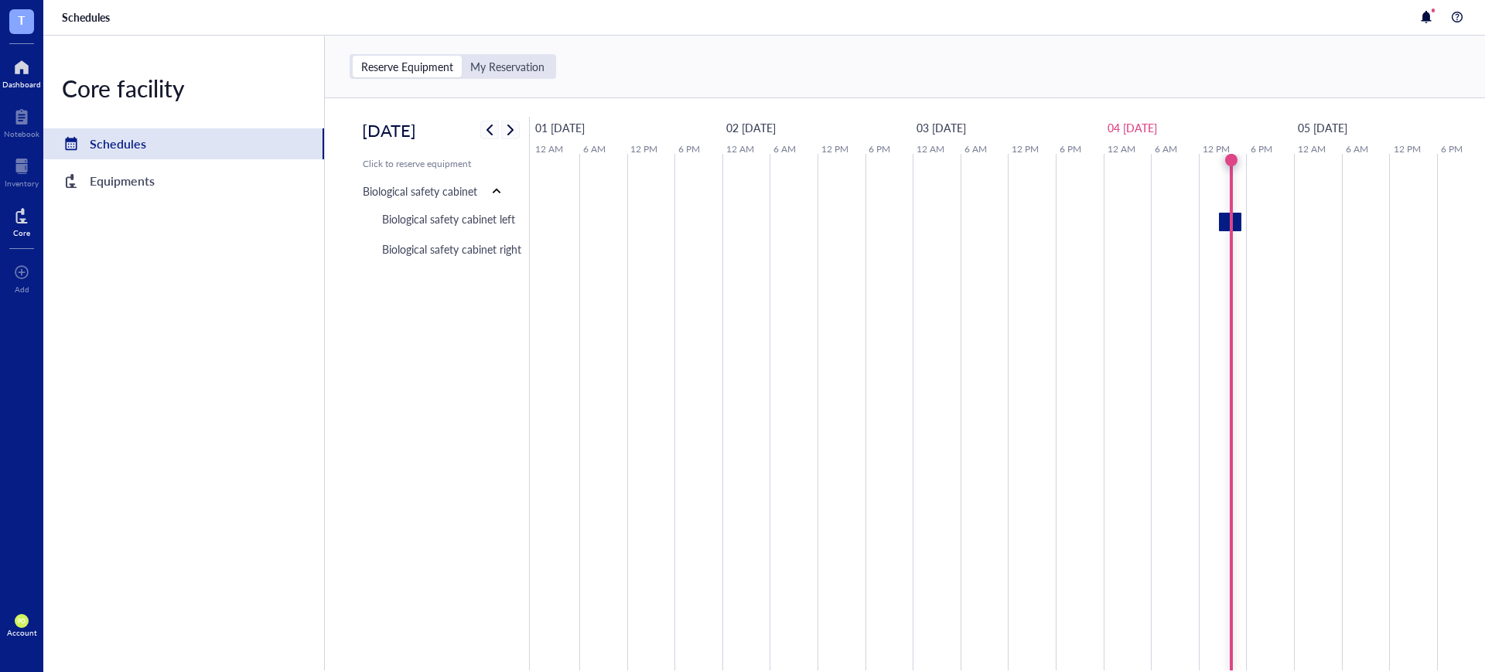
click at [5, 71] on div at bounding box center [21, 67] width 39 height 25
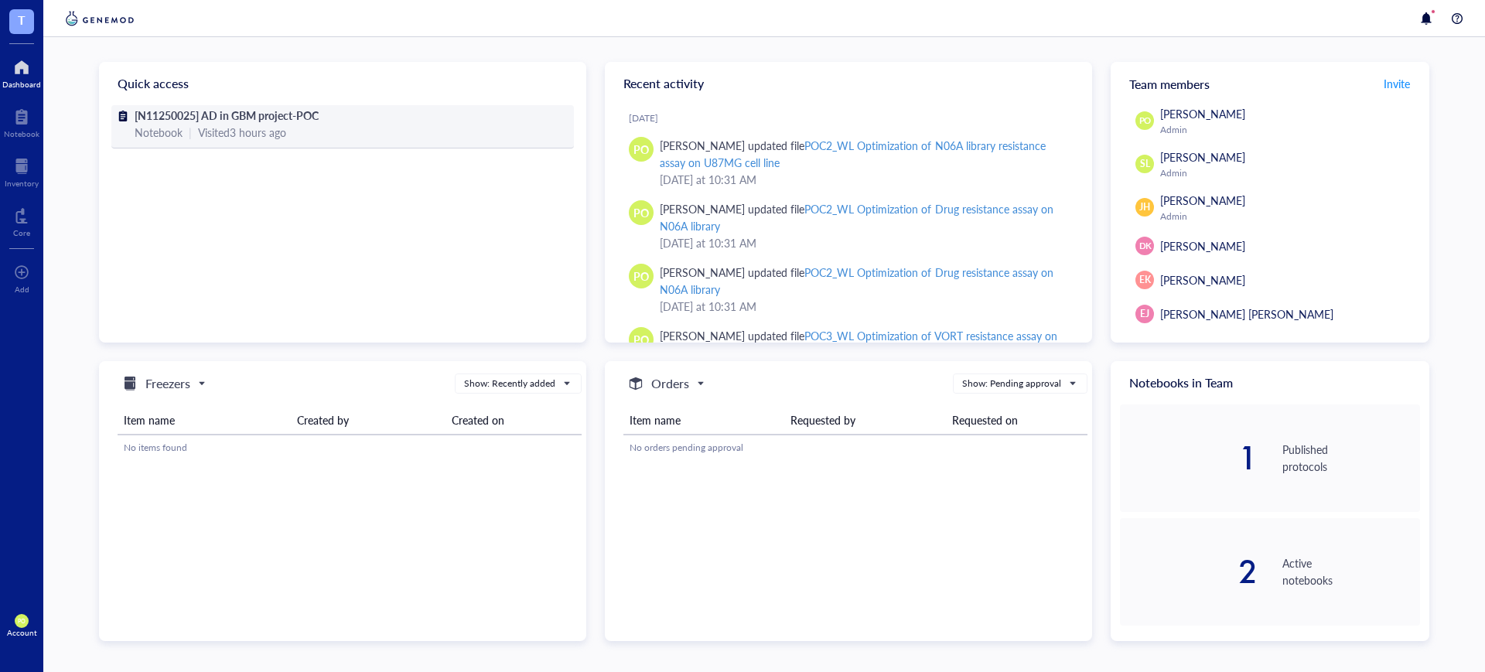
click at [192, 130] on div "Notebook | Visited 3 hours ago" at bounding box center [343, 132] width 416 height 17
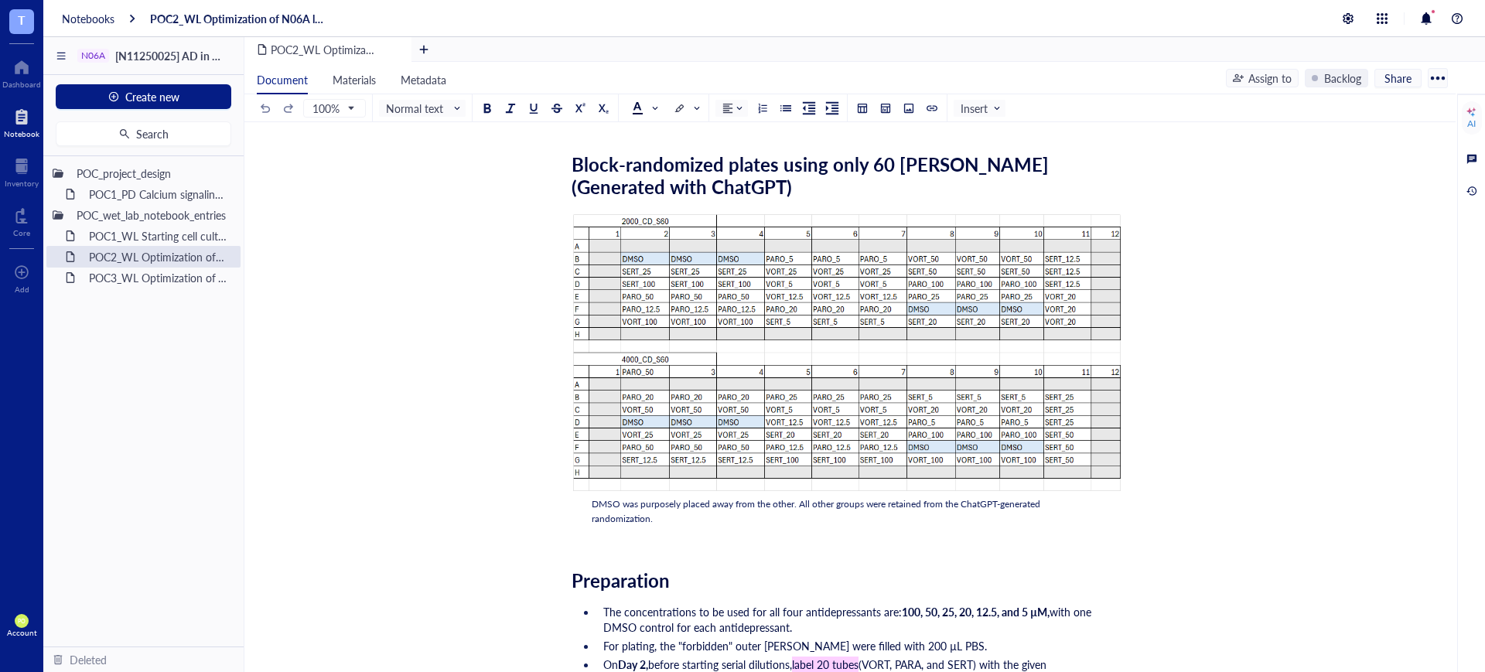
scroll to position [6608, 0]
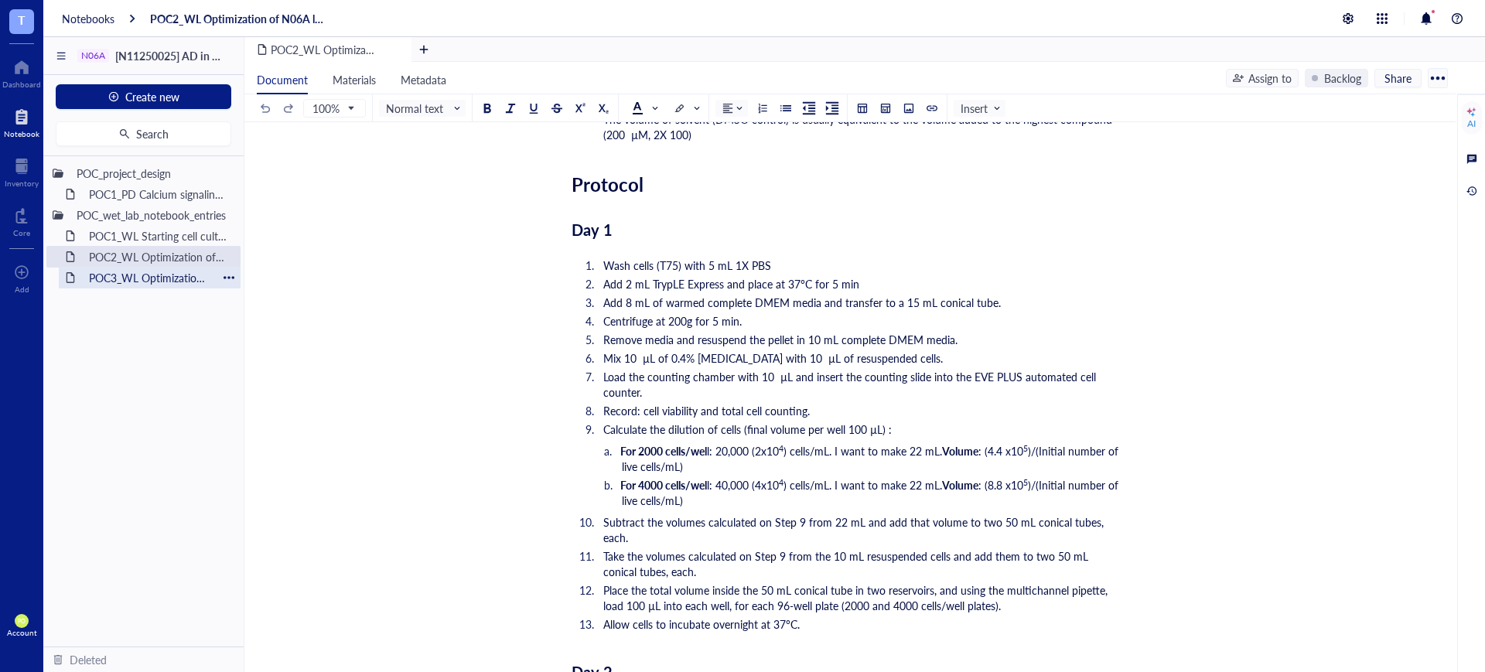
click at [153, 277] on div "POC3_WL Optimization of VORT resistance assay on U87MG cell line" at bounding box center [149, 278] width 135 height 22
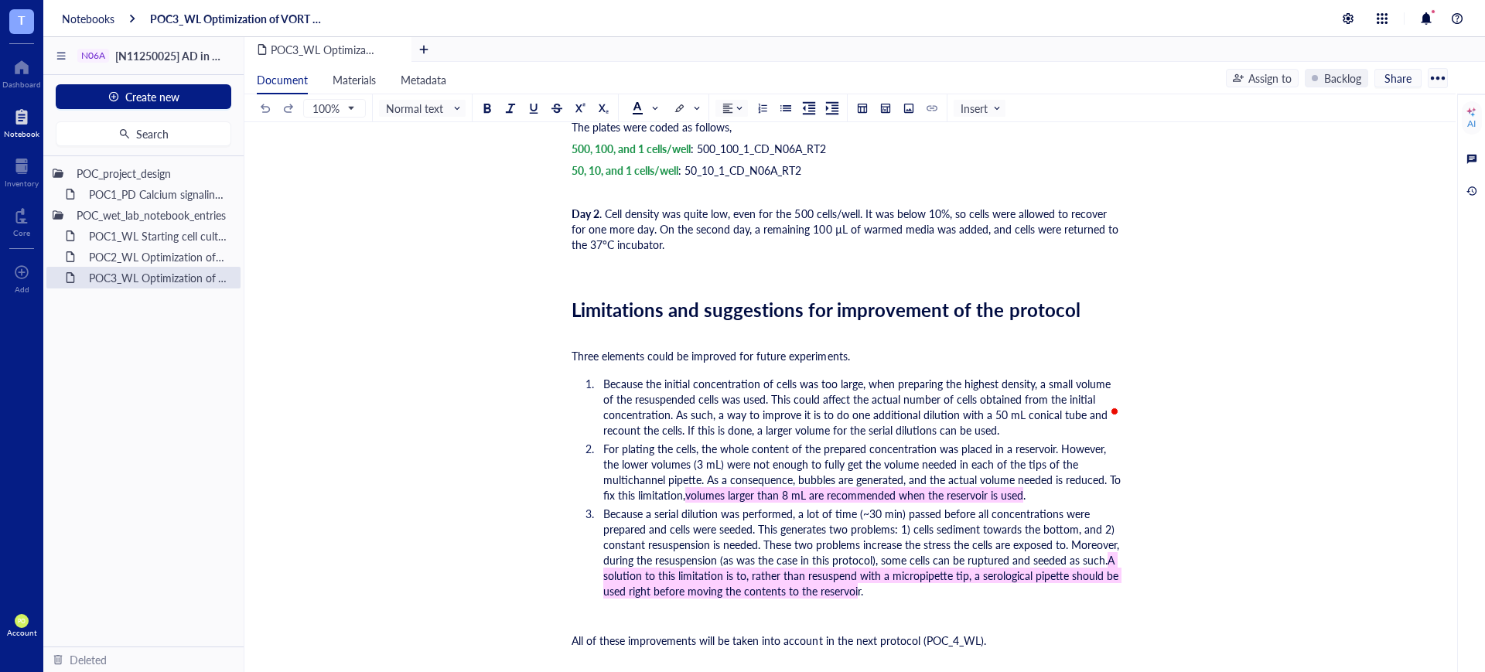
scroll to position [3413, 0]
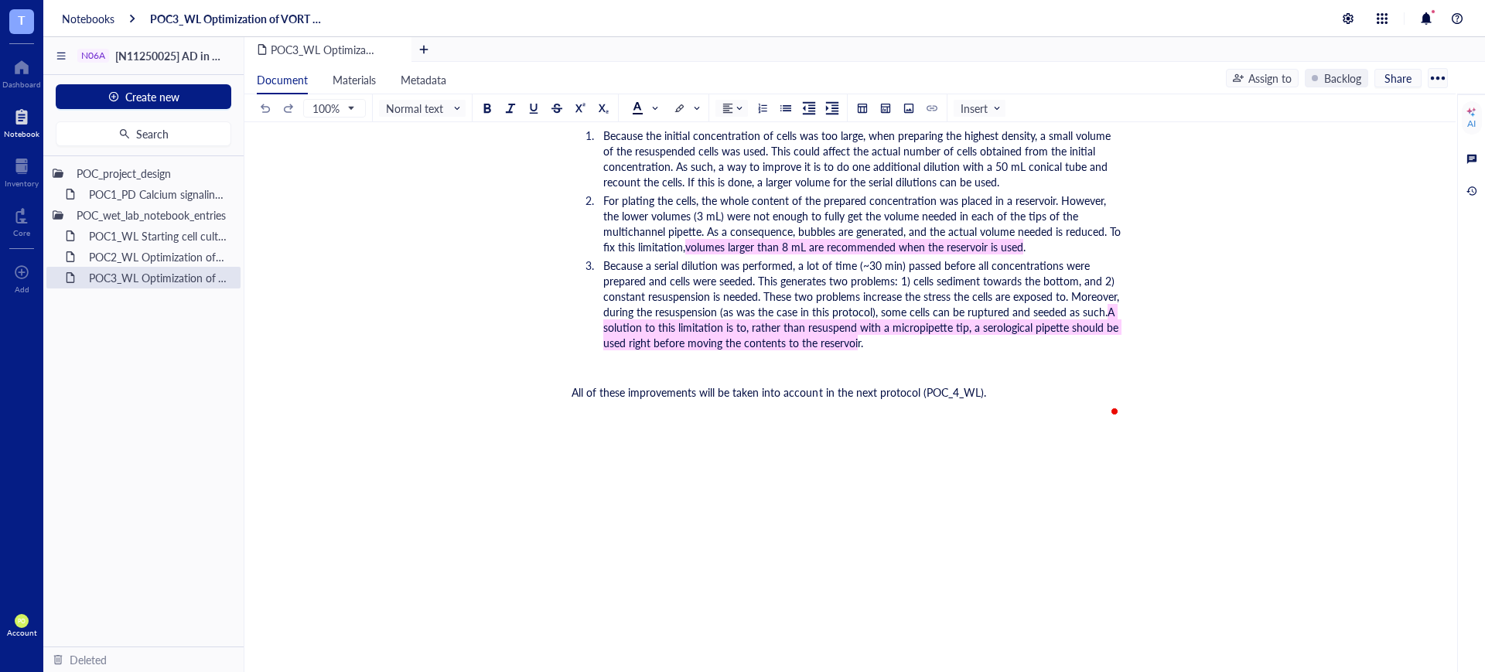
click at [1006, 400] on div "All of these improvements will be taken into account in the next protocol (POC_…" at bounding box center [847, 391] width 551 height 15
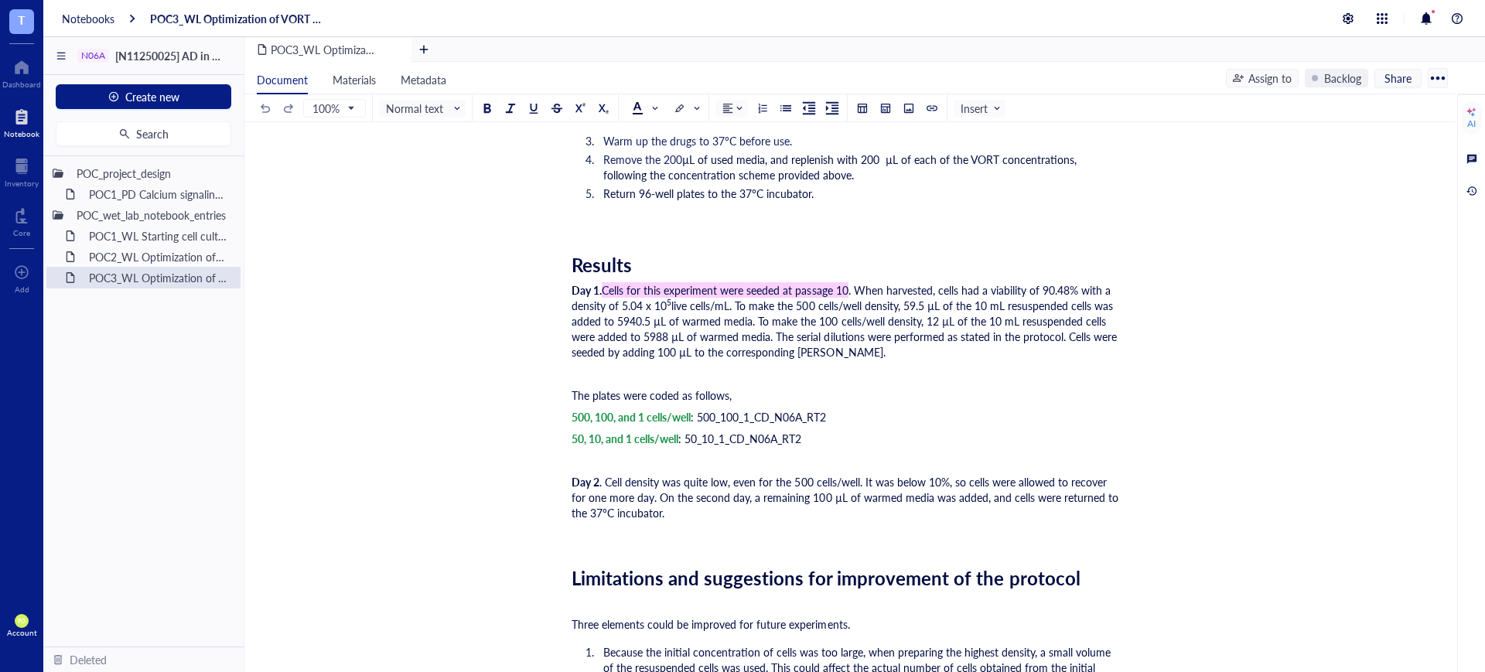
scroll to position [2930, 0]
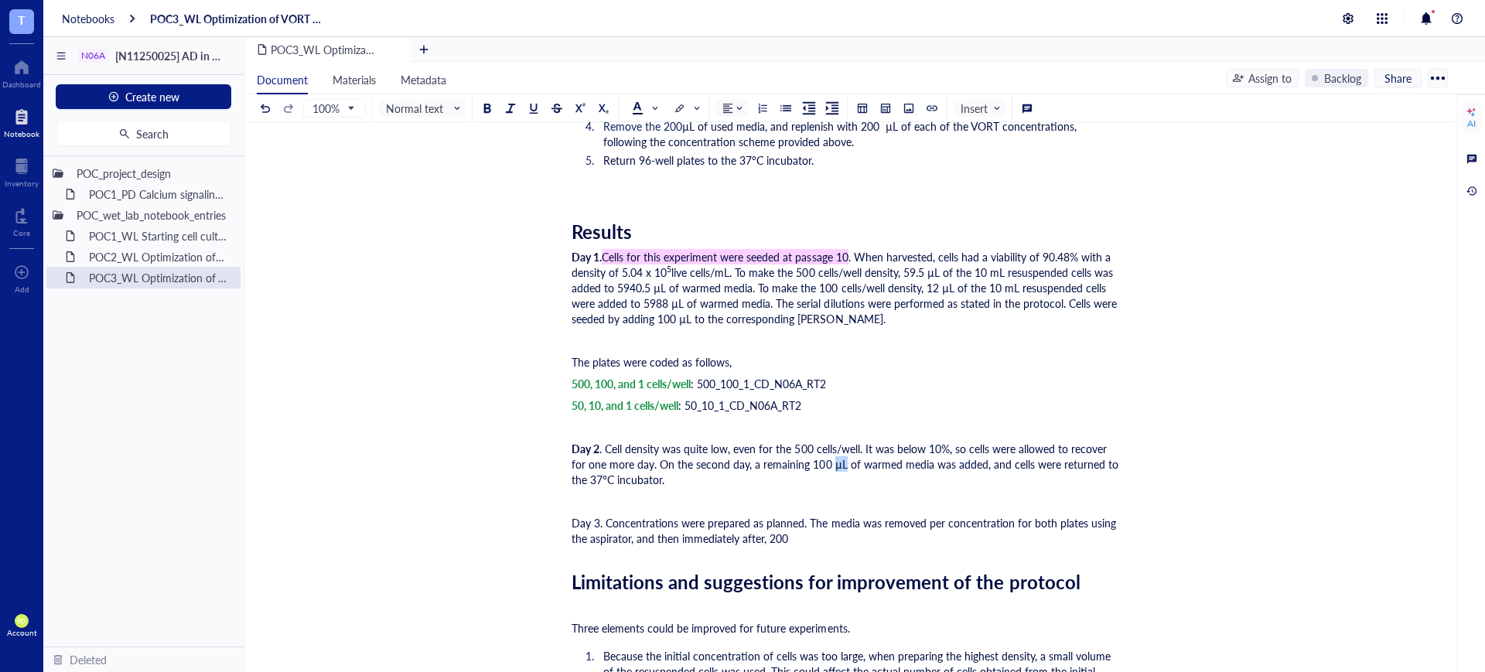
drag, startPoint x: 826, startPoint y: 477, endPoint x: 818, endPoint y: 477, distance: 8.5
click at [818, 477] on span ". Cell density was quite low, even for the 500 cells/well. It was below 10%, so…" at bounding box center [847, 464] width 550 height 46
copy span "µL"
click at [822, 546] on div "Day 3. Concentrations were prepared as planned. The media was removed per conce…" at bounding box center [847, 530] width 551 height 31
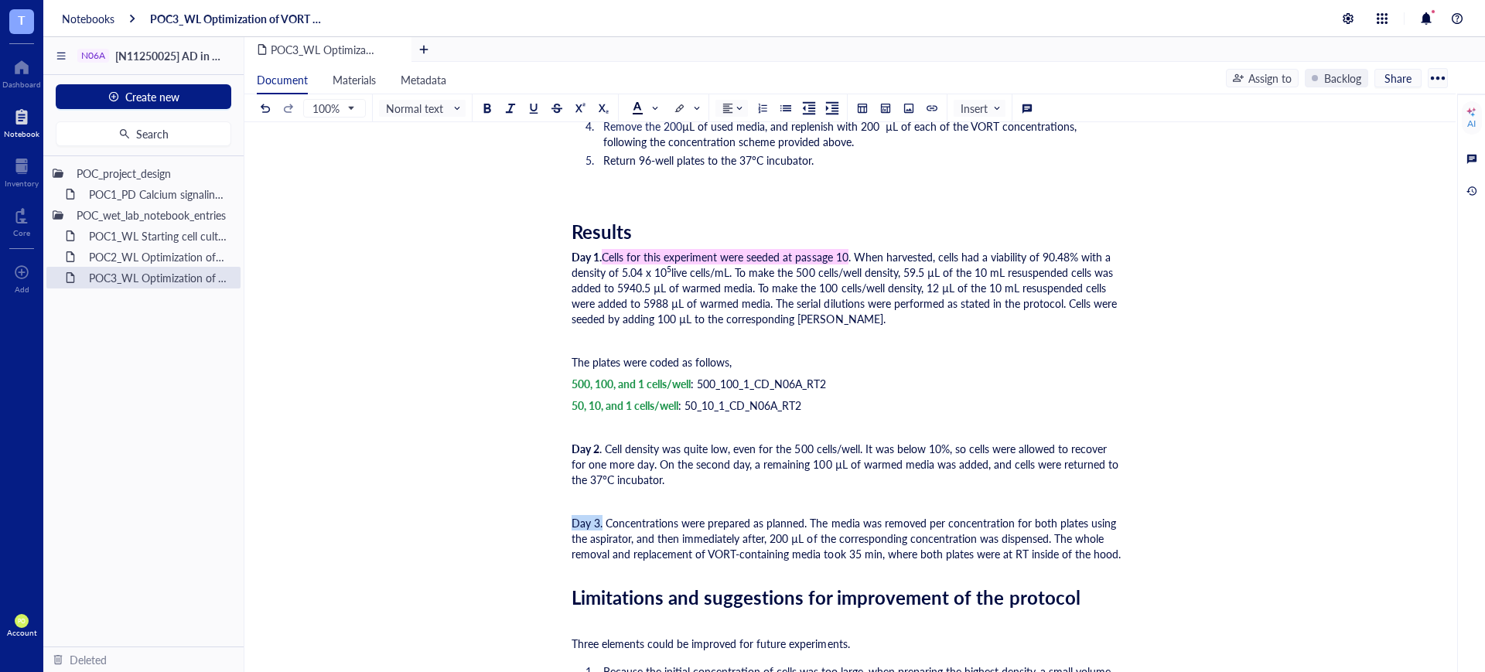
drag, startPoint x: 597, startPoint y: 545, endPoint x: 570, endPoint y: 545, distance: 27.1
click at [485, 105] on div at bounding box center [487, 108] width 11 height 11
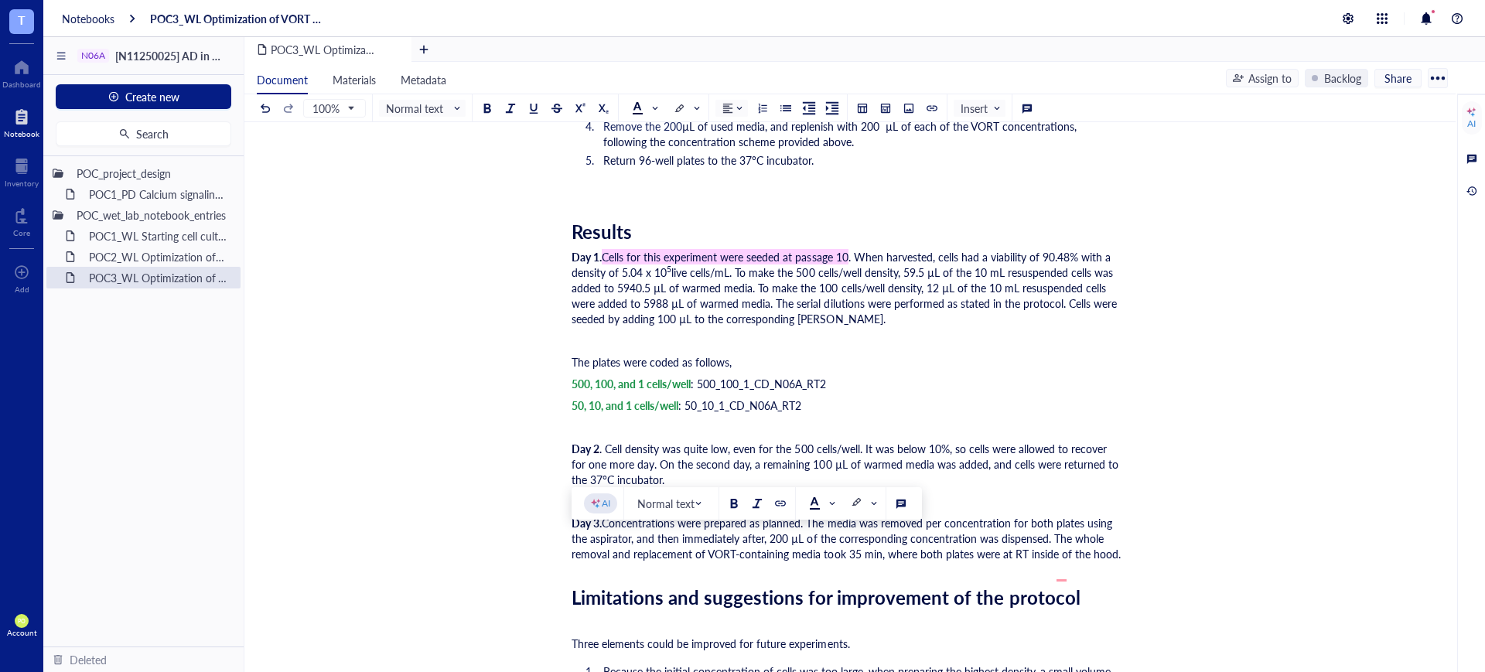
drag, startPoint x: 1114, startPoint y: 573, endPoint x: 1051, endPoint y: 555, distance: 66.1
click at [1051, 555] on span "Concentrations were prepared as planned. The media was removed per concentratio…" at bounding box center [846, 538] width 549 height 46
click at [731, 502] on div at bounding box center [734, 503] width 11 height 11
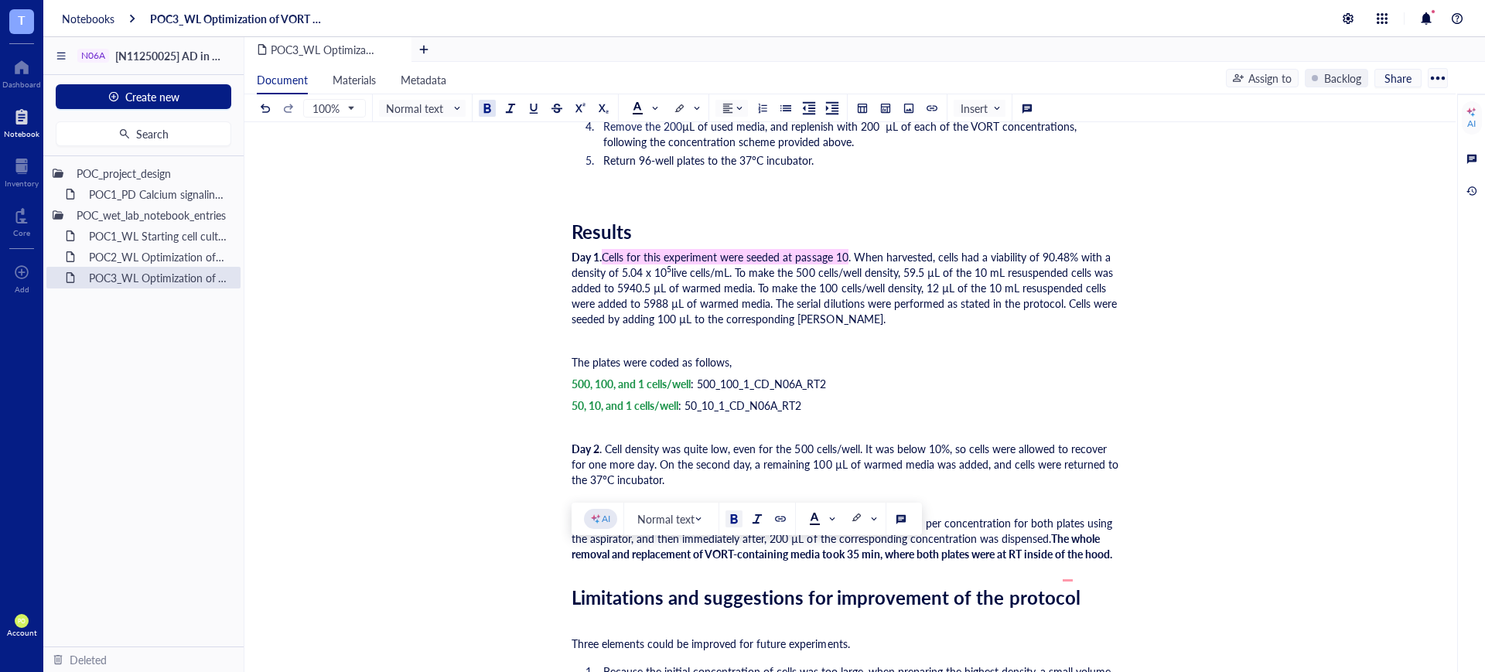
click at [1067, 562] on span "The whole removal and replacement of VORT-containing media took 35 min, where b…" at bounding box center [842, 546] width 541 height 31
click at [1117, 562] on div "Day 3. Concentrations were prepared as planned. The media was removed per conce…" at bounding box center [847, 538] width 551 height 46
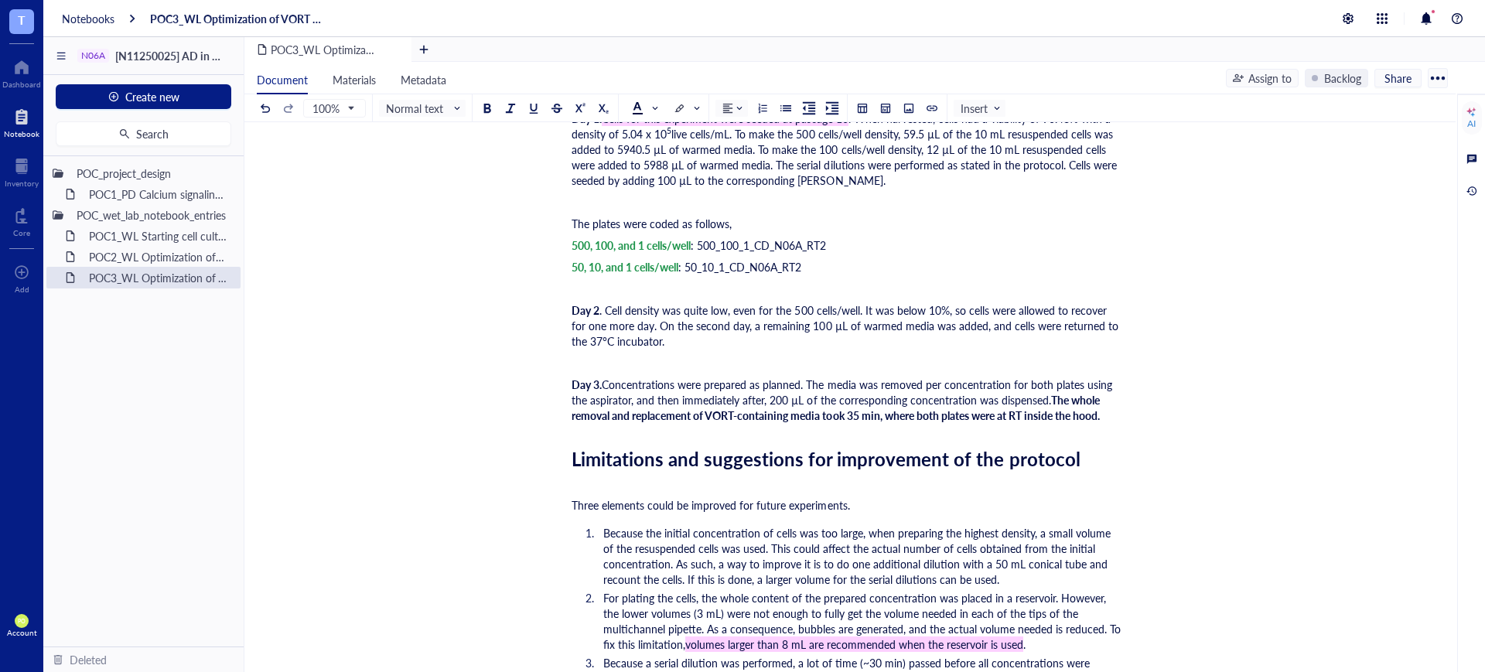
scroll to position [3090, 0]
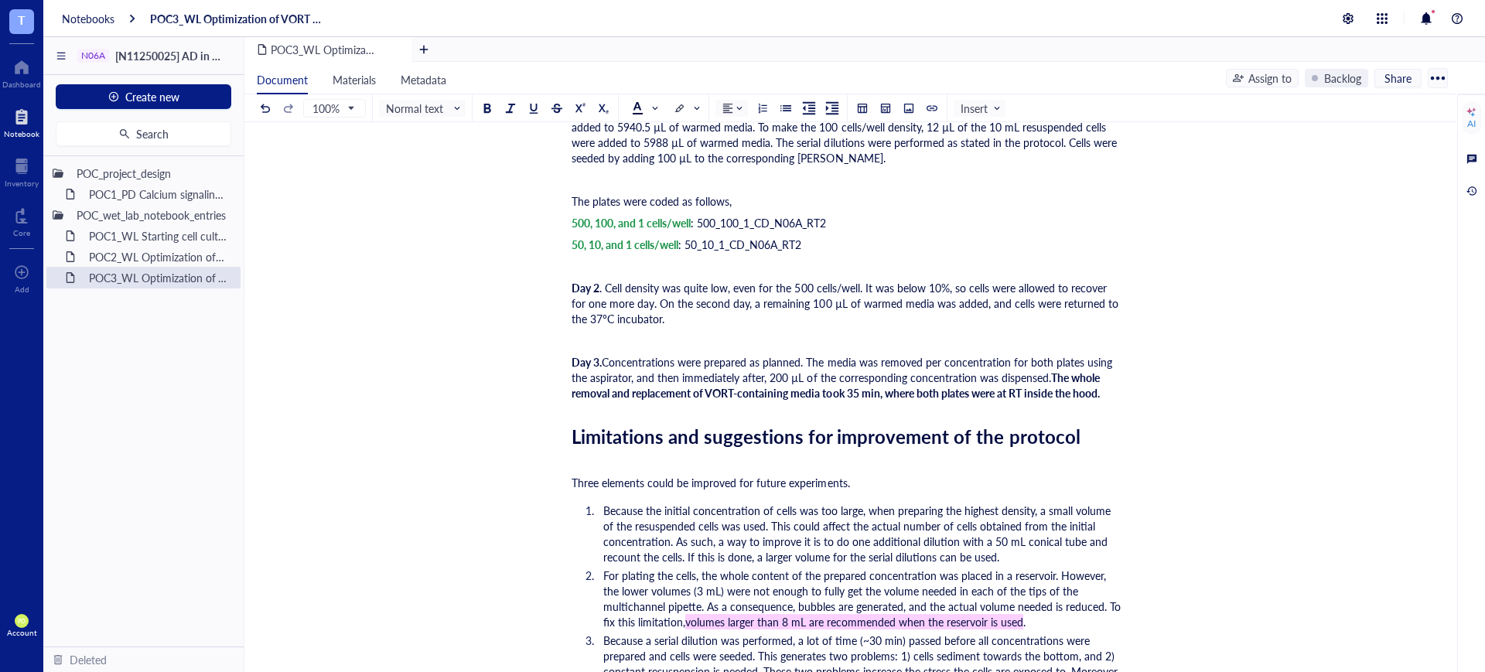
click at [13, 230] on div "Core" at bounding box center [21, 232] width 17 height 9
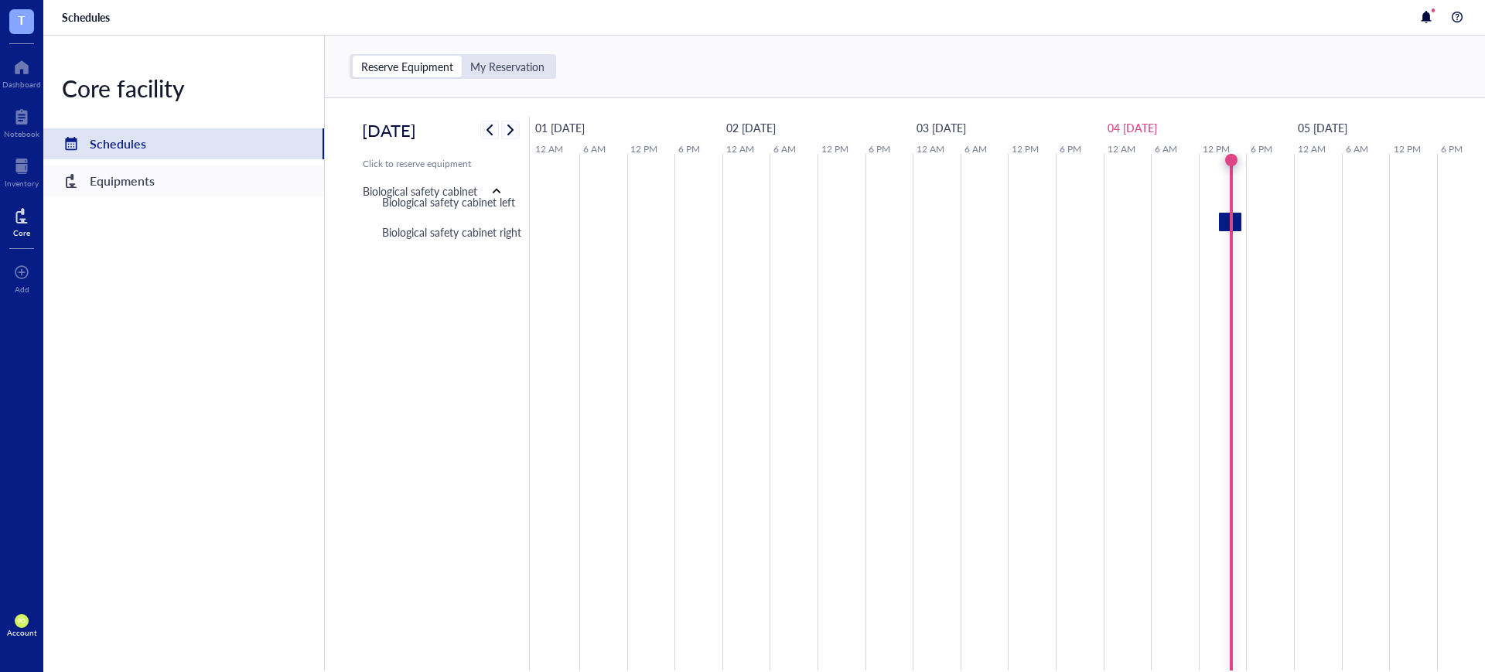
click at [143, 172] on div "Equipments" at bounding box center [122, 181] width 65 height 22
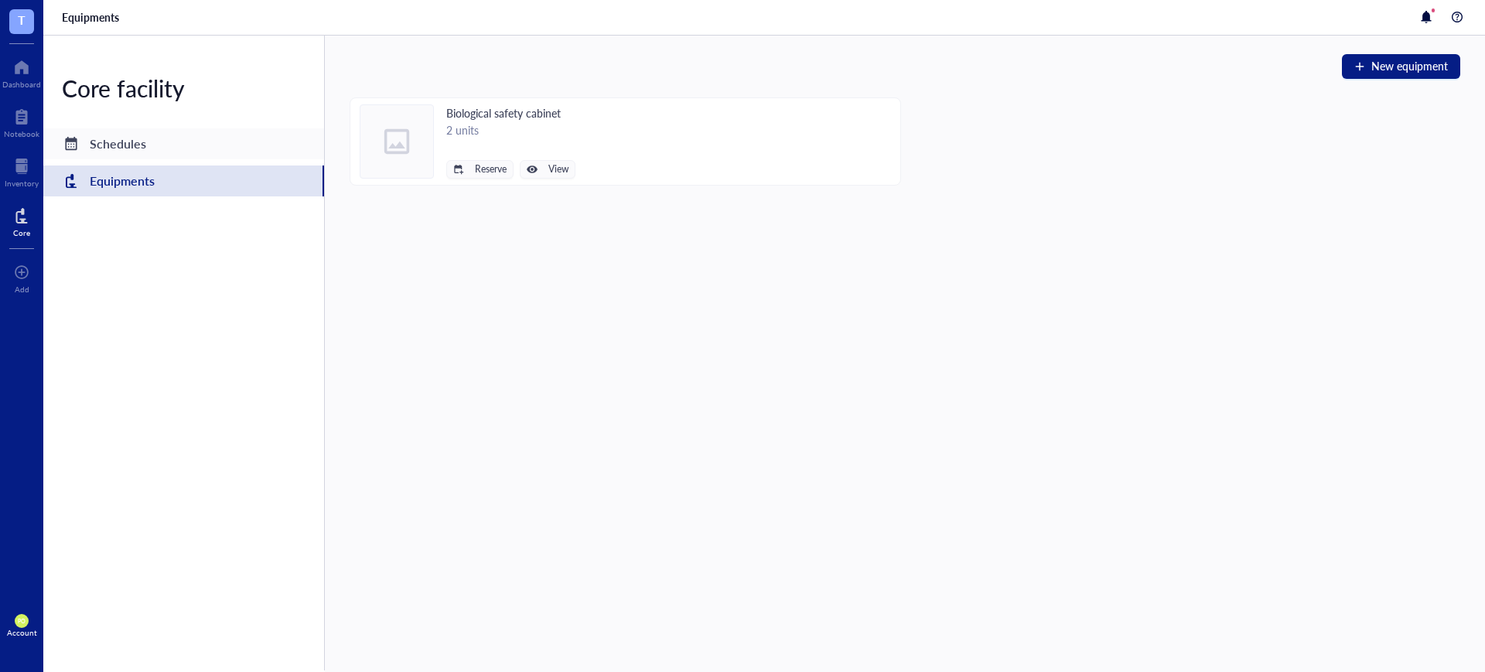
click at [143, 128] on div "Schedules" at bounding box center [183, 143] width 281 height 31
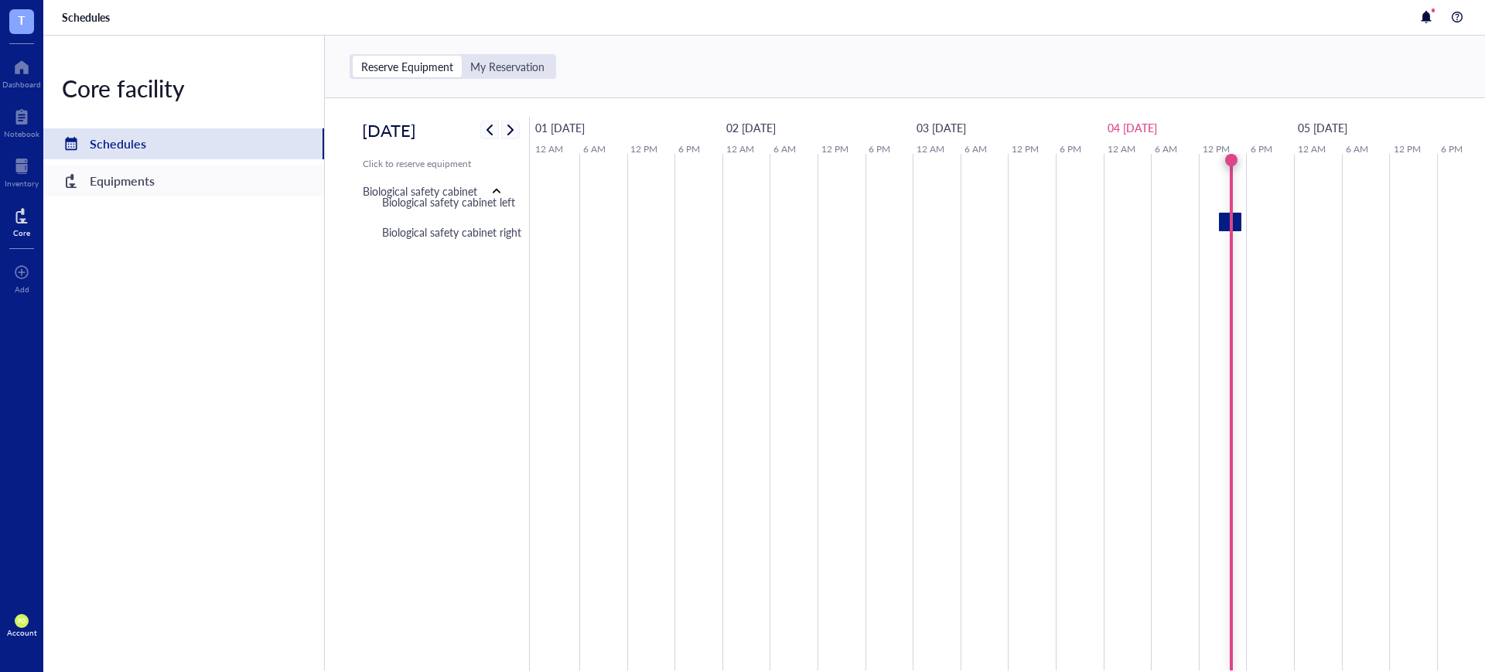
click at [119, 178] on div "Equipments" at bounding box center [122, 181] width 65 height 22
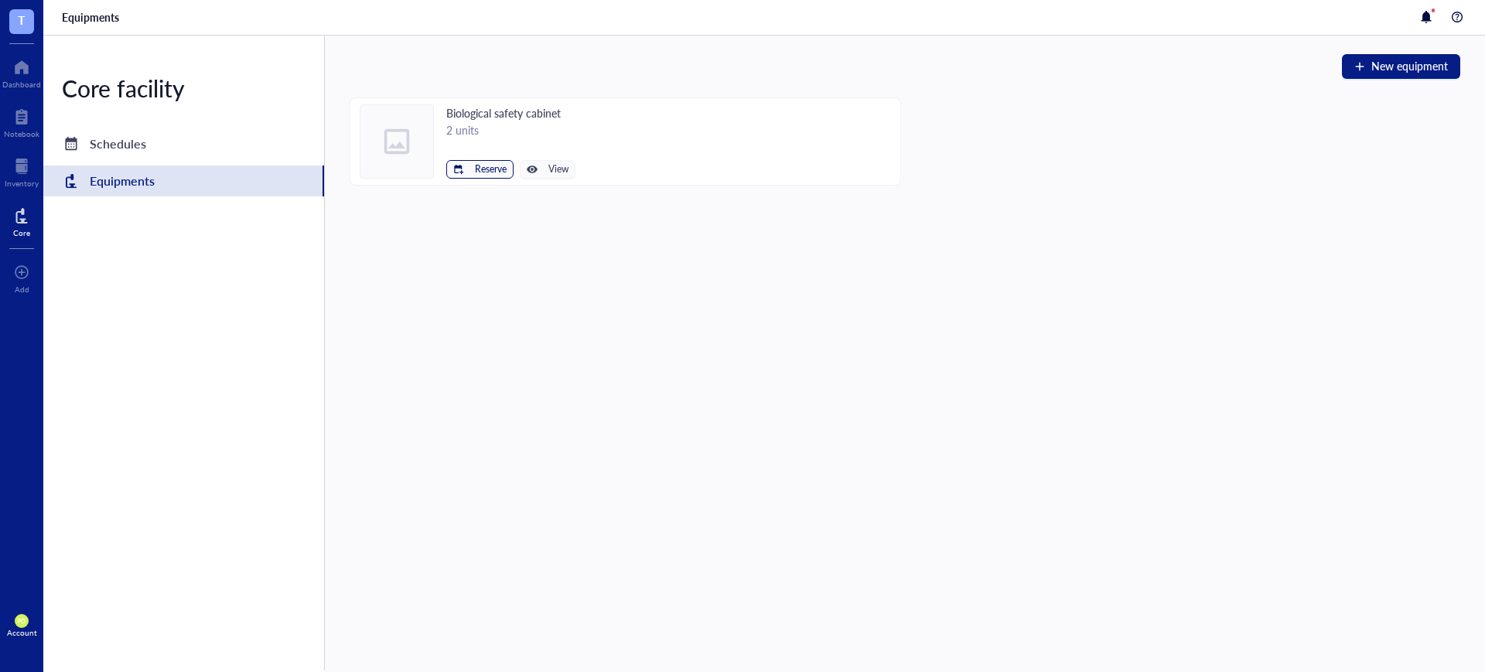
click at [477, 176] on button "Reserve" at bounding box center [479, 169] width 67 height 19
click at [477, 168] on span "Reserve" at bounding box center [491, 169] width 32 height 11
click at [562, 165] on span "View" at bounding box center [558, 169] width 20 height 11
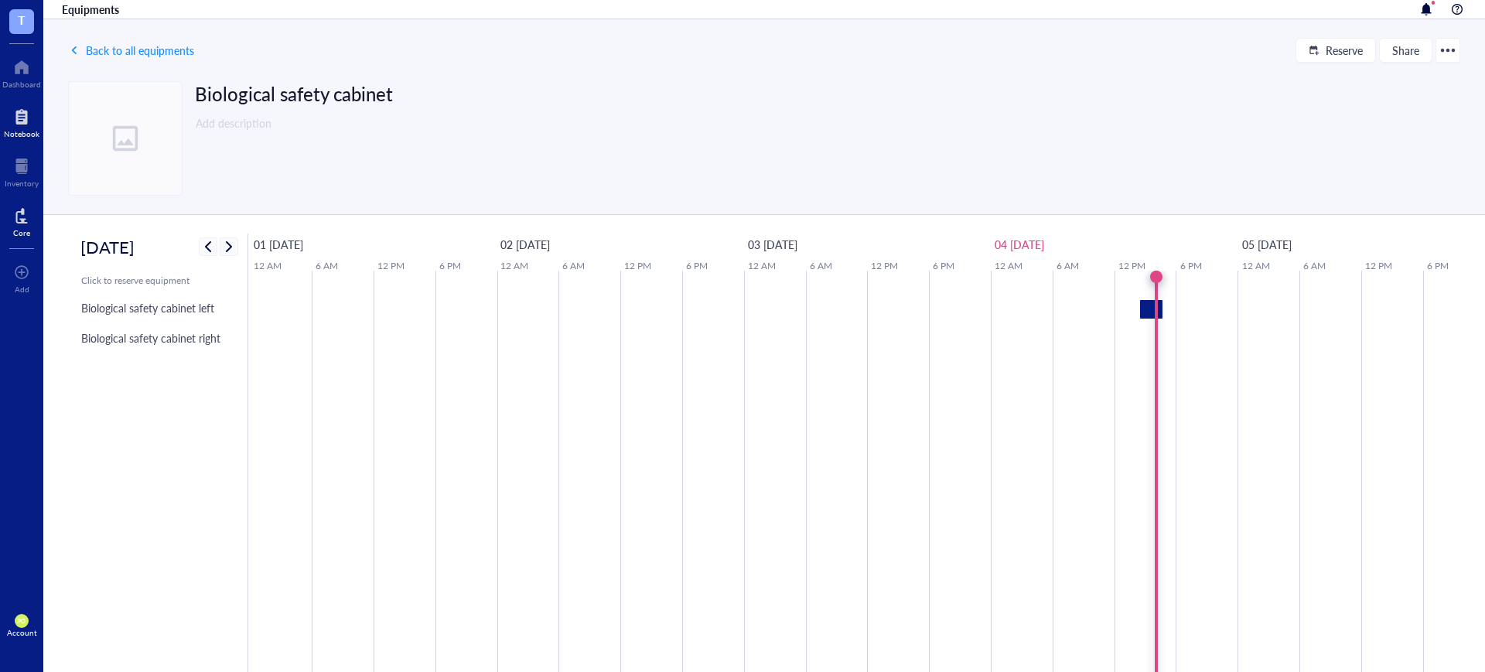
click at [14, 122] on div at bounding box center [22, 116] width 36 height 25
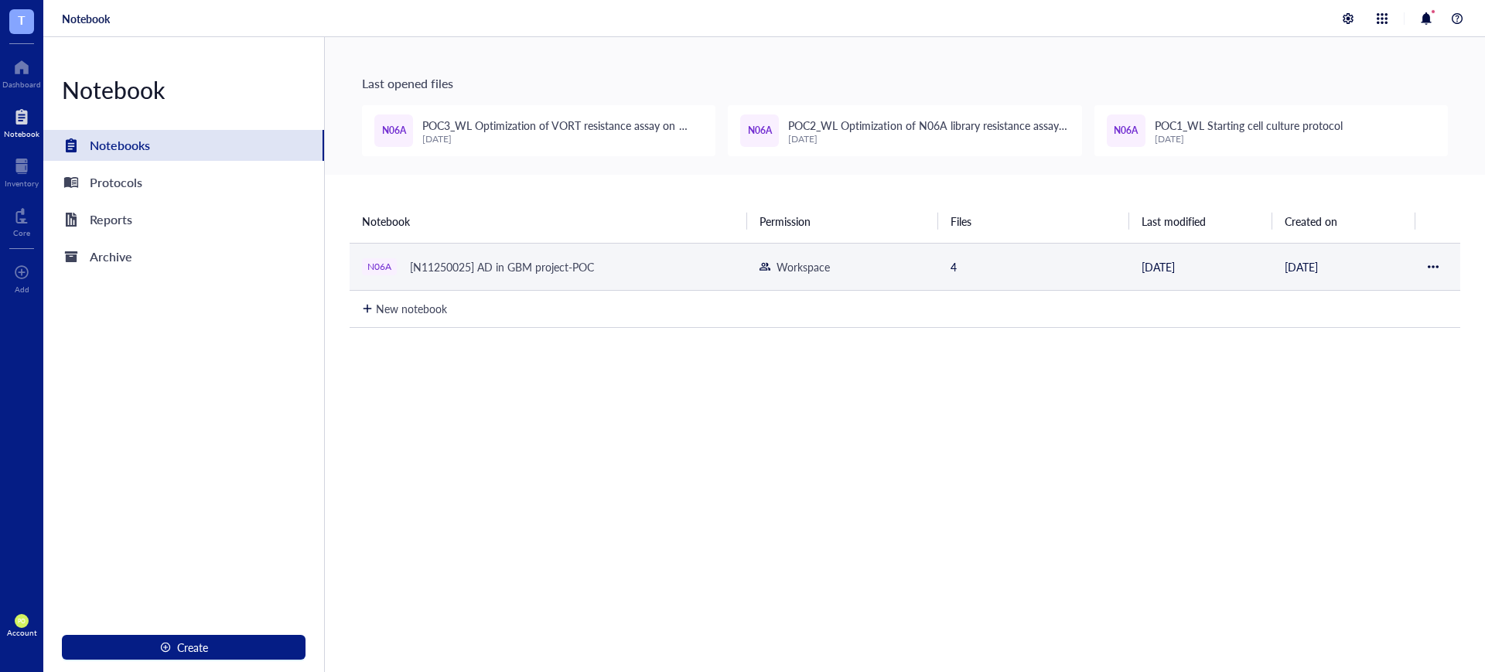
click at [642, 268] on div "N06A [N11250025] AD in GBM project-POC" at bounding box center [548, 267] width 373 height 22
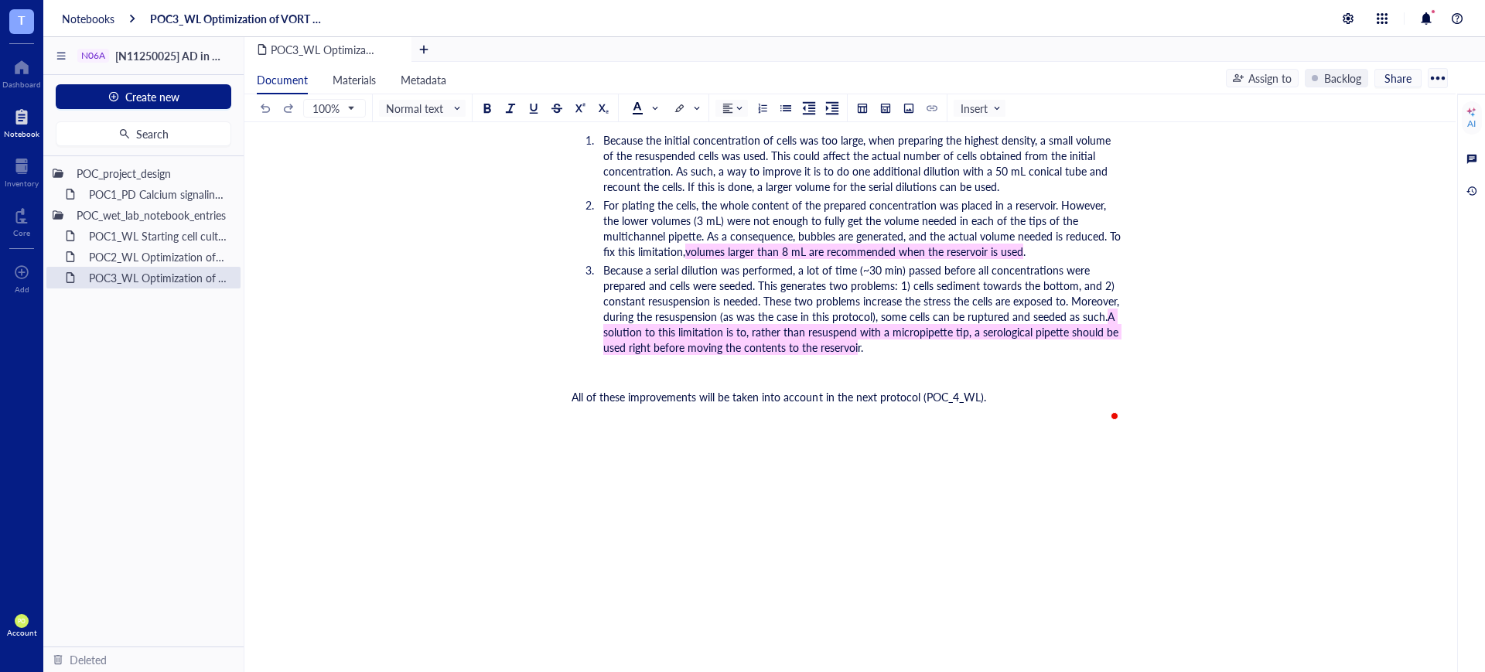
scroll to position [3466, 0]
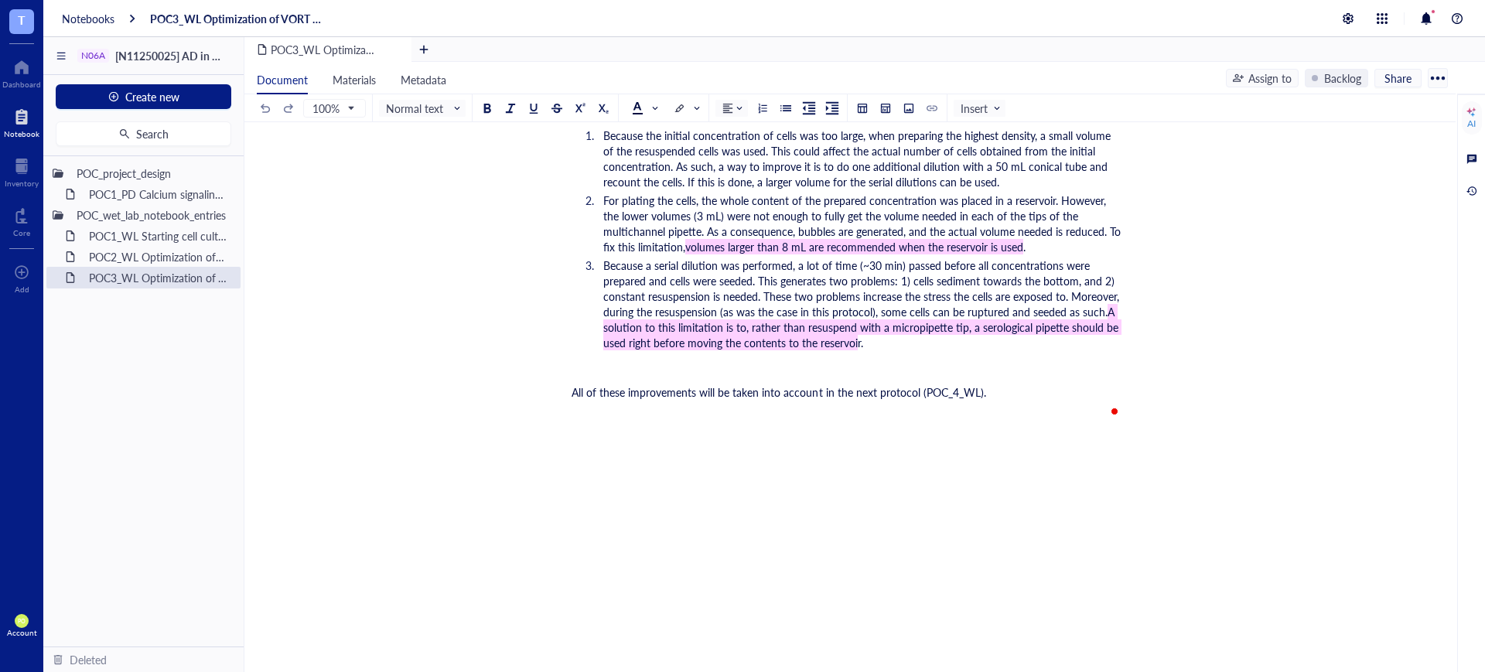
click at [1034, 400] on div "All of these improvements will be taken into account in the next protocol (POC_…" at bounding box center [847, 391] width 551 height 15
click at [901, 350] on li "Because a serial dilution was performed, a lot of time (~30 min) passed before …" at bounding box center [859, 304] width 525 height 93
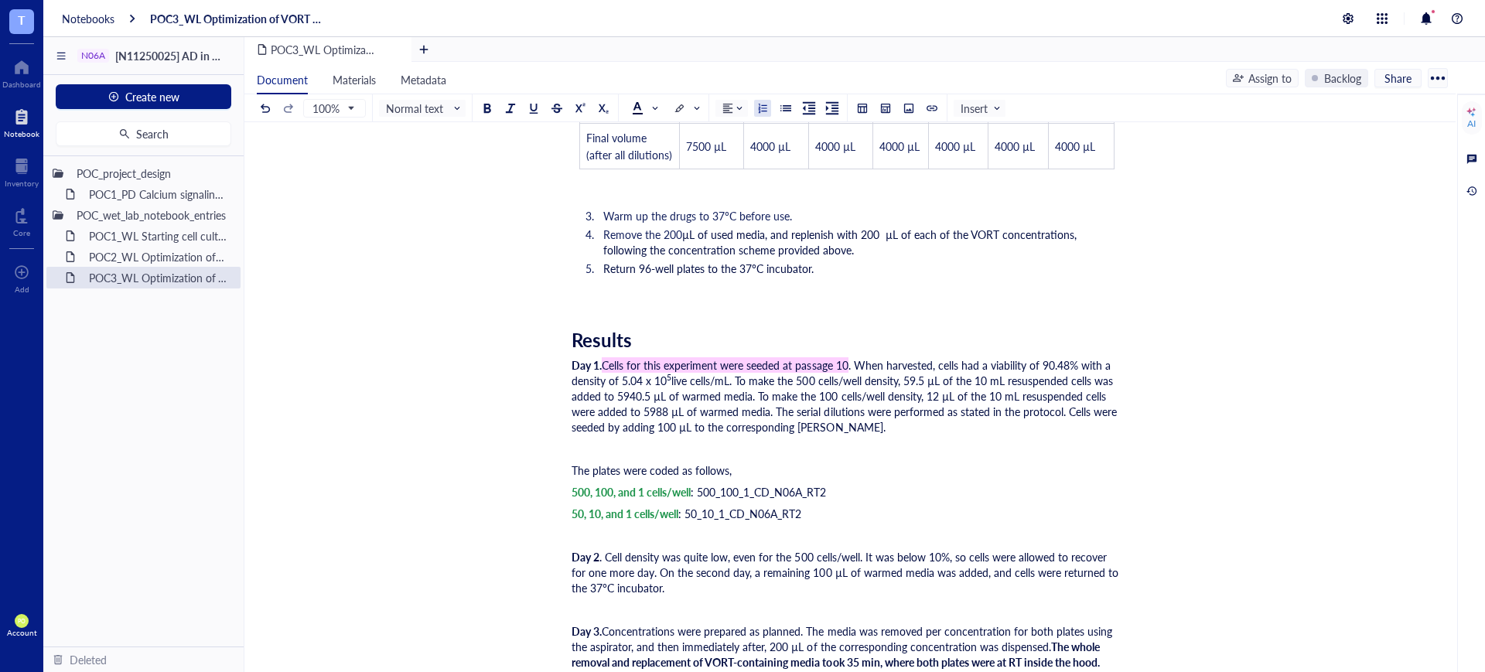
scroll to position [3143, 0]
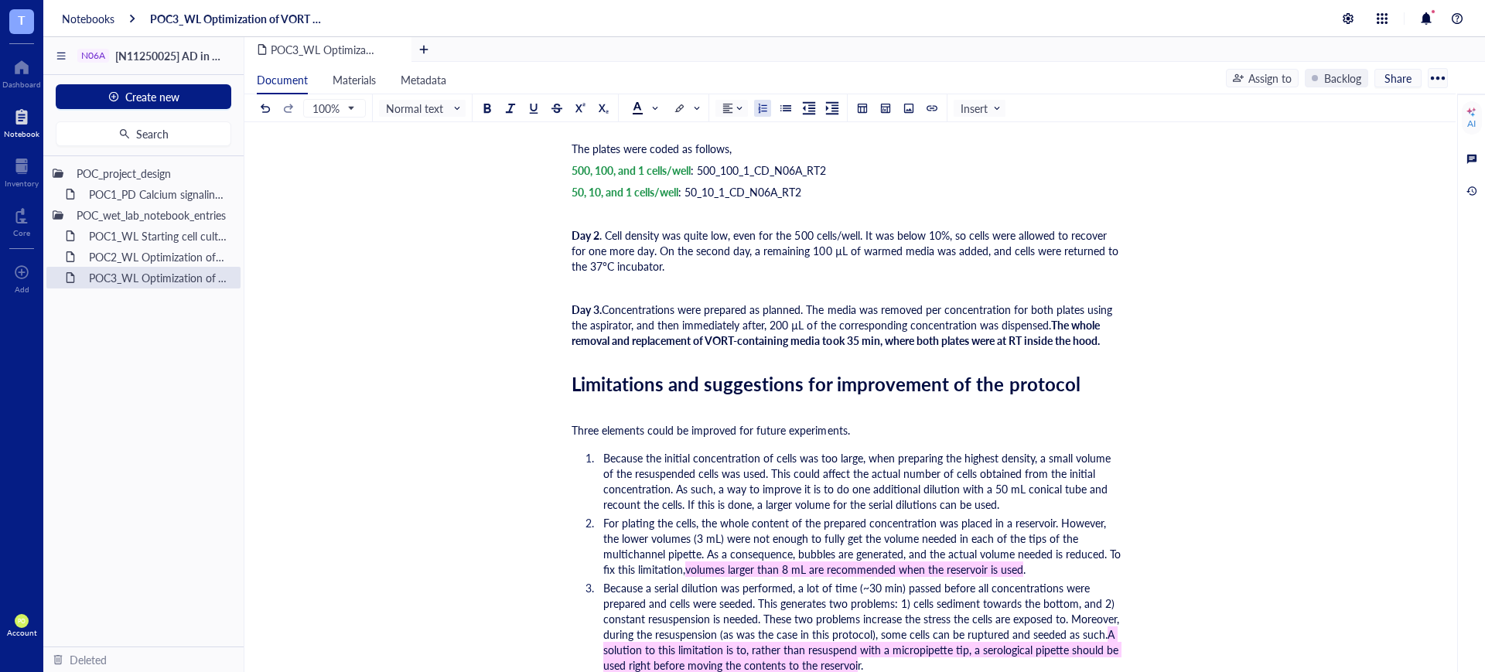
click at [1116, 348] on div "Day 3. Concentrations were prepared as planned. The media was removed per conce…" at bounding box center [847, 325] width 551 height 46
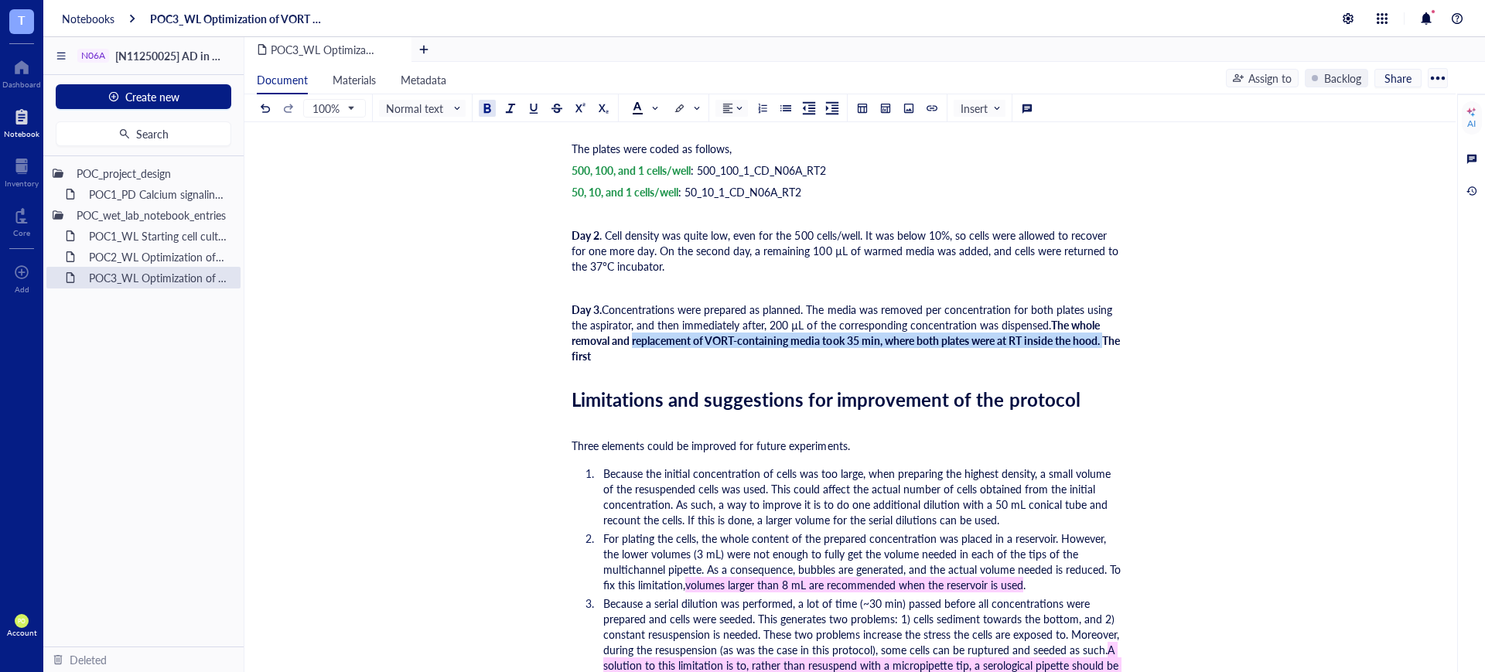
drag, startPoint x: 626, startPoint y: 361, endPoint x: 588, endPoint y: 376, distance: 40.7
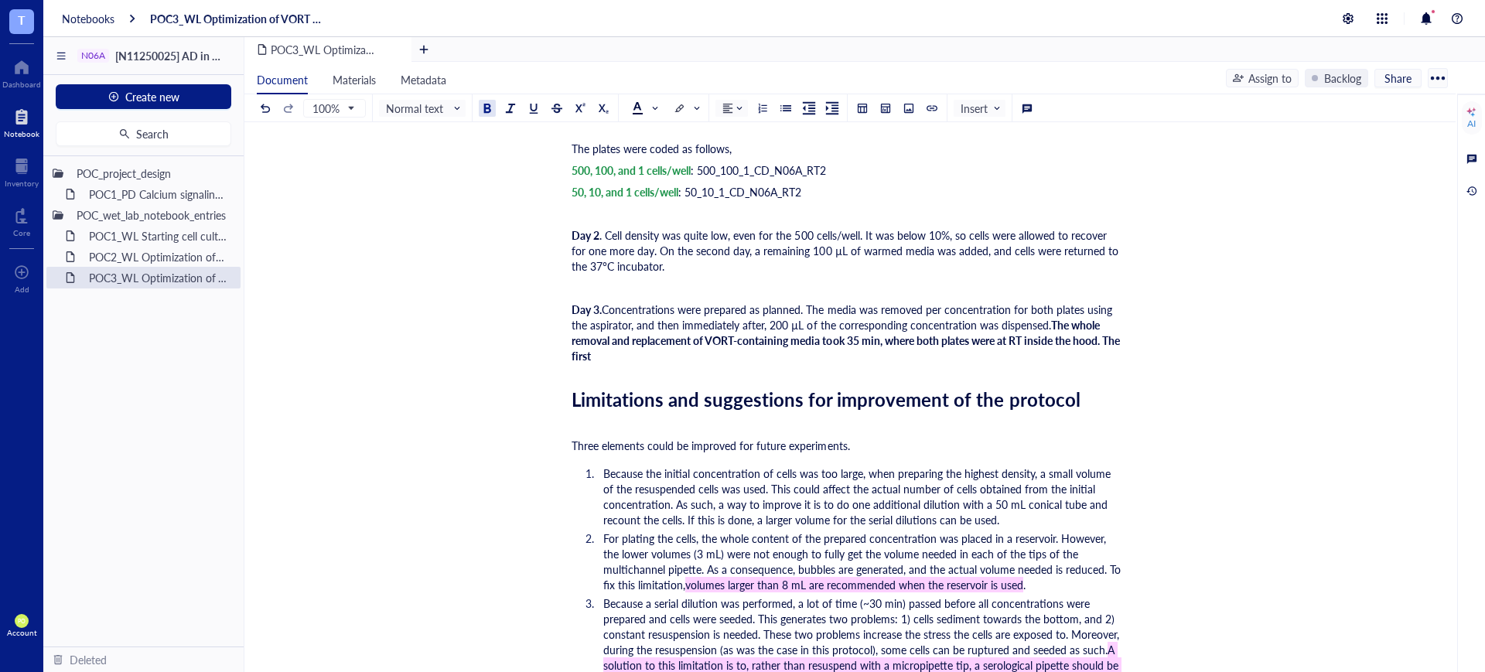
click at [487, 109] on div at bounding box center [487, 108] width 11 height 11
click at [636, 348] on span "The whole removal and replacement of VORT-containing media took 35 min, where b…" at bounding box center [837, 332] width 531 height 31
click at [639, 364] on div "Day 3. Concentrations were prepared as planned. The media was removed per conce…" at bounding box center [847, 333] width 551 height 62
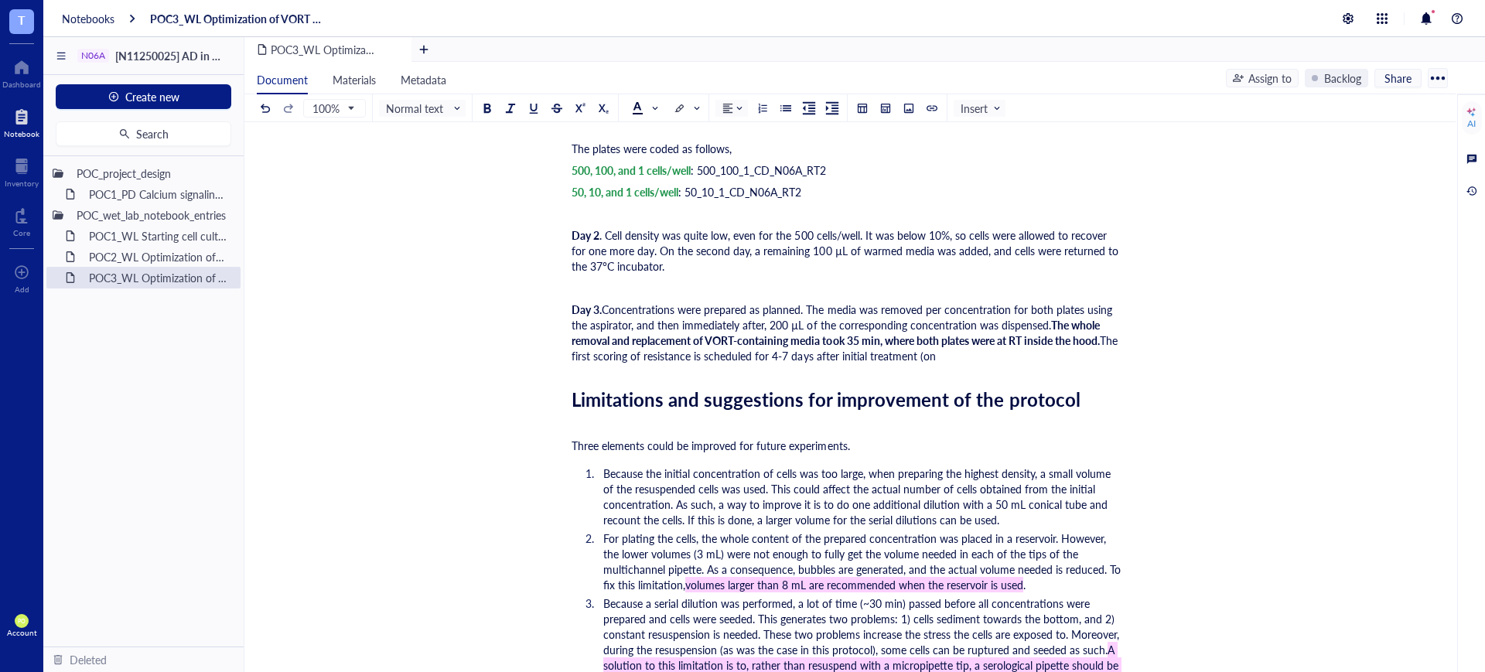
click at [986, 364] on div "Day 3. Concentrations were prepared as planned. The media was removed per conce…" at bounding box center [847, 333] width 551 height 62
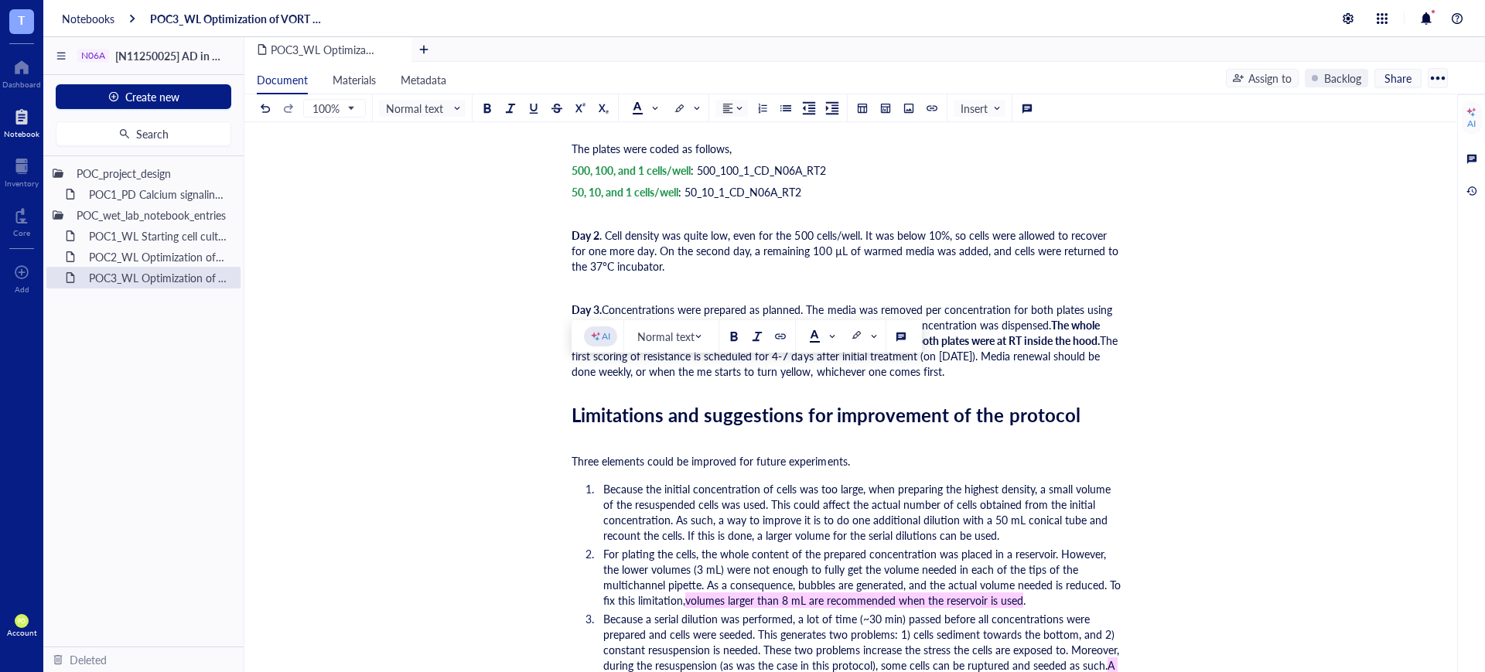
drag, startPoint x: 1020, startPoint y: 374, endPoint x: 989, endPoint y: 388, distance: 33.9
click at [989, 379] on span "The first scoring of resistance is scheduled for 4-7 days after initial treatme…" at bounding box center [846, 356] width 549 height 46
click at [857, 330] on div at bounding box center [856, 335] width 11 height 11
click at [851, 387] on div at bounding box center [856, 389] width 11 height 11
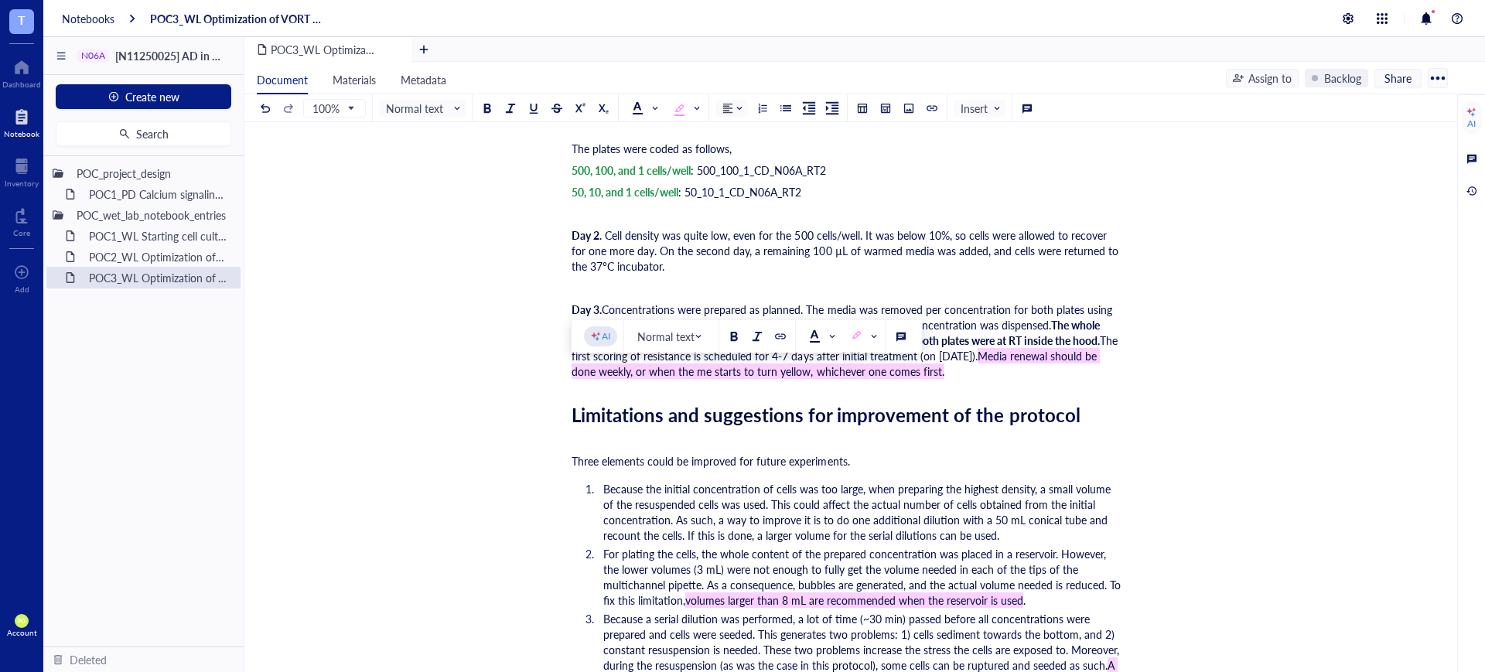
click at [1021, 379] on div "Day 3. Concentrations were prepared as planned. The media was removed per conce…" at bounding box center [847, 340] width 551 height 77
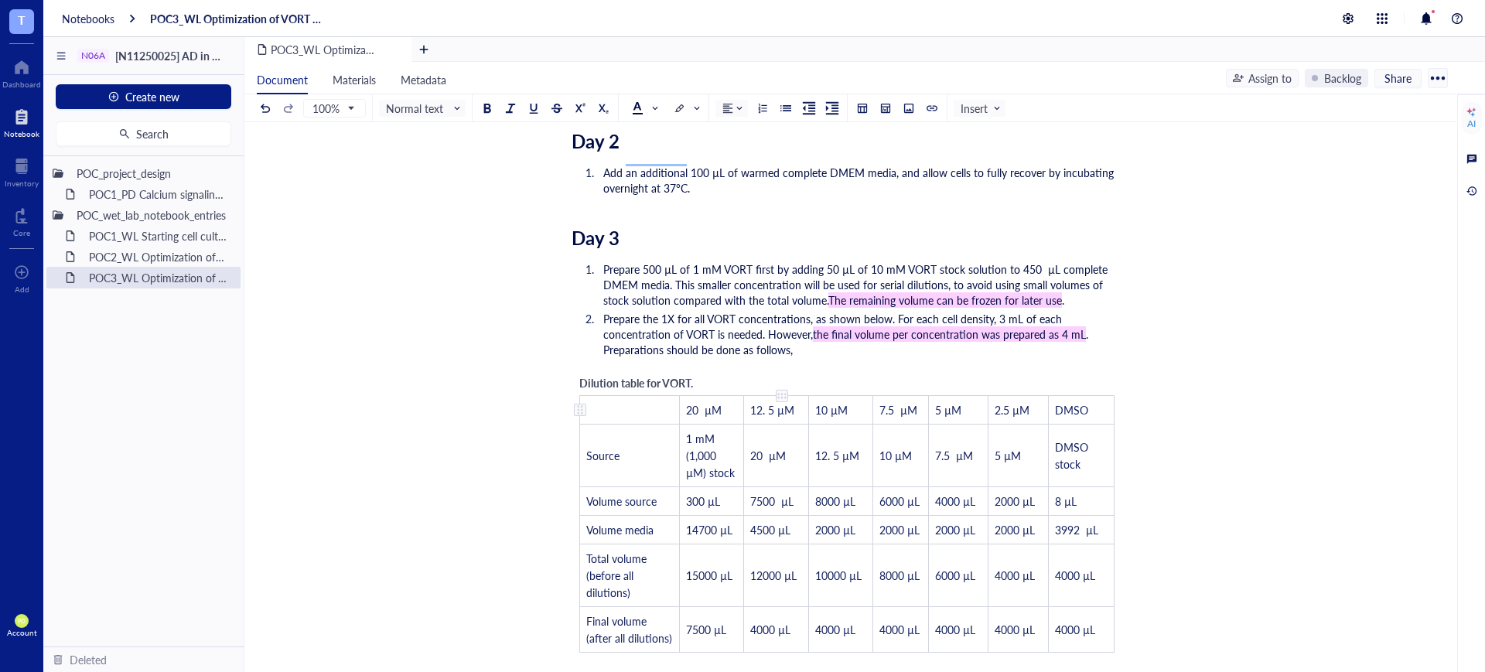
scroll to position [2821, 0]
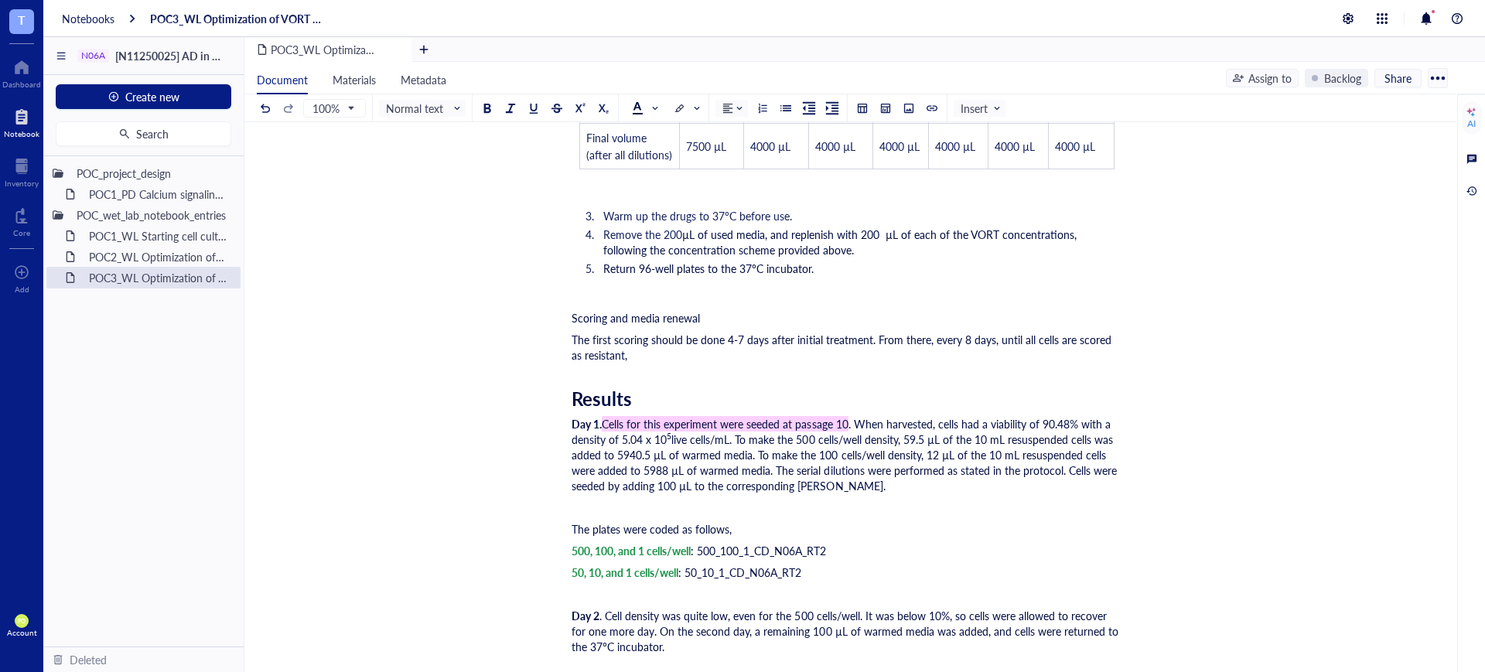
click at [1053, 357] on span "The first scoring should be done 4-7 days after initial treatment. From there, …" at bounding box center [843, 347] width 543 height 31
drag, startPoint x: 1054, startPoint y: 359, endPoint x: 1040, endPoint y: 354, distance: 15.7
click at [1040, 354] on span "The first scoring should be done 4-7 days after initial treatment. From there, …" at bounding box center [843, 347] width 543 height 31
drag, startPoint x: 1061, startPoint y: 355, endPoint x: 1038, endPoint y: 356, distance: 22.4
click at [1038, 356] on span "The first scoring should be done 4-7 days after initial treatment. From there, …" at bounding box center [843, 347] width 543 height 31
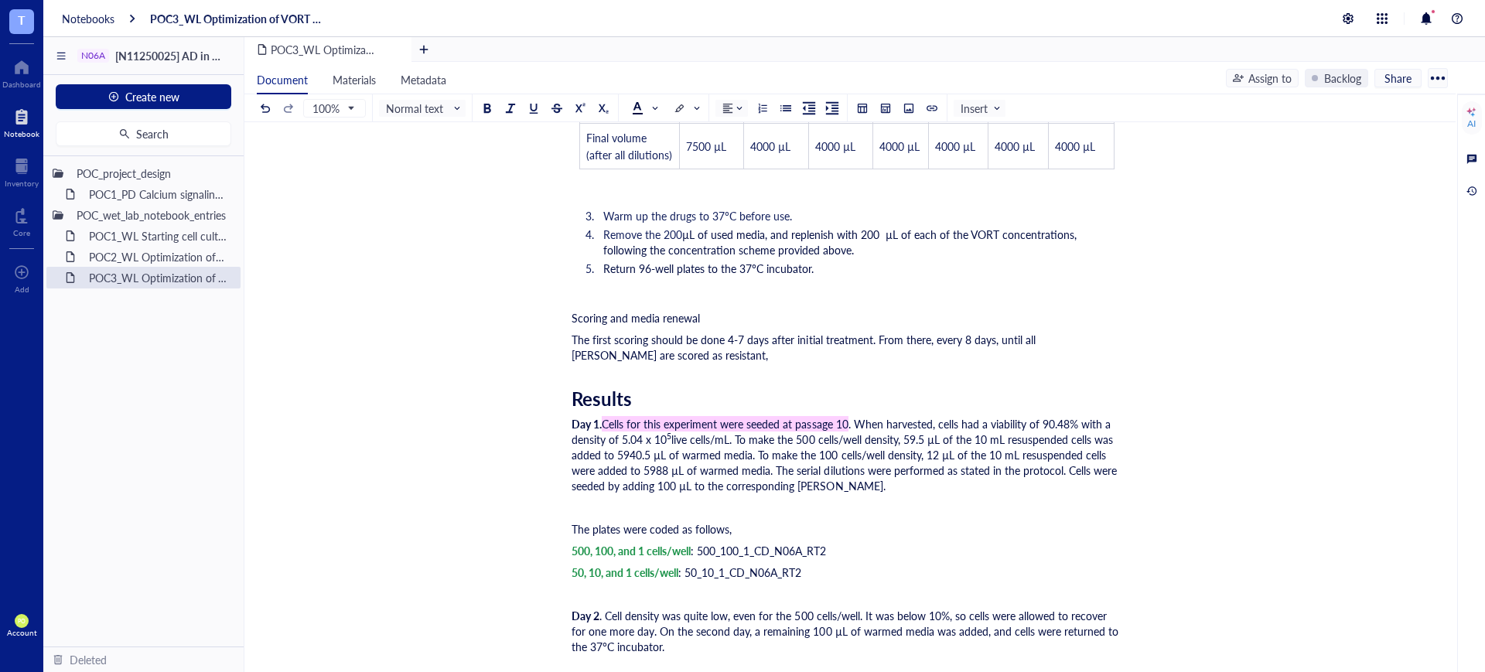
click at [680, 363] on div "The first scoring should be done 4-7 days after initial treatment. From there, …" at bounding box center [847, 347] width 551 height 31
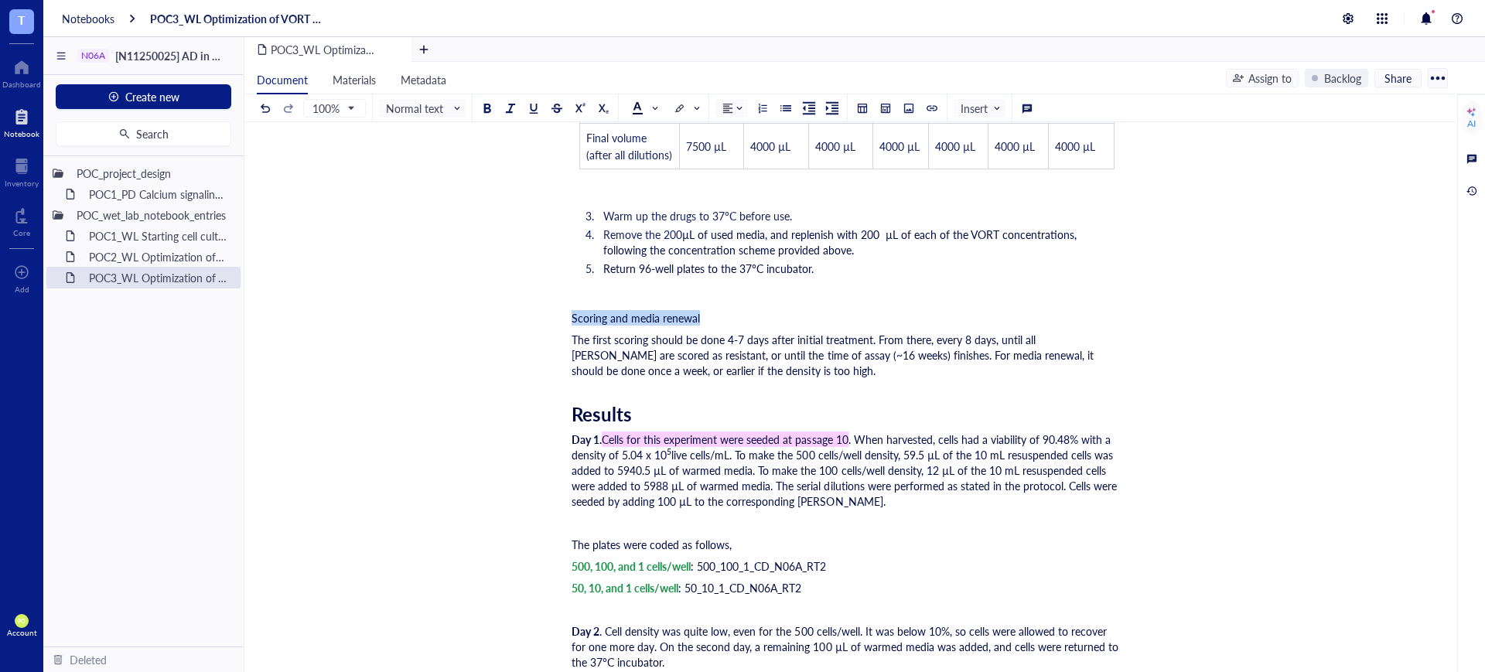
click at [403, 101] on span "Normal text" at bounding box center [424, 108] width 76 height 14
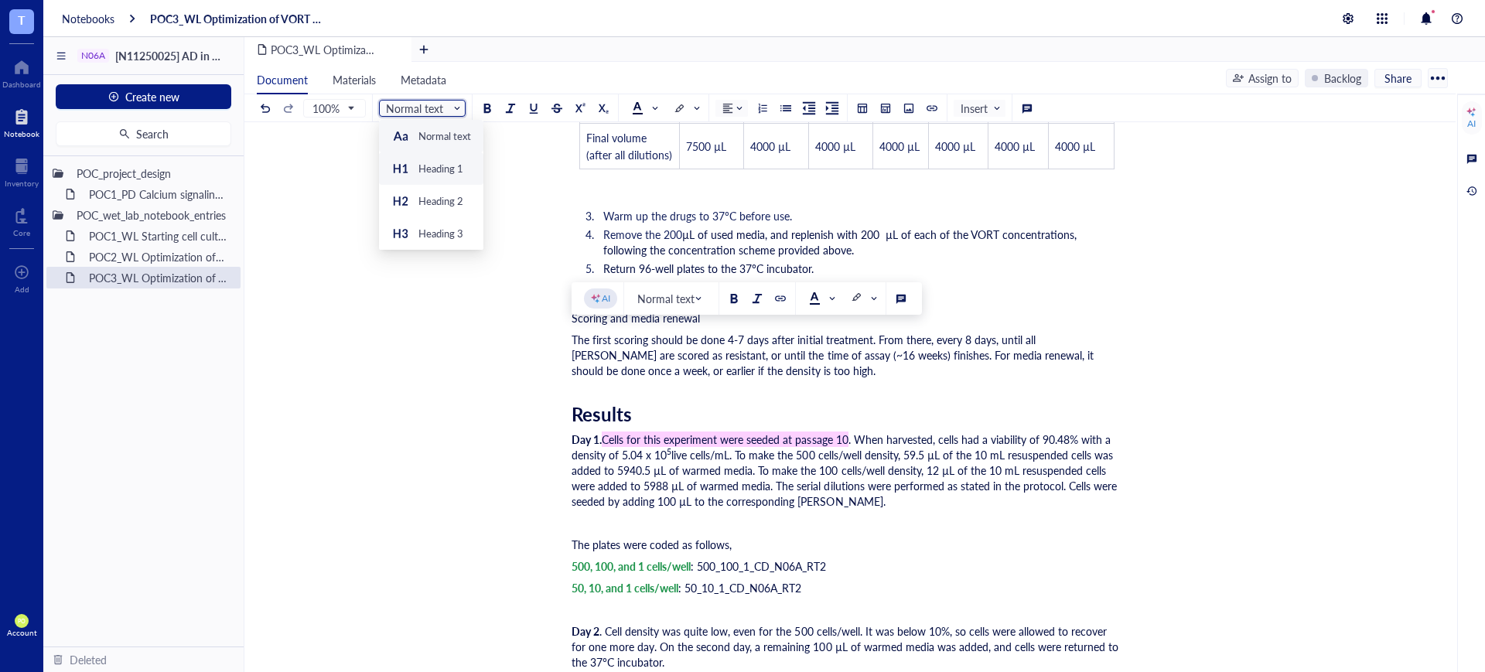
click at [427, 169] on div "Heading 1" at bounding box center [441, 169] width 45 height 14
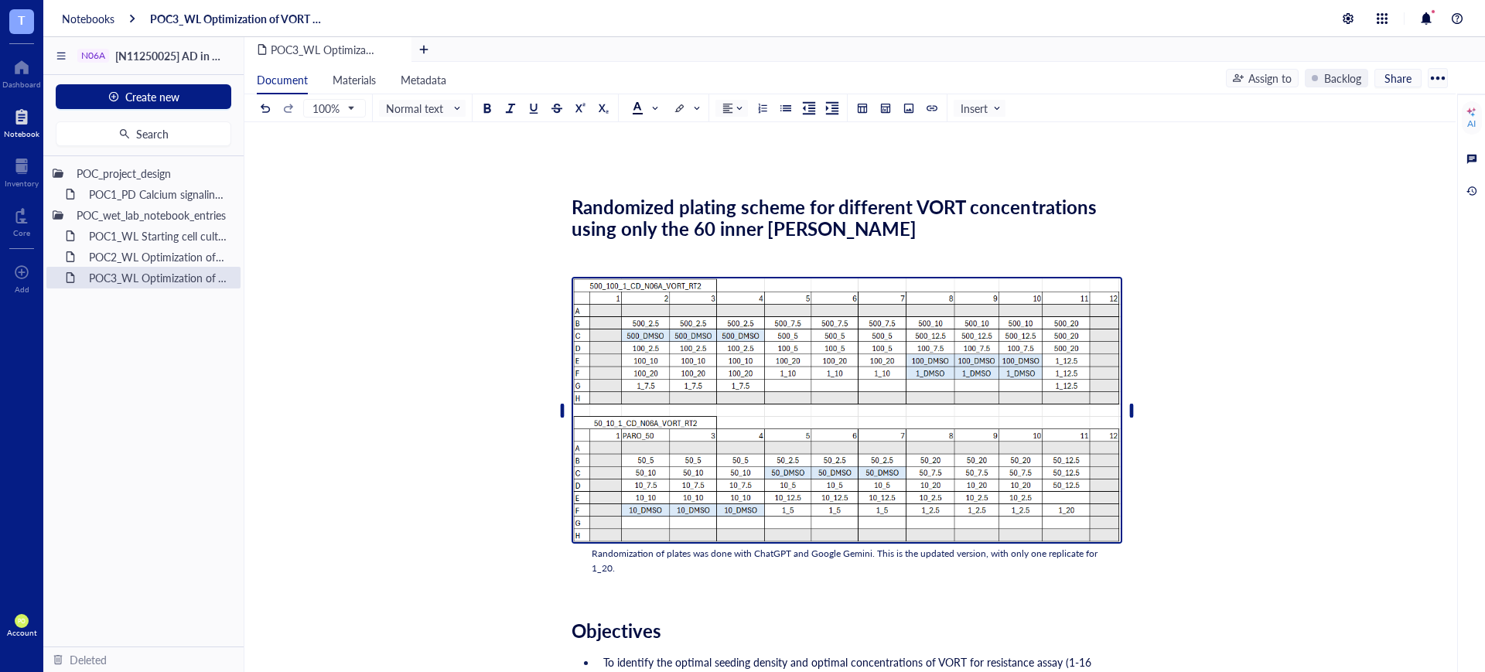
scroll to position [644, 0]
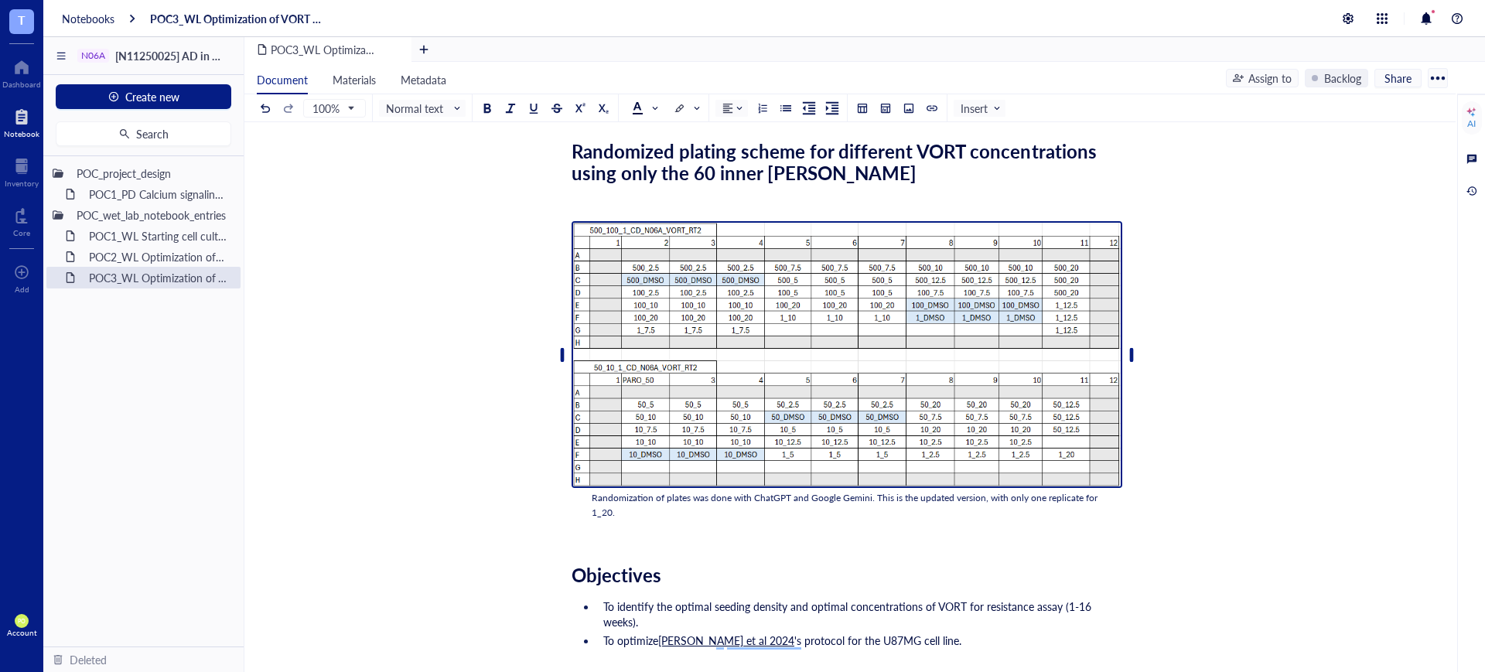
click at [821, 312] on img "To enrich screen reader interactions, please activate Accessibility in Grammarl…" at bounding box center [847, 354] width 551 height 267
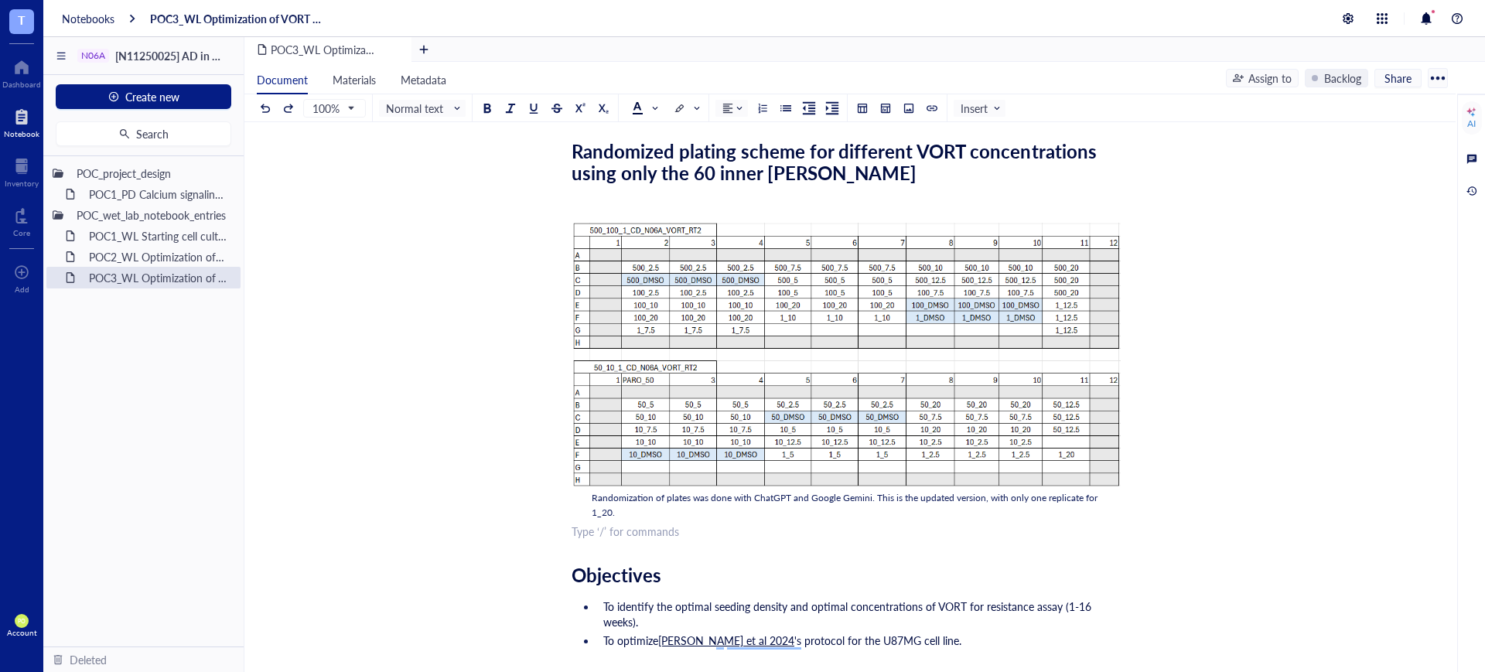
click at [630, 197] on div "﻿" at bounding box center [847, 197] width 551 height 15
click at [911, 104] on div at bounding box center [909, 108] width 11 height 11
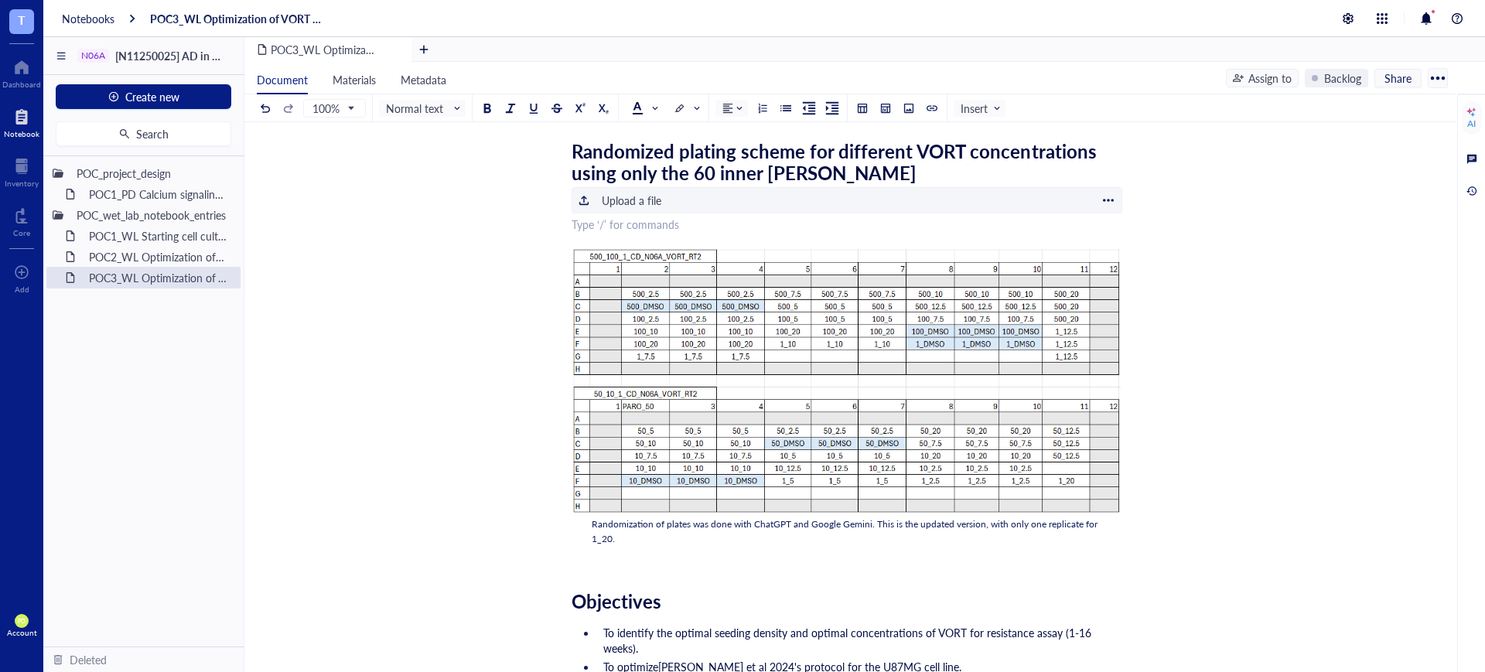
click at [624, 197] on div "Upload a file" at bounding box center [632, 200] width 60 height 17
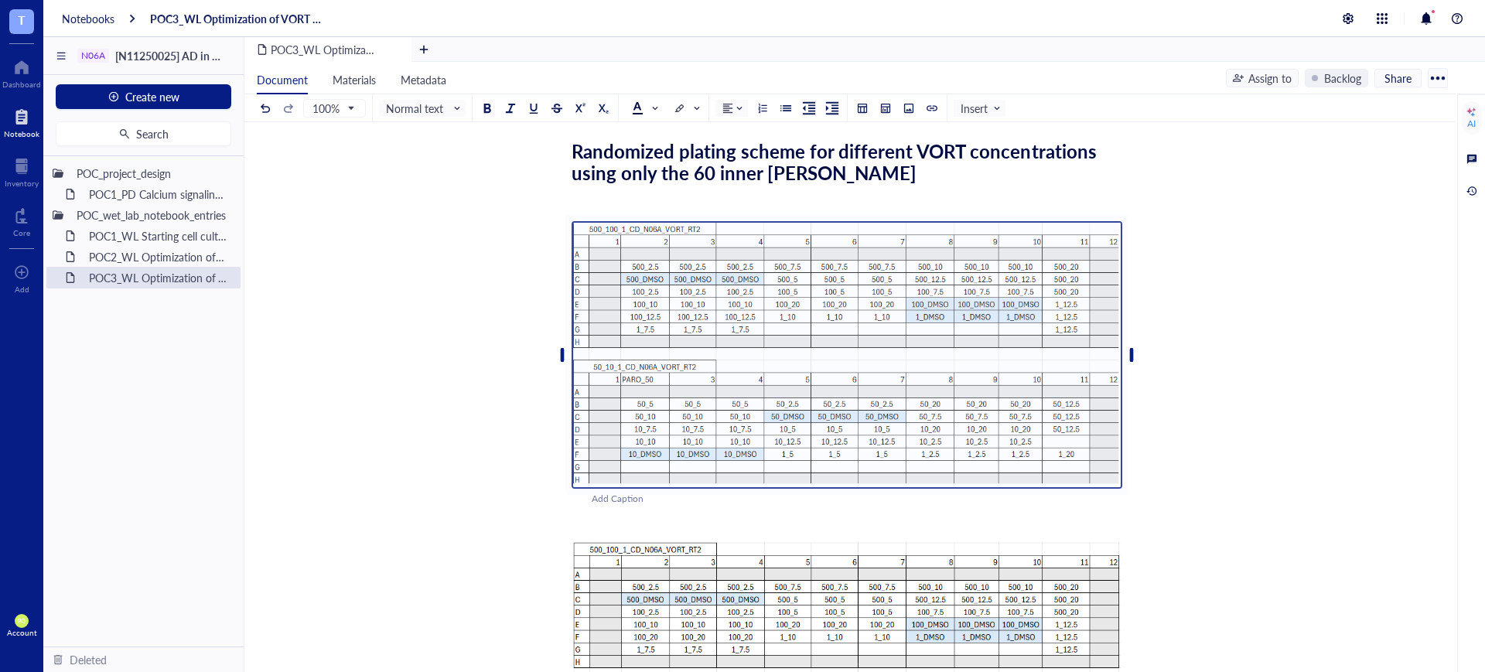
click at [622, 502] on div "Add Caption" at bounding box center [867, 499] width 551 height 15
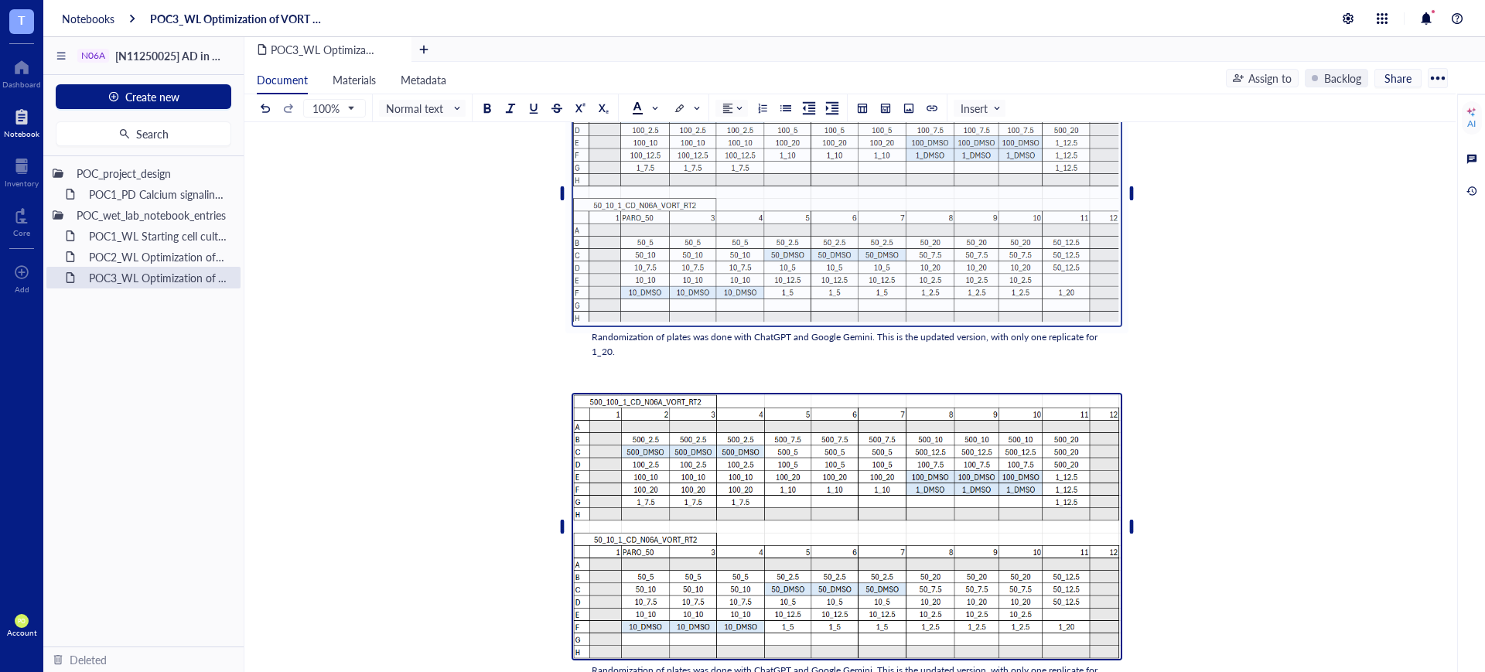
click at [952, 478] on img "To enrich screen reader interactions, please activate Accessibility in Grammarl…" at bounding box center [847, 526] width 551 height 267
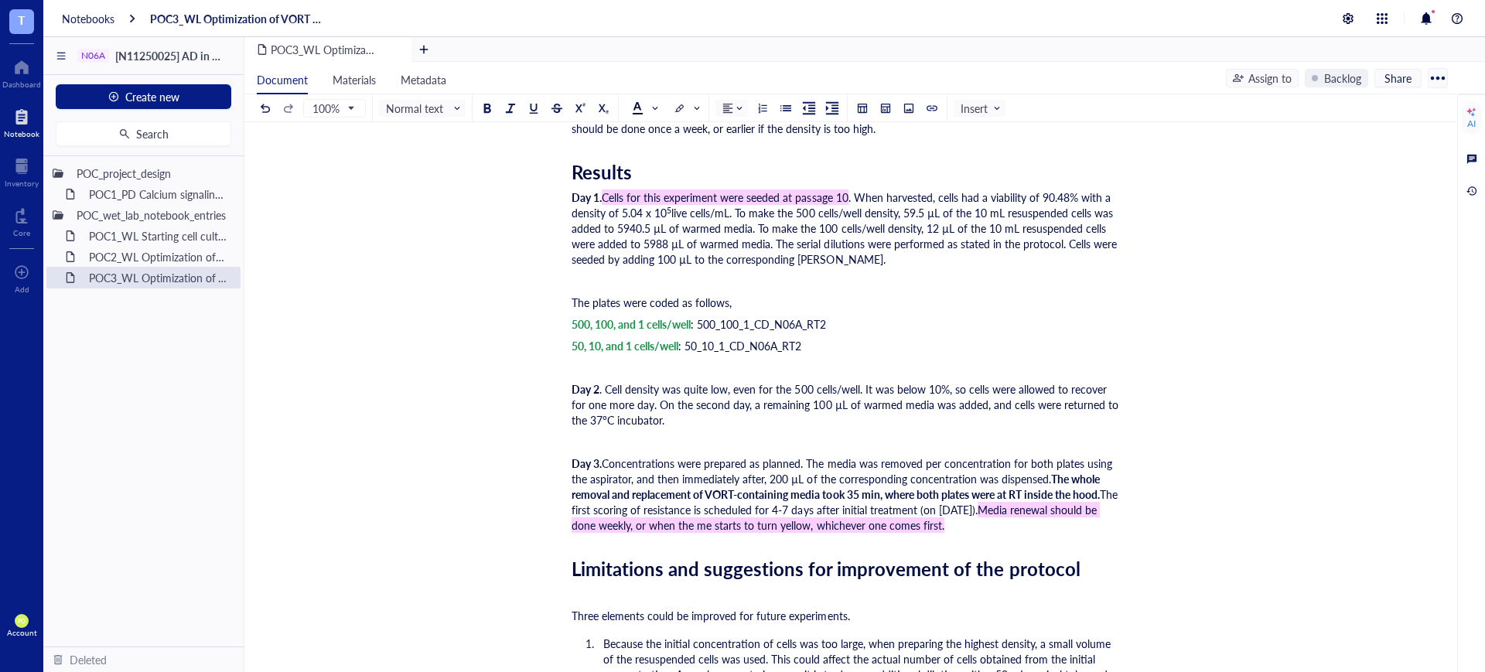
scroll to position [3114, 0]
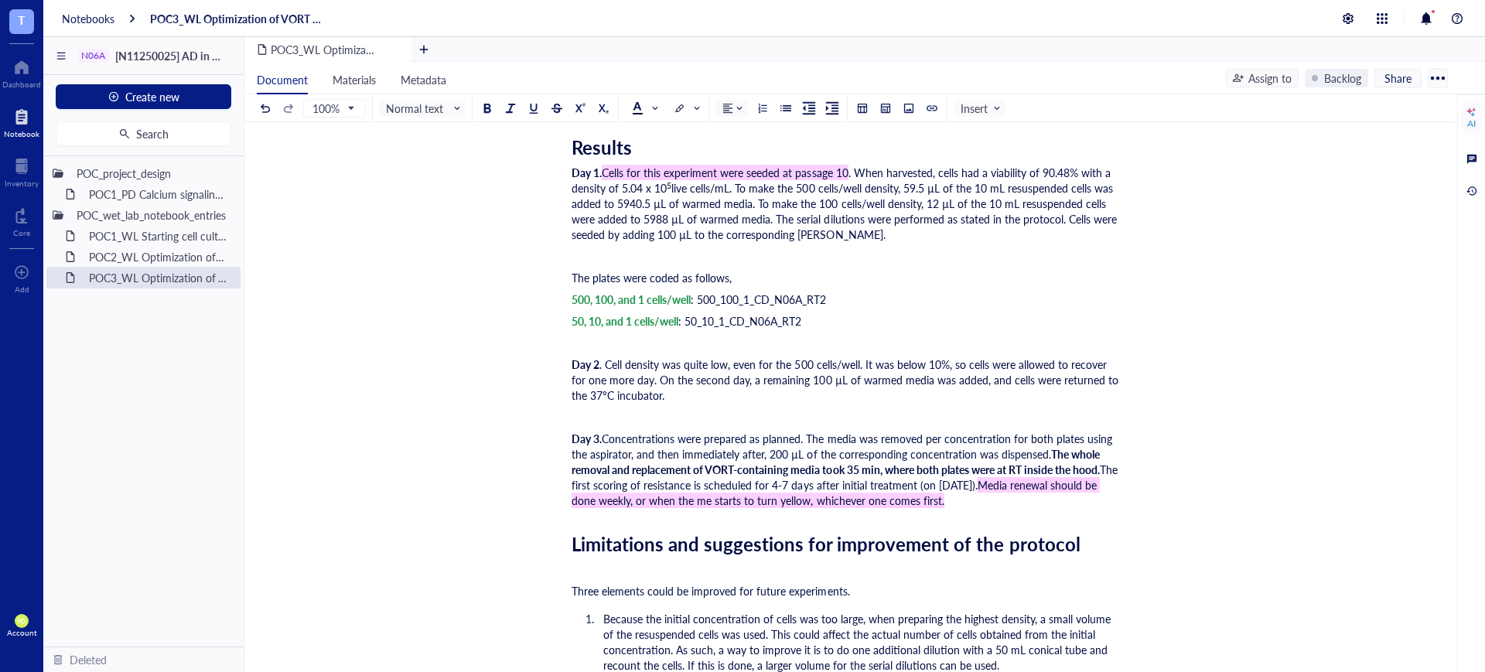
click at [744, 403] on div "Day 2 . Cell density was quite low, even for the 500 cells/well. It was below 1…" at bounding box center [847, 380] width 551 height 46
click at [1018, 508] on div "Day 3. Concentrations were prepared as planned. The media was removed per conce…" at bounding box center [847, 469] width 551 height 77
click at [884, 264] on div "﻿" at bounding box center [847, 255] width 551 height 15
click at [634, 350] on div "﻿ Type ‘/’ for commands" at bounding box center [847, 342] width 551 height 15
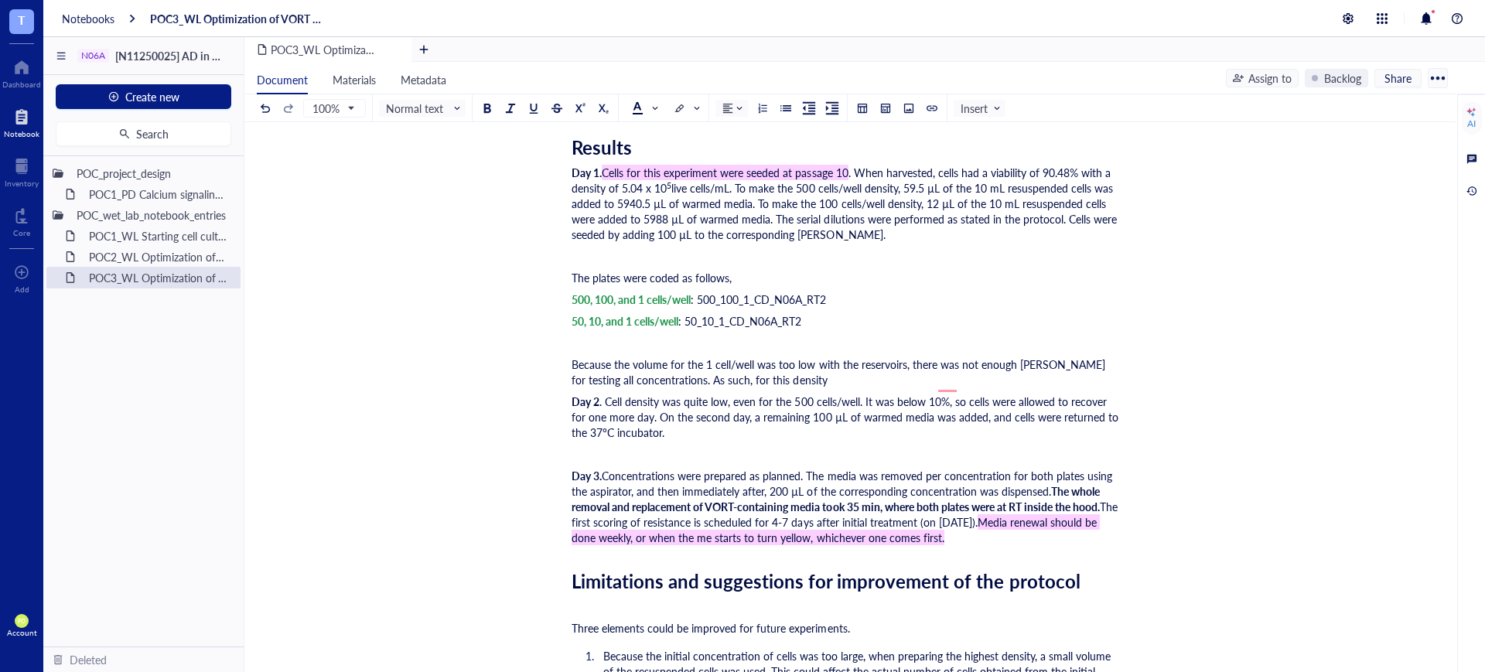
click at [955, 376] on span "Because the volume for the 1 cell/well was too low with the reservoirs, there w…" at bounding box center [840, 372] width 537 height 31
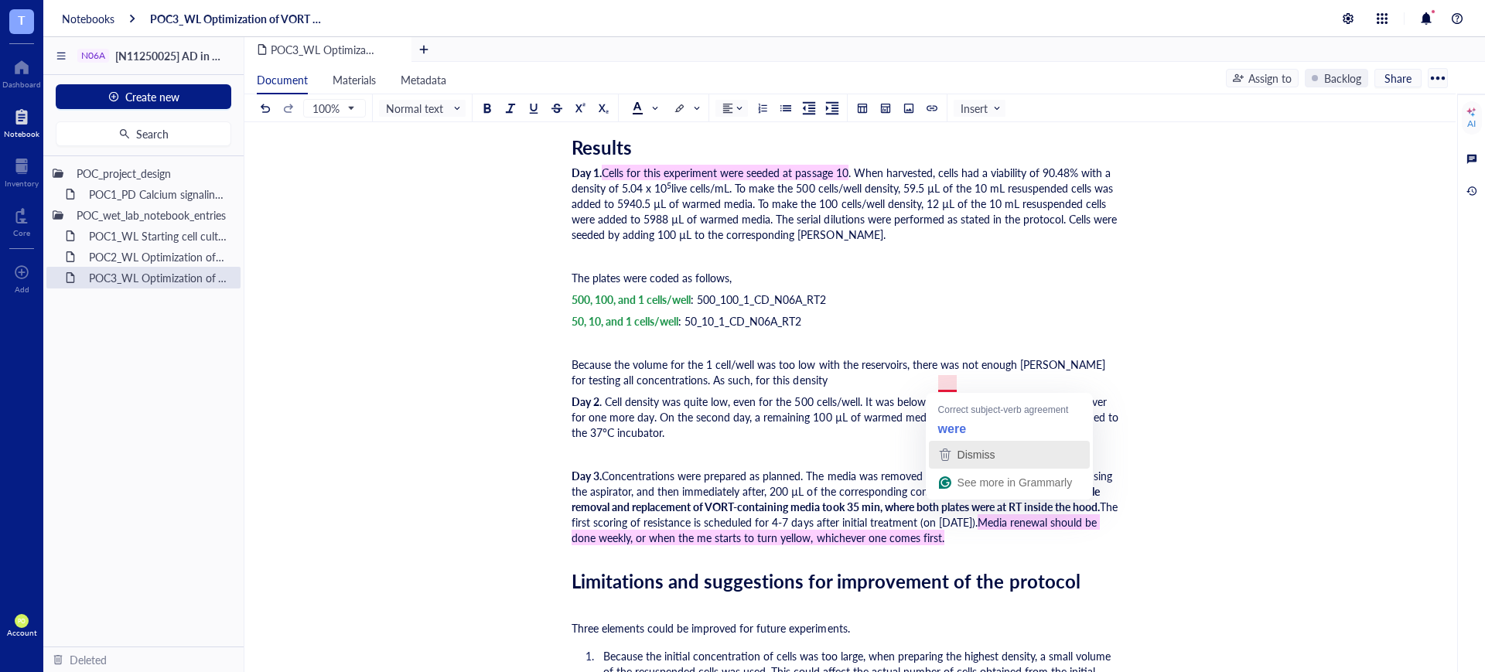
click at [958, 445] on div "Dismiss" at bounding box center [975, 454] width 41 height 23
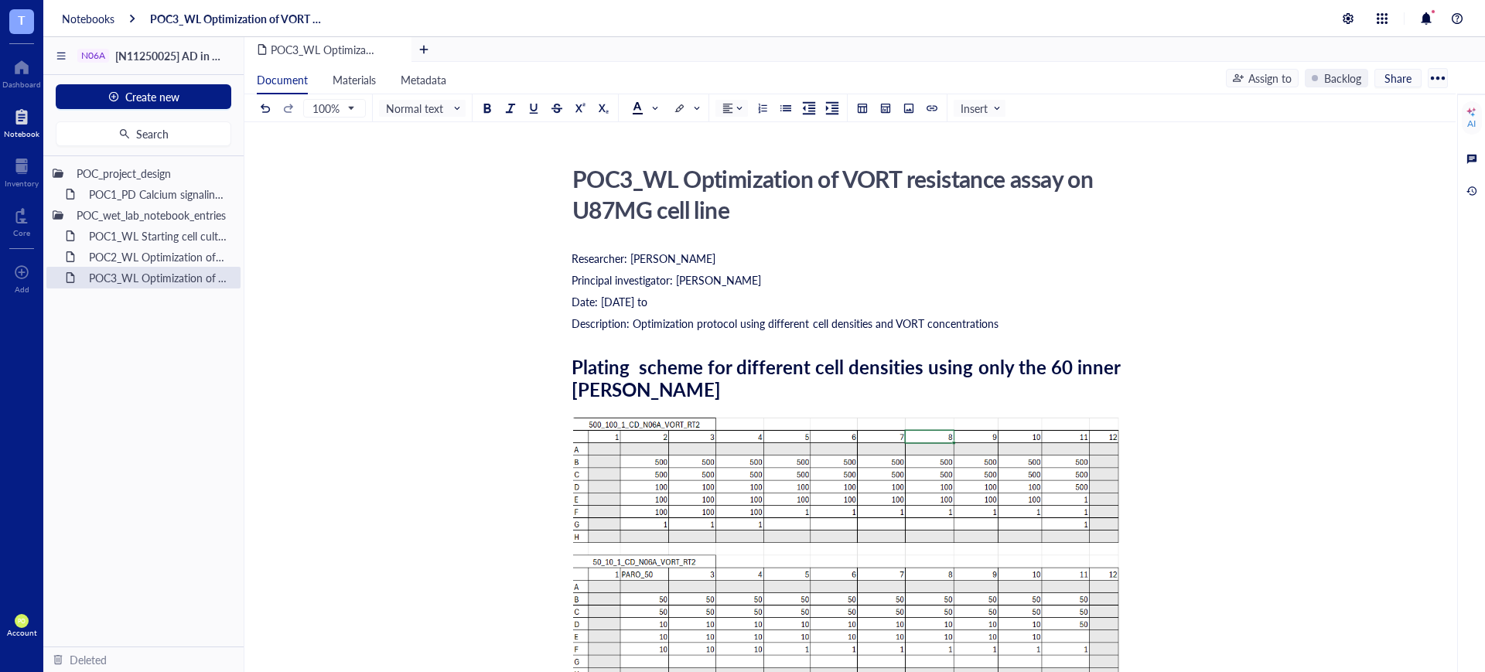
drag, startPoint x: 779, startPoint y: 456, endPoint x: 772, endPoint y: 417, distance: 39.3
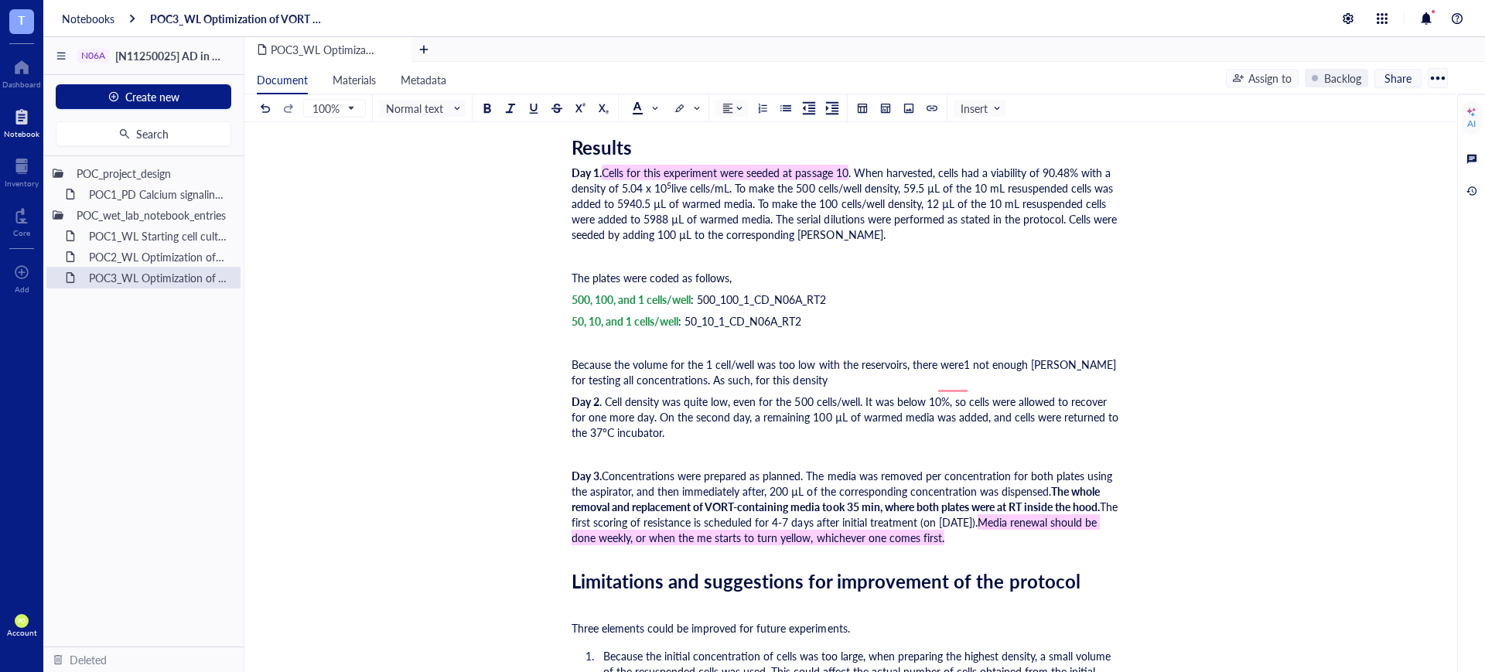
click at [777, 388] on div "Because the volume for the 1 cell/well was too low with the reservoirs, there w…" at bounding box center [847, 372] width 551 height 31
click at [953, 381] on span "Because the volume for the 1 cell/well was too low with the reservoirs, there w…" at bounding box center [846, 372] width 548 height 31
click at [935, 388] on div "Because the volume for the 1 cell/well was too low with the reservoirs, there w…" at bounding box center [847, 372] width 551 height 31
click at [815, 432] on span ". Cell density was quite low, even for the 500 cells/well. It was below 10%, so…" at bounding box center [847, 416] width 550 height 46
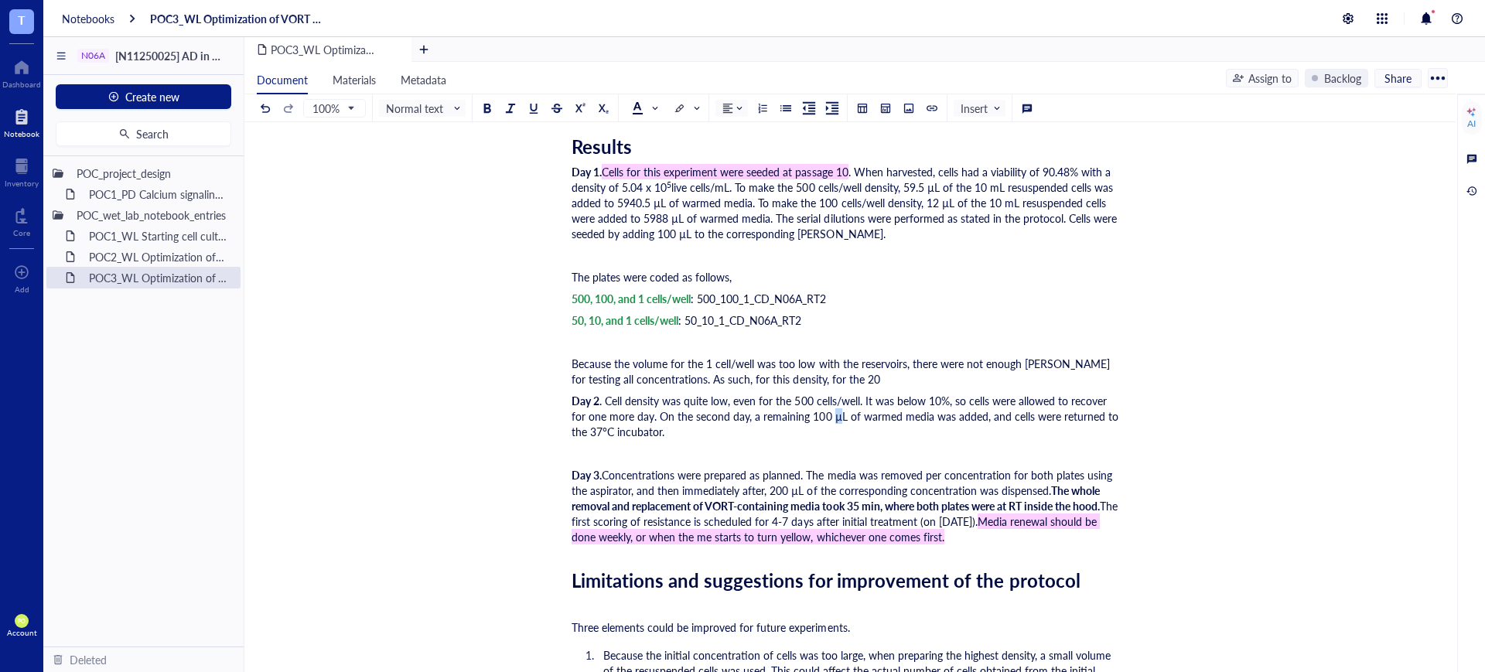
copy span "µ"
click at [817, 391] on input "search" at bounding box center [816, 381] width 14 height 23
click at [993, 420] on span ". Cell density was quite low, even for the 500 cells/well. It was below 10%, so…" at bounding box center [847, 416] width 550 height 46
click at [853, 387] on div "Because the volume for the 1 cell/well was too low with the reservoirs, there w…" at bounding box center [847, 371] width 551 height 31
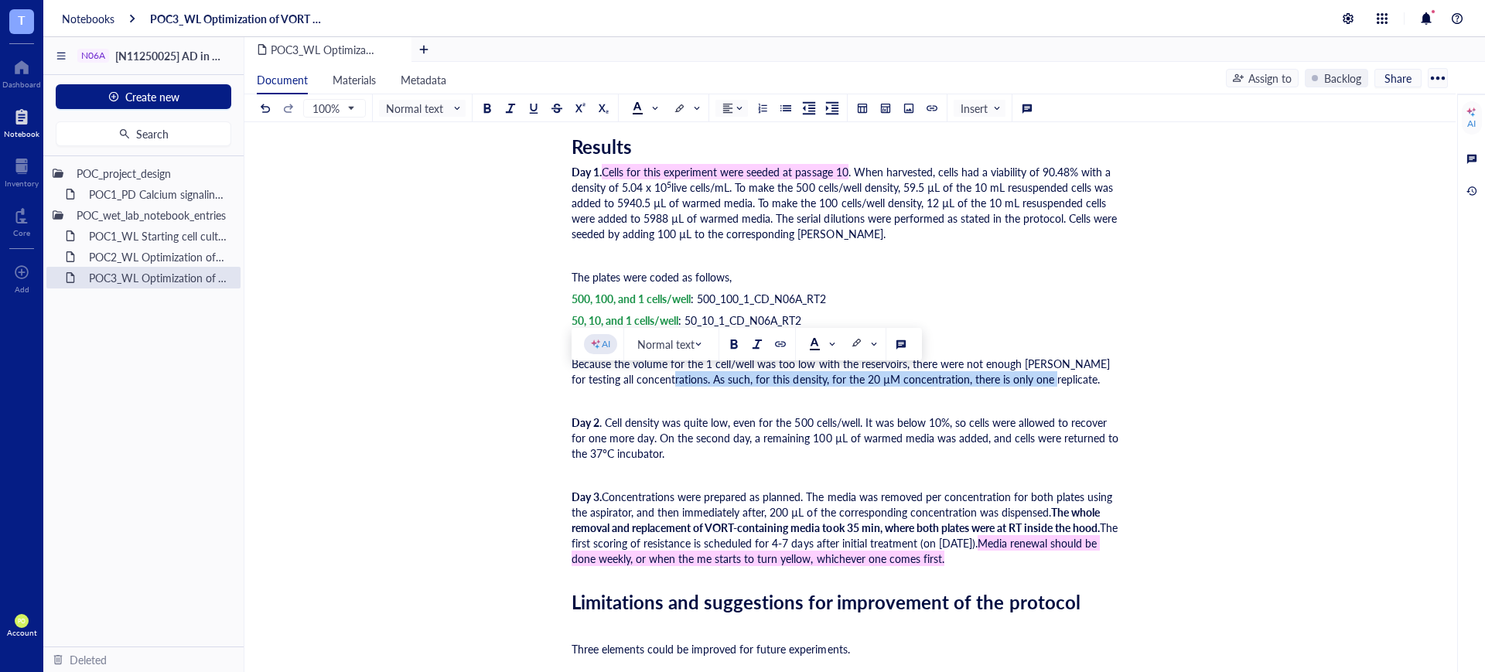
drag, startPoint x: 1024, startPoint y: 398, endPoint x: 646, endPoint y: 398, distance: 378.3
click at [646, 387] on span "Because the volume for the 1 cell/well was too low with the reservoirs, there w…" at bounding box center [843, 371] width 542 height 31
click at [849, 339] on div at bounding box center [862, 344] width 36 height 25
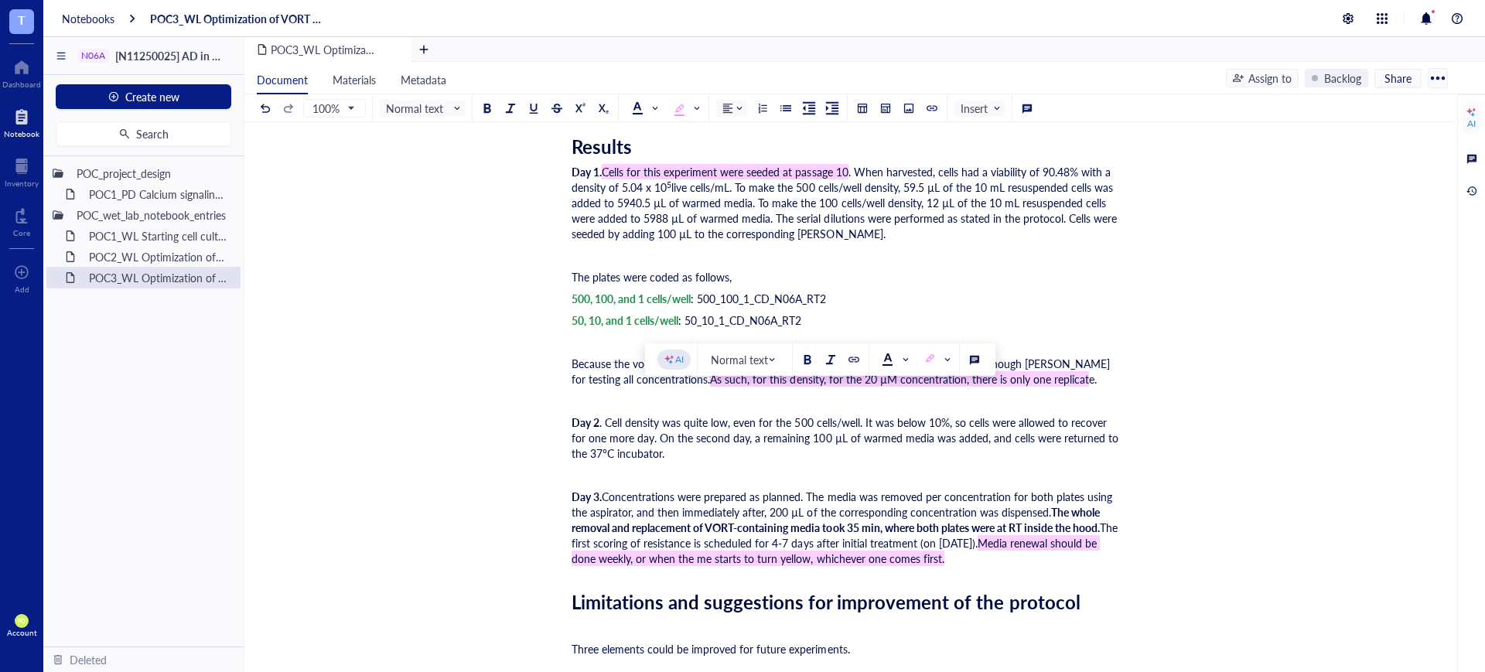
click at [1086, 408] on div "﻿" at bounding box center [847, 400] width 551 height 15
click at [1021, 387] on div "Because the volume for the 1 cell/well was too low with the reservoirs, there w…" at bounding box center [847, 371] width 551 height 31
click at [678, 97] on input "search" at bounding box center [681, 108] width 14 height 23
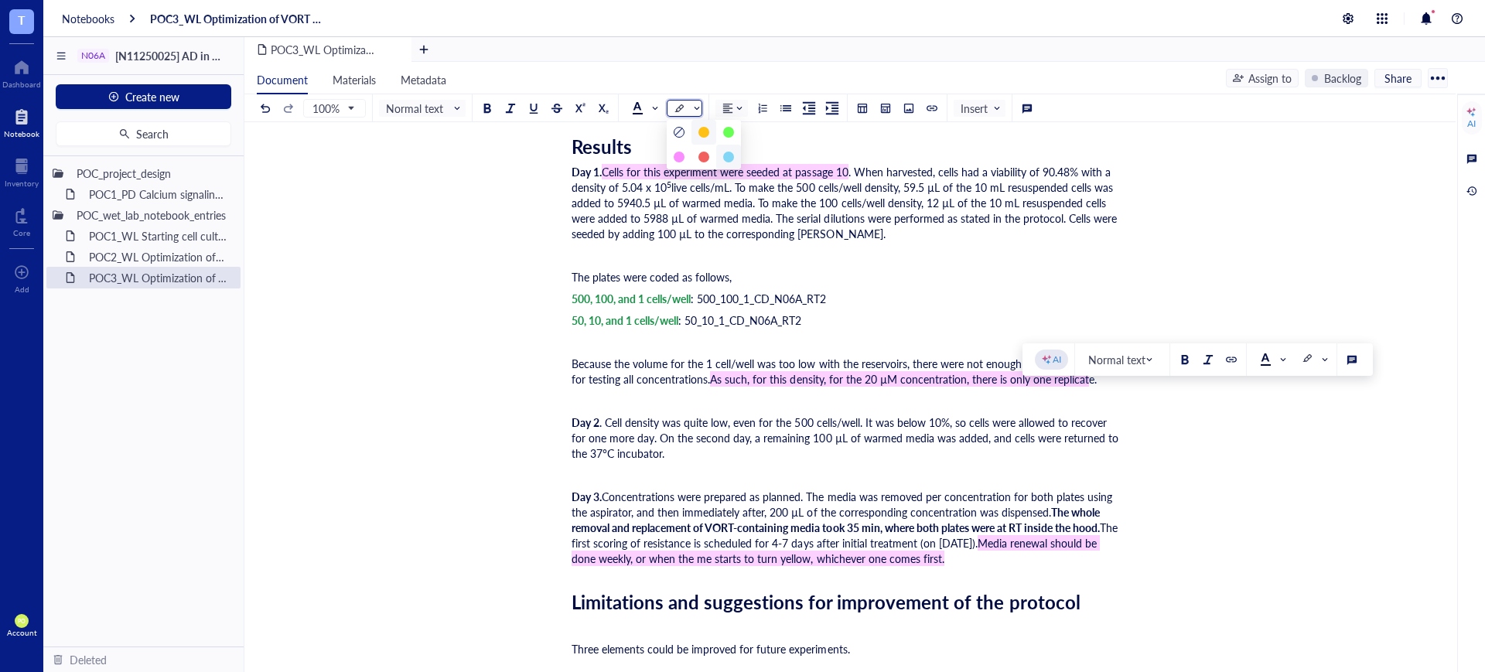
click at [1041, 387] on div "Because the volume for the 1 cell/well was too low with the reservoirs, there w…" at bounding box center [847, 371] width 551 height 31
click at [1089, 387] on span "e." at bounding box center [1093, 378] width 8 height 15
click at [684, 110] on div at bounding box center [679, 109] width 11 height 11
click at [676, 158] on div at bounding box center [679, 157] width 11 height 11
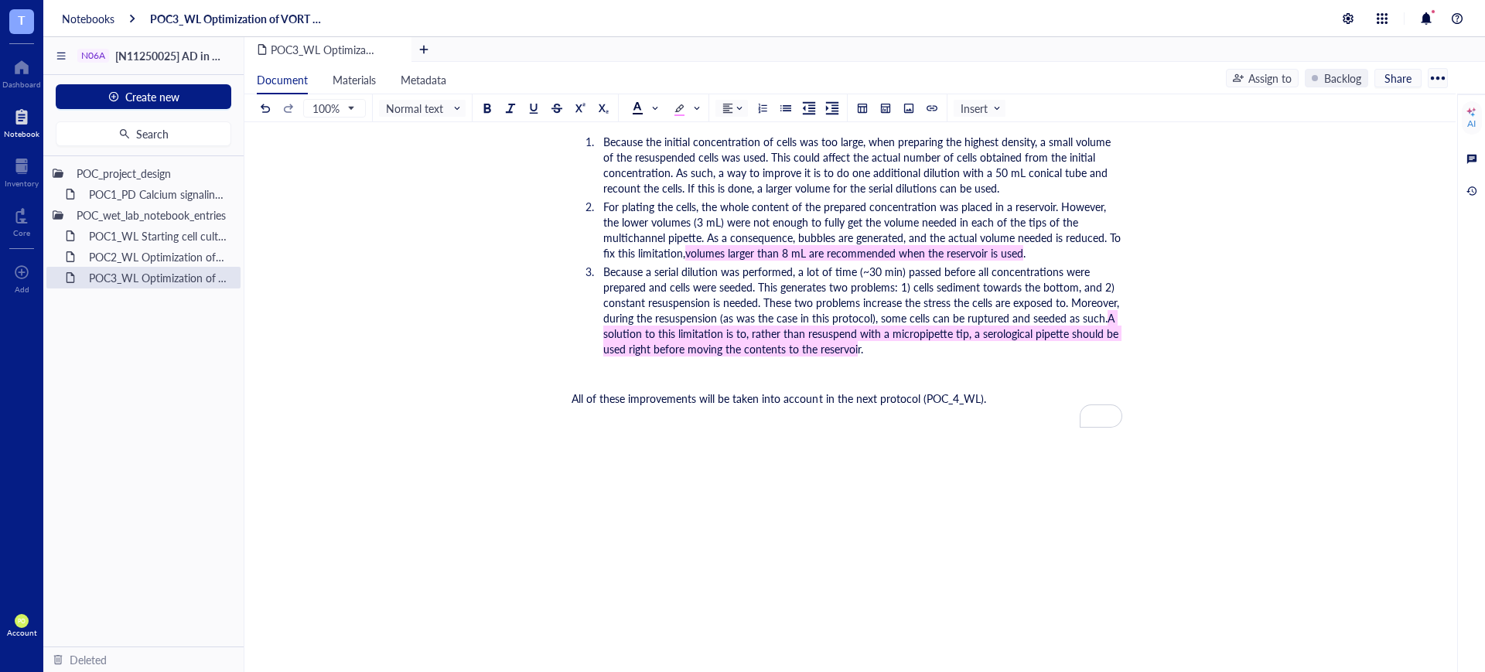
scroll to position [3656, 0]
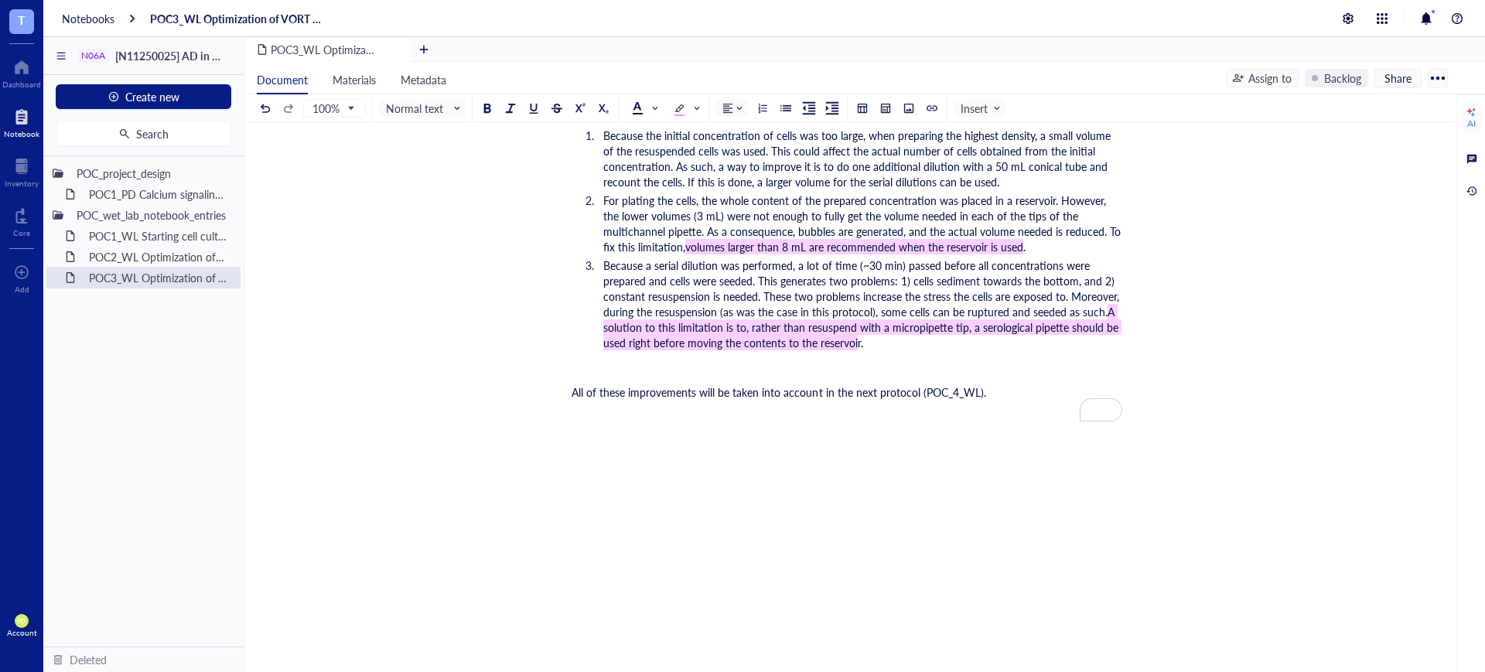
drag, startPoint x: 1039, startPoint y: 434, endPoint x: 998, endPoint y: 440, distance: 41.5
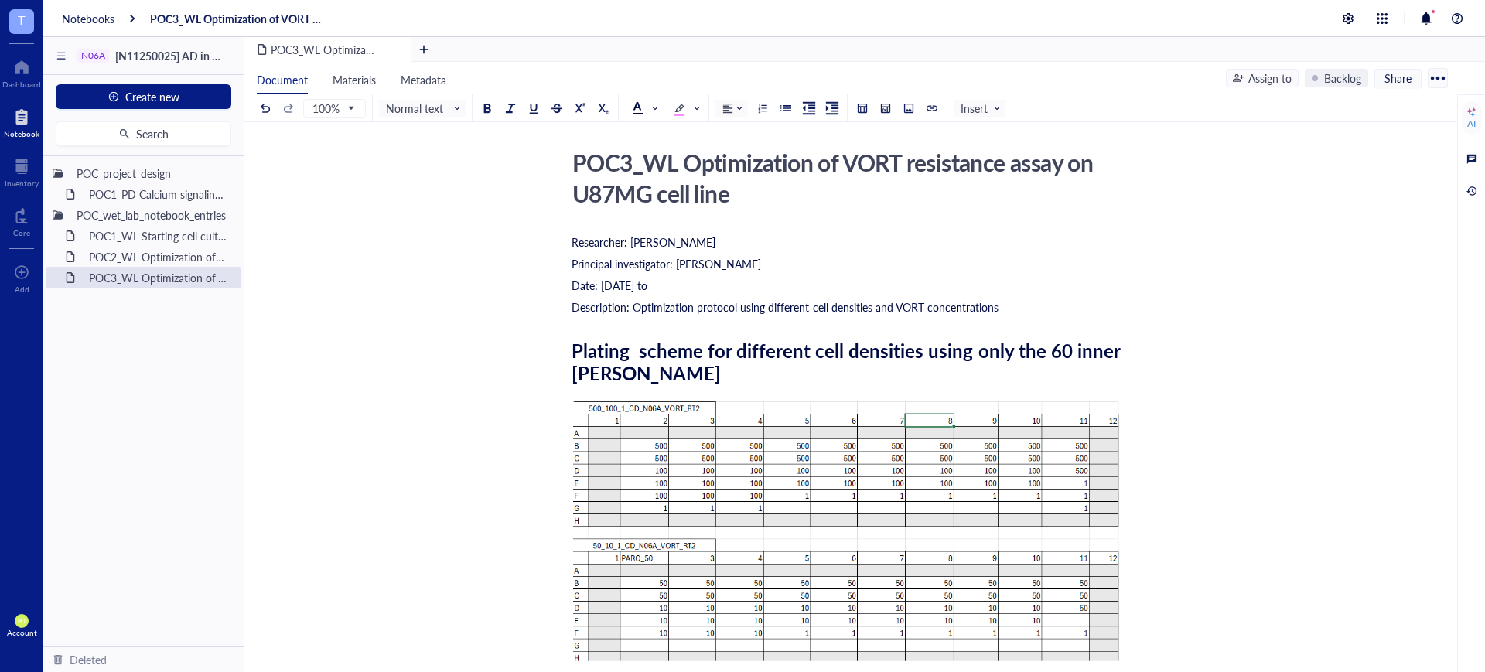
scroll to position [0, 0]
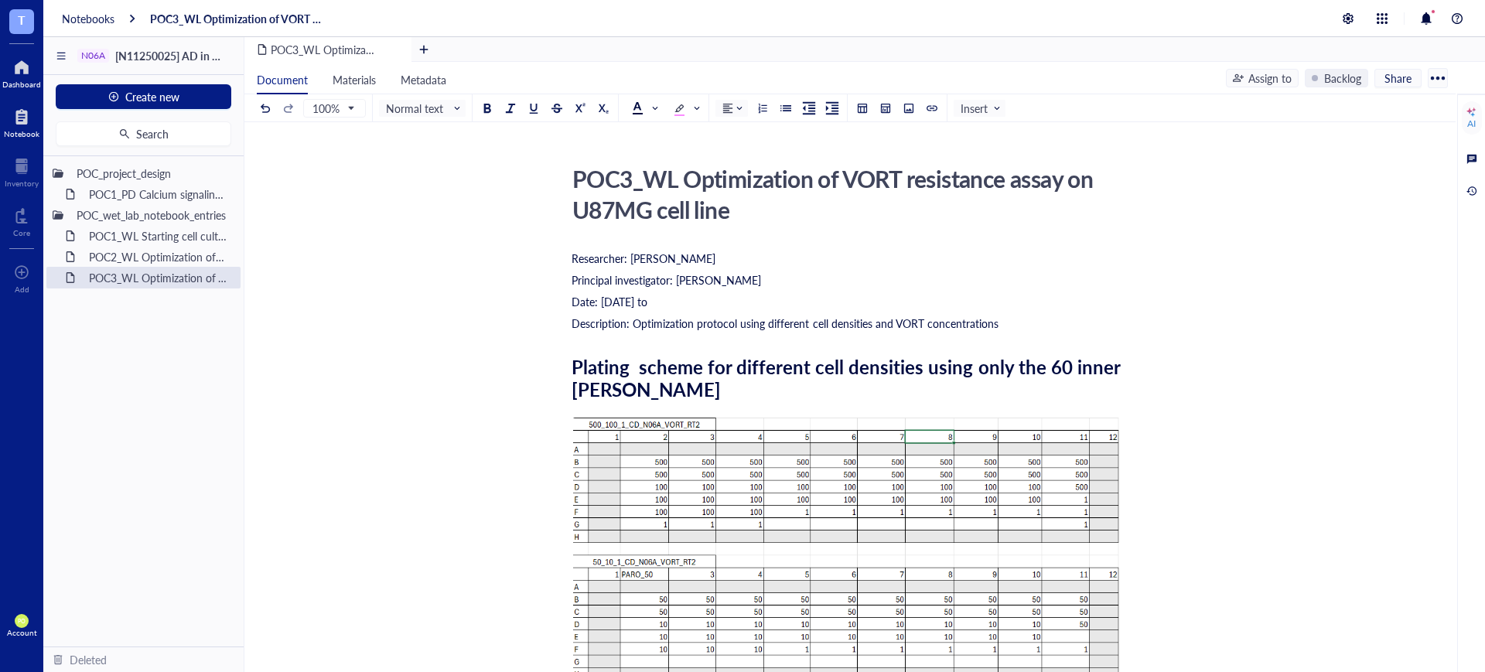
drag, startPoint x: 23, startPoint y: 63, endPoint x: 38, endPoint y: 66, distance: 15.0
click at [23, 63] on div at bounding box center [21, 67] width 39 height 25
